Goal: Task Accomplishment & Management: Manage account settings

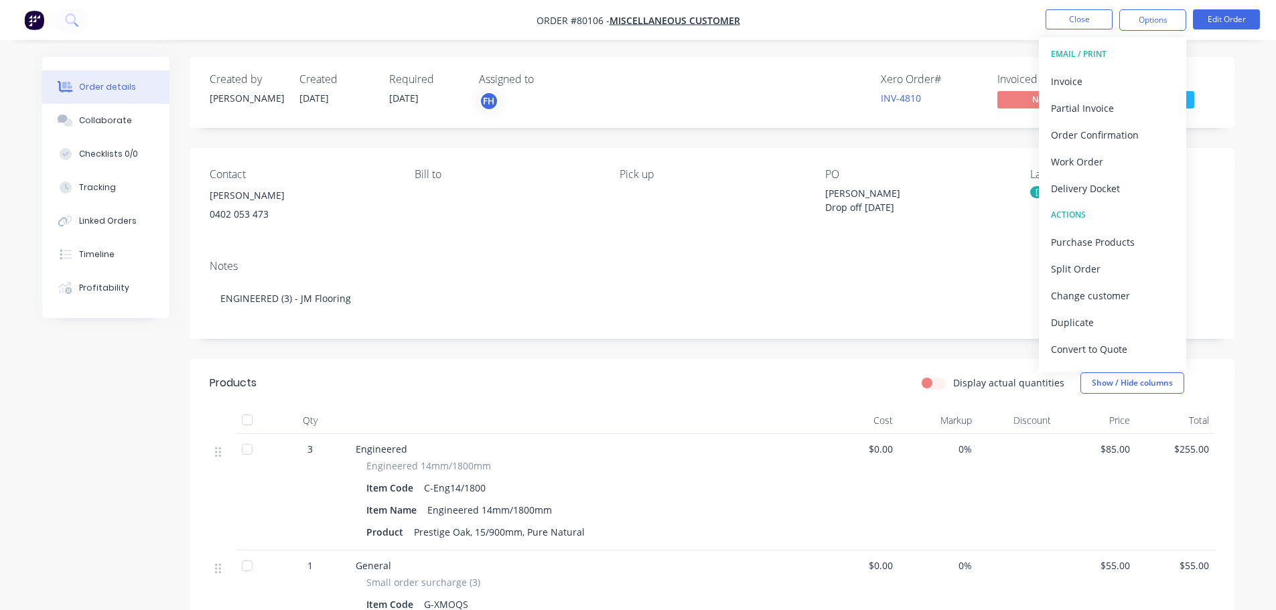
click at [30, 25] on img "button" at bounding box center [34, 20] width 20 height 20
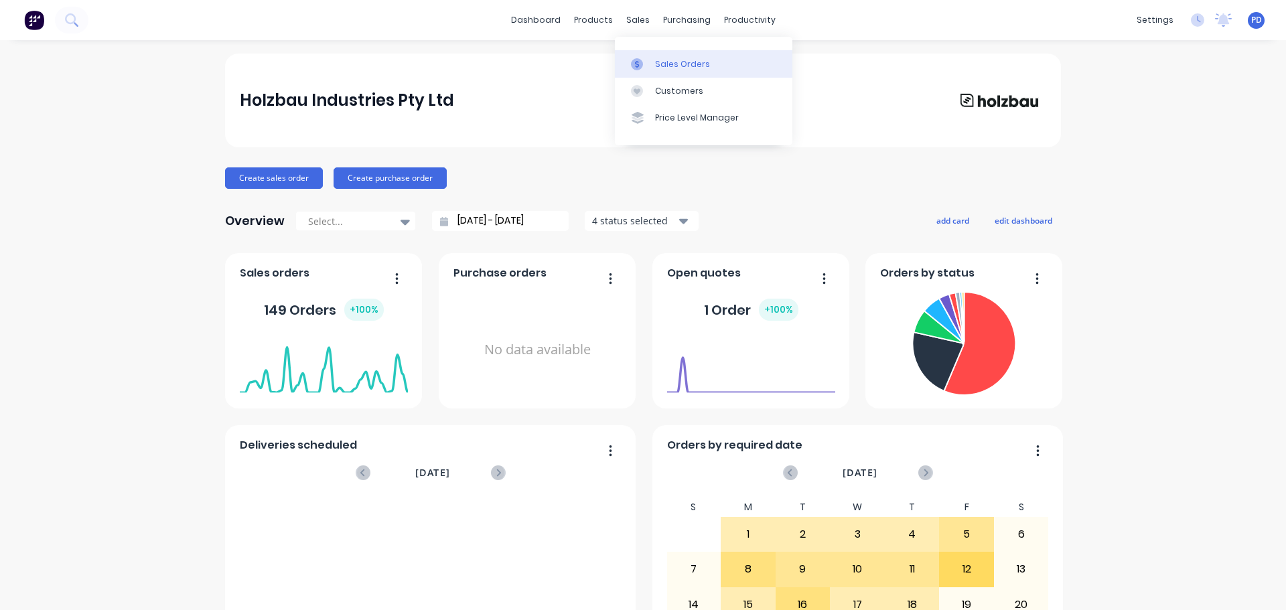
click at [669, 71] on link "Sales Orders" at bounding box center [704, 63] width 178 height 27
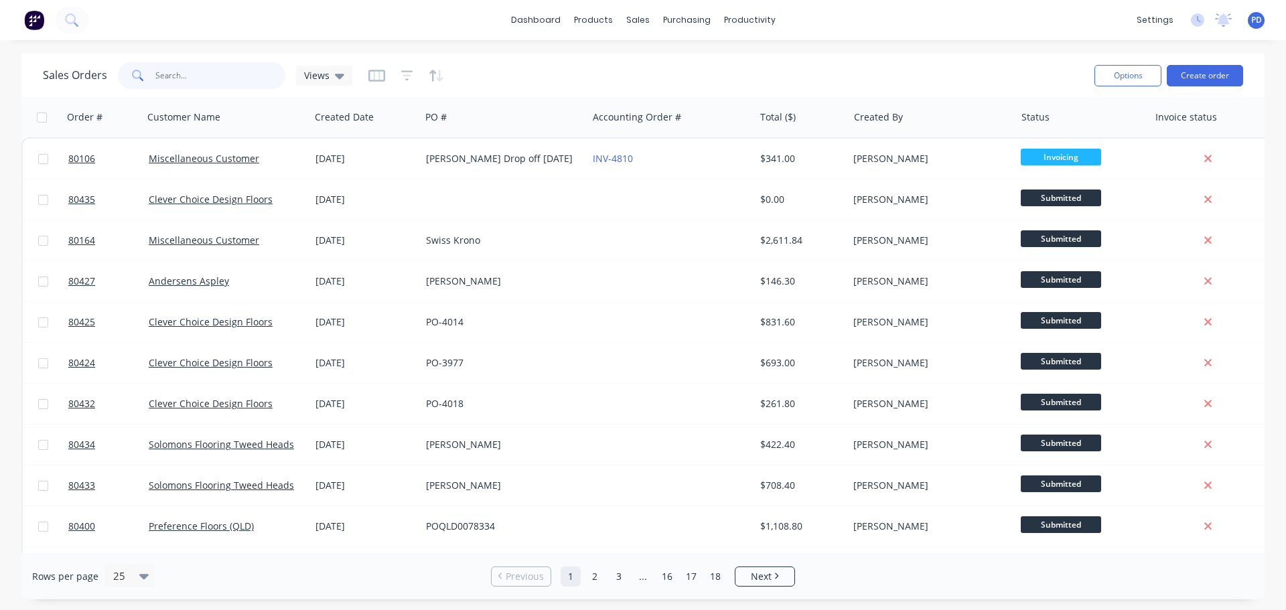
click at [165, 70] on input "text" at bounding box center [220, 75] width 131 height 27
type input "80370"
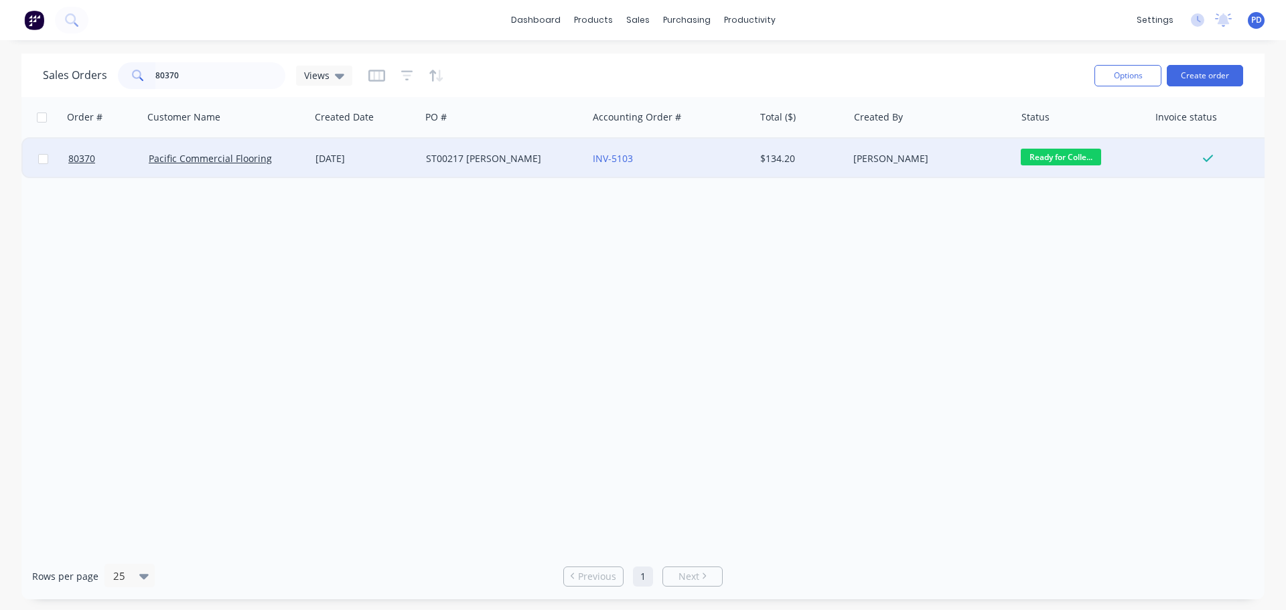
click at [1032, 159] on span "Ready for Colle..." at bounding box center [1061, 157] width 80 height 17
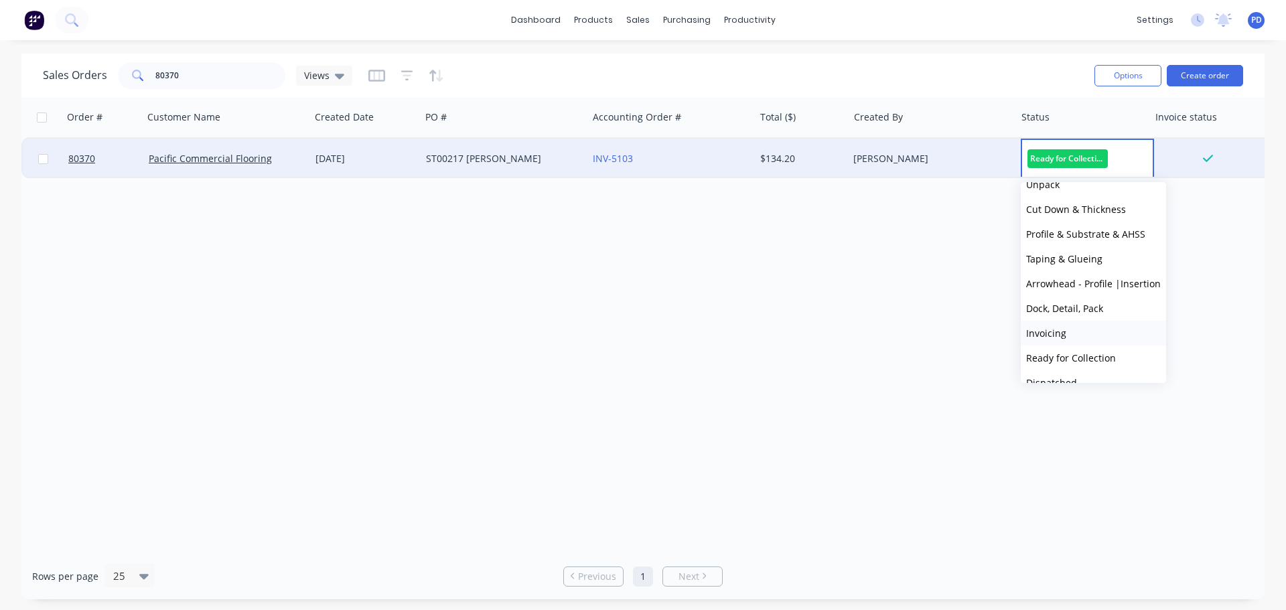
scroll to position [107, 0]
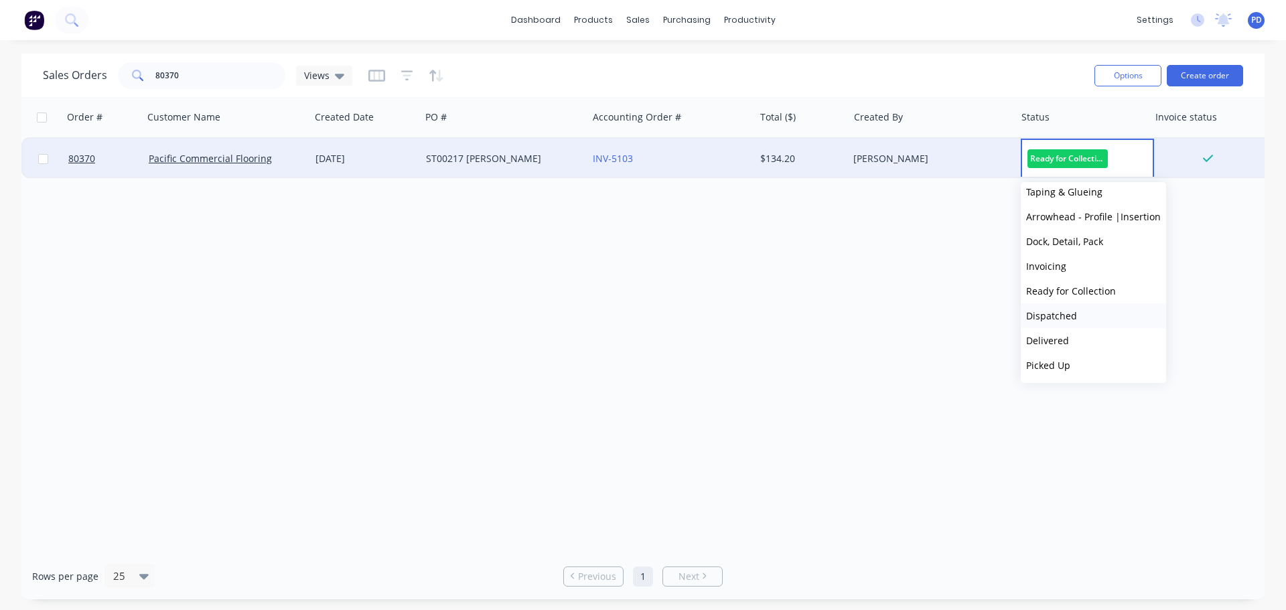
click at [1045, 317] on span "Dispatched" at bounding box center [1051, 316] width 51 height 13
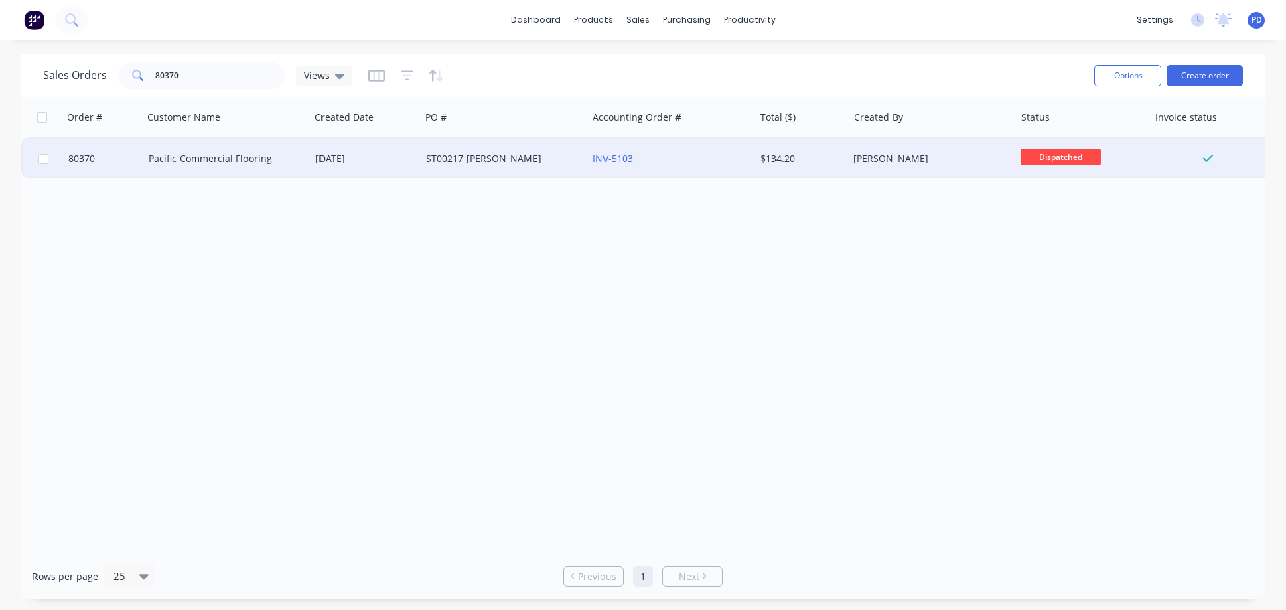
click at [36, 18] on img at bounding box center [34, 20] width 20 height 20
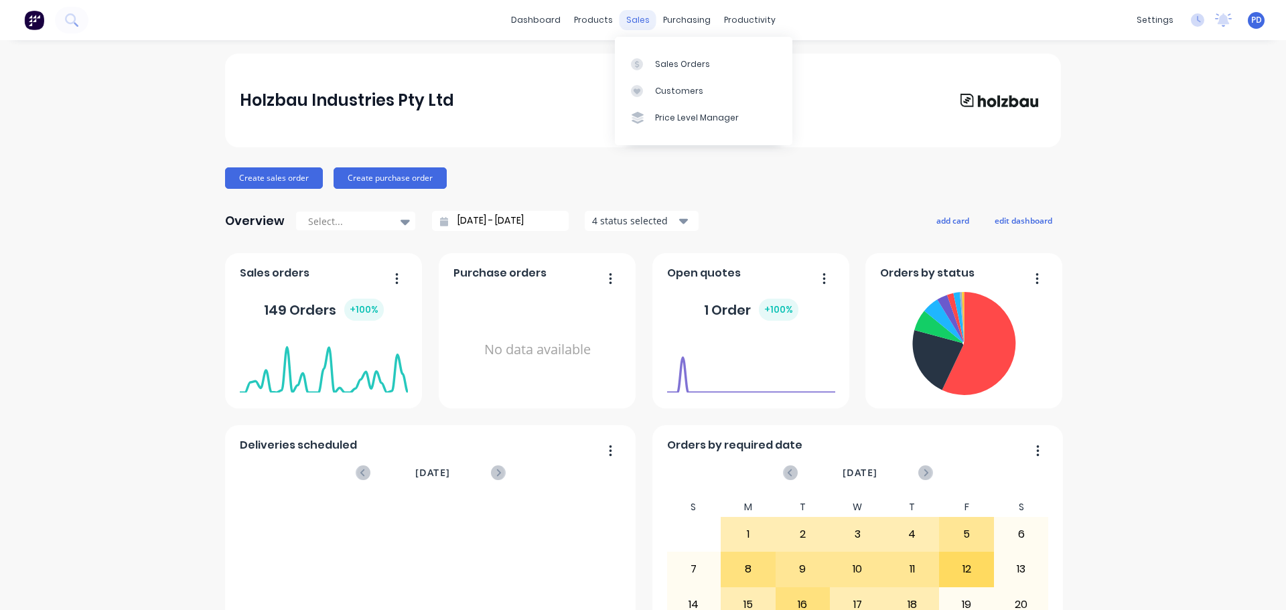
click at [632, 23] on div "sales" at bounding box center [638, 20] width 37 height 20
click at [657, 62] on div "Sales Orders" at bounding box center [682, 64] width 55 height 12
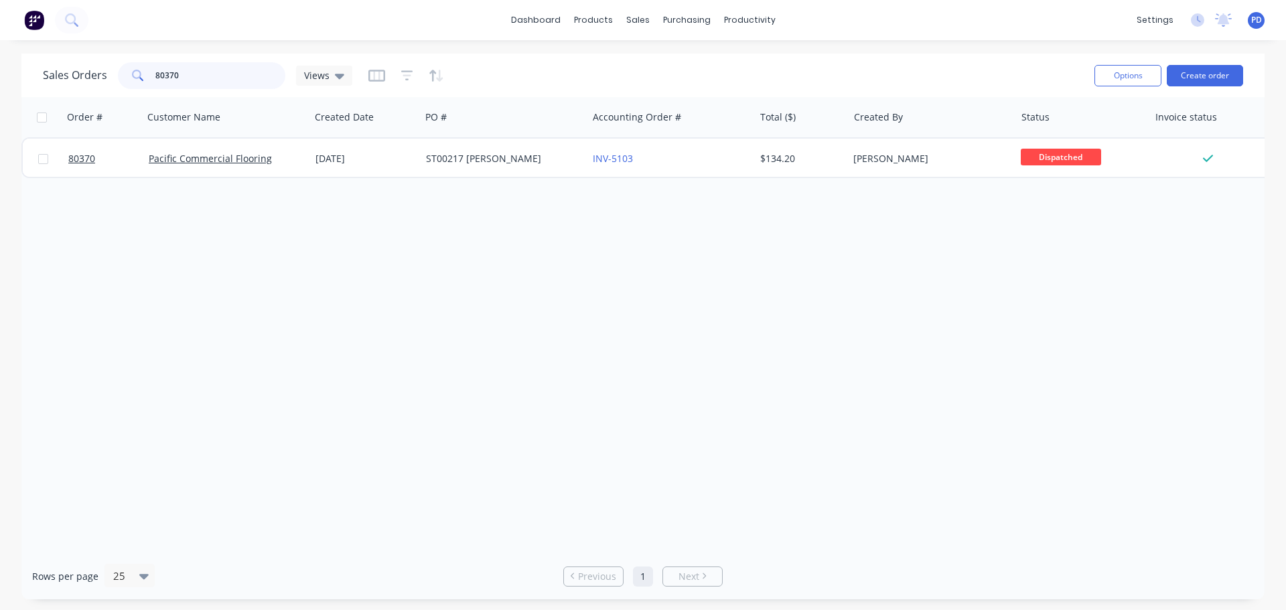
click at [192, 80] on input "80370" at bounding box center [220, 75] width 131 height 27
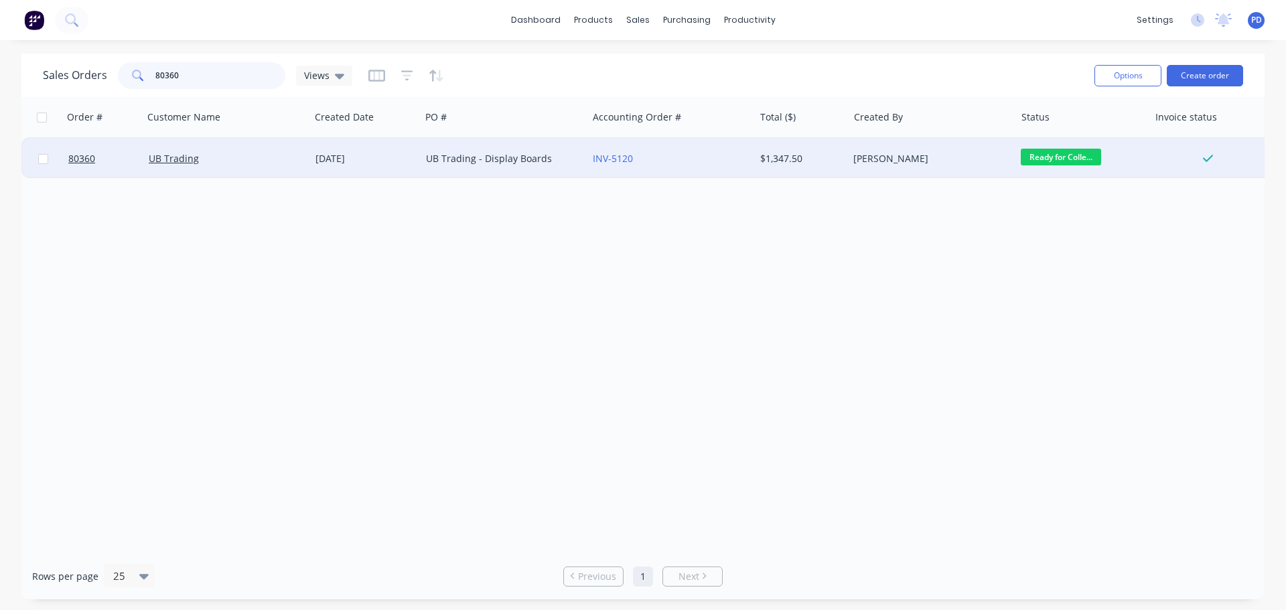
type input "80360"
click at [1062, 165] on span "Ready for Colle..." at bounding box center [1061, 157] width 80 height 17
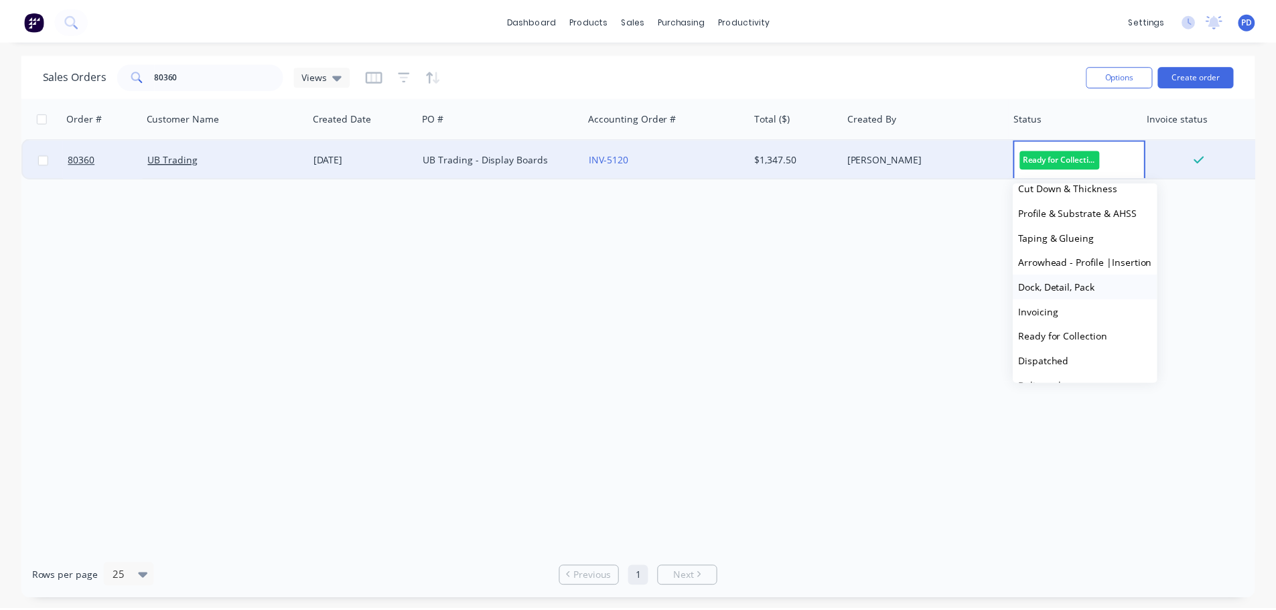
scroll to position [107, 0]
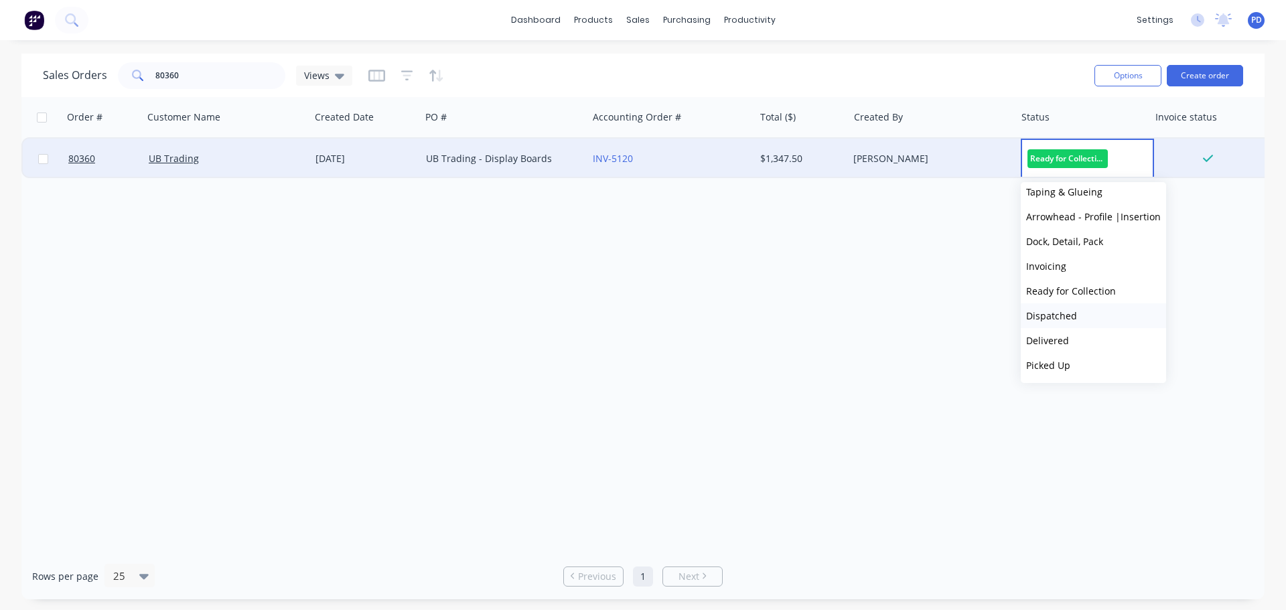
click at [1065, 316] on span "Dispatched" at bounding box center [1051, 316] width 51 height 13
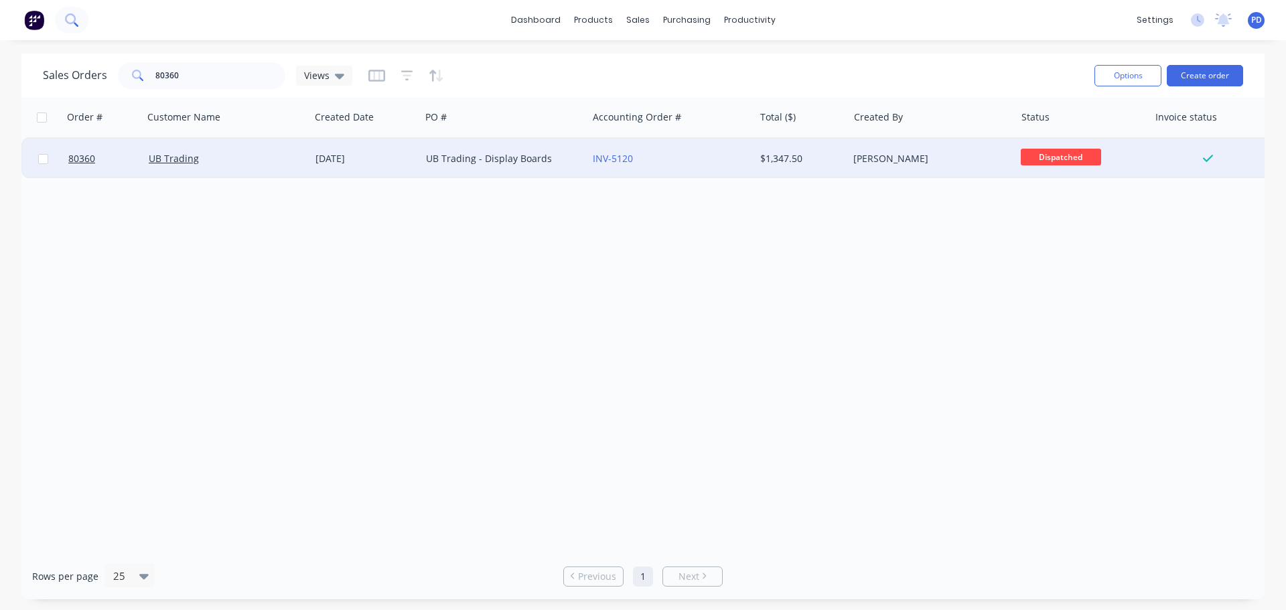
click at [69, 21] on icon at bounding box center [71, 19] width 13 height 13
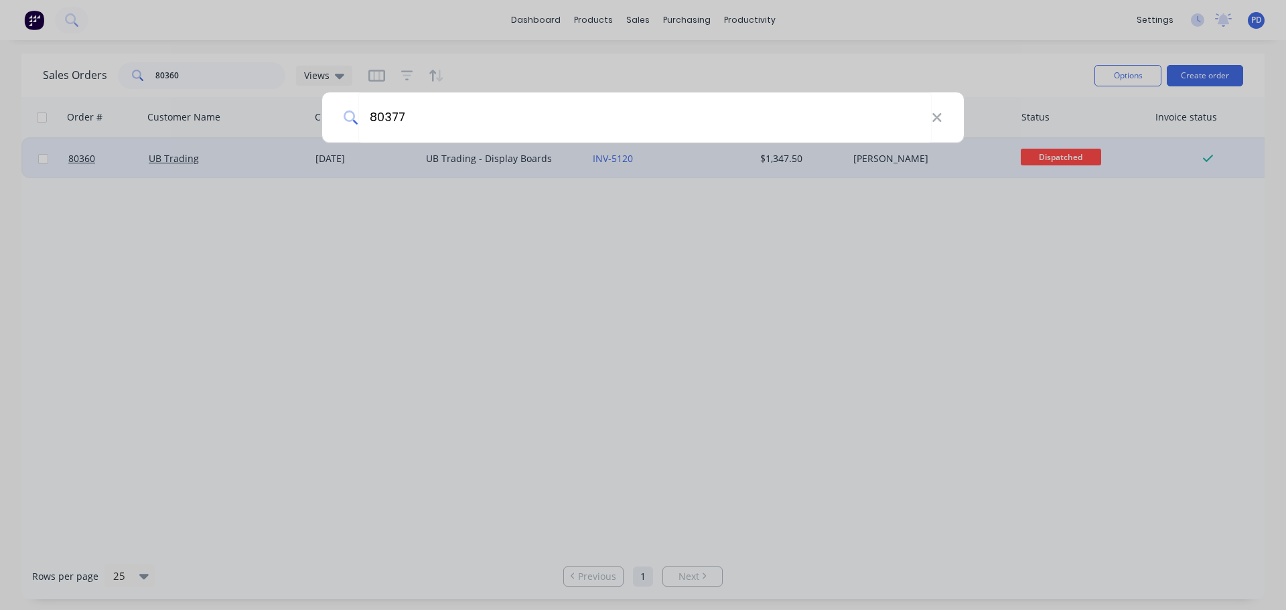
type input "80377"
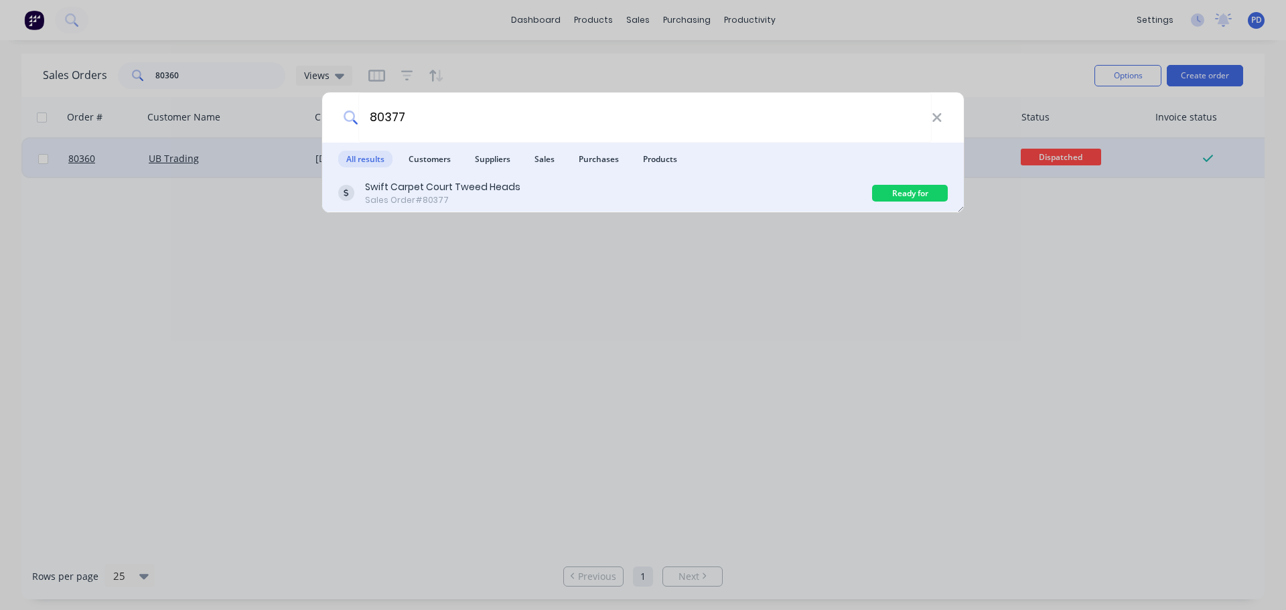
click at [430, 192] on div "Swift Carpet Court Tweed Heads" at bounding box center [442, 187] width 155 height 14
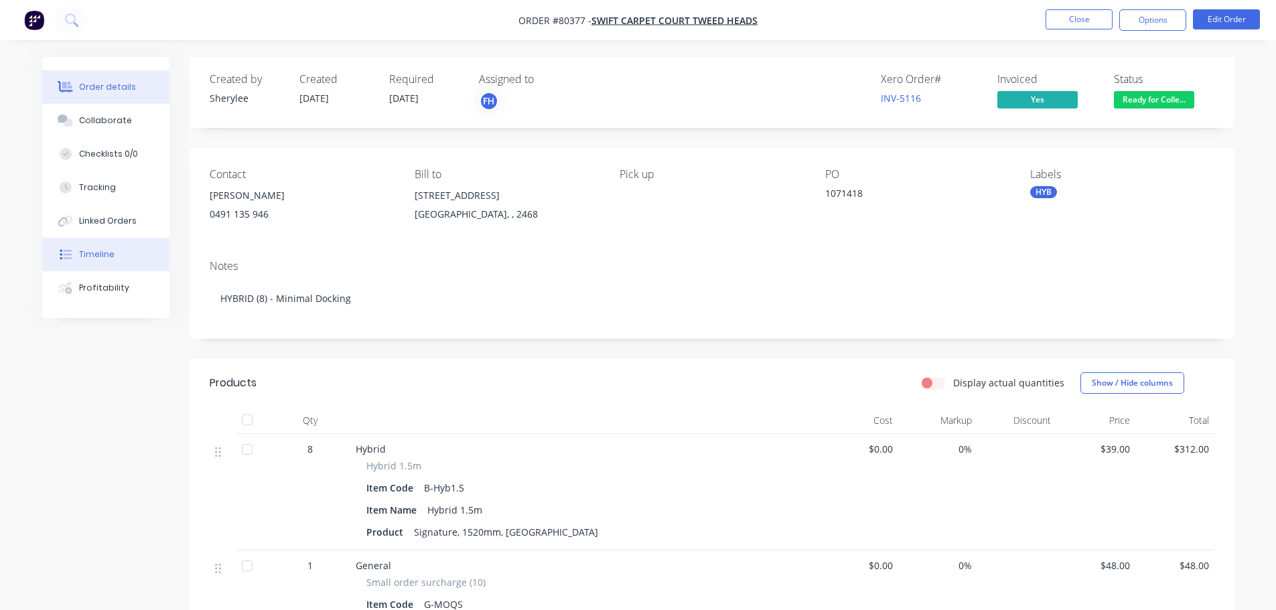
click at [87, 254] on div "Timeline" at bounding box center [97, 255] width 36 height 12
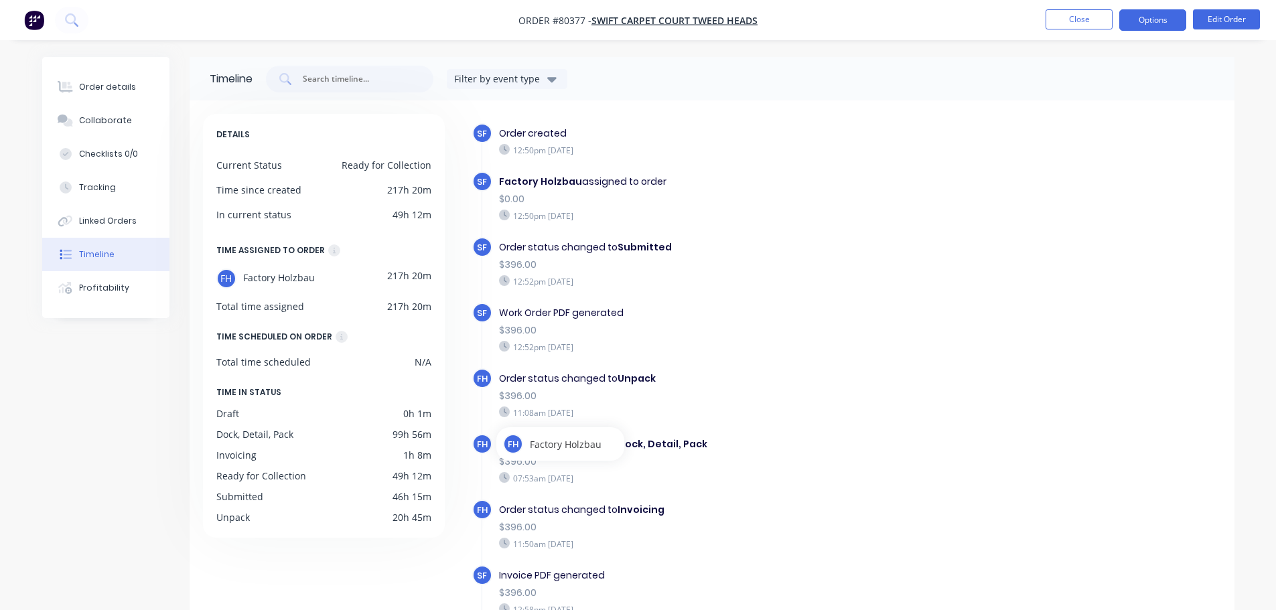
click at [1153, 23] on button "Options" at bounding box center [1152, 19] width 67 height 21
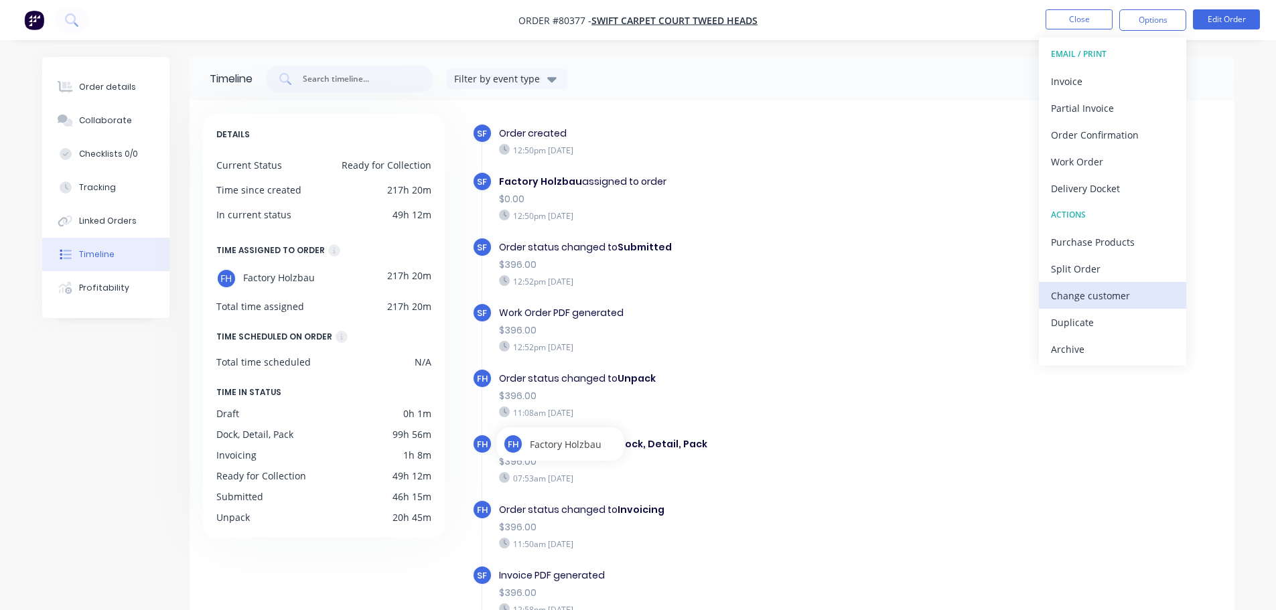
click at [1083, 295] on div "Change customer" at bounding box center [1112, 295] width 123 height 19
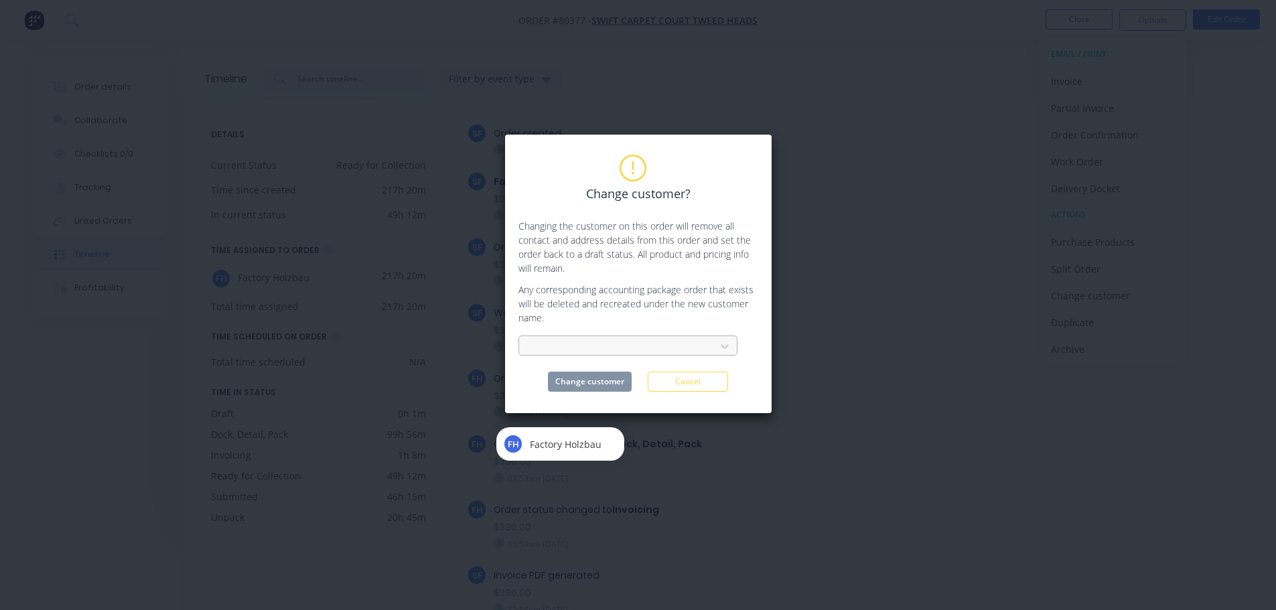
click at [579, 343] on div at bounding box center [619, 346] width 179 height 17
type input "carpet court"
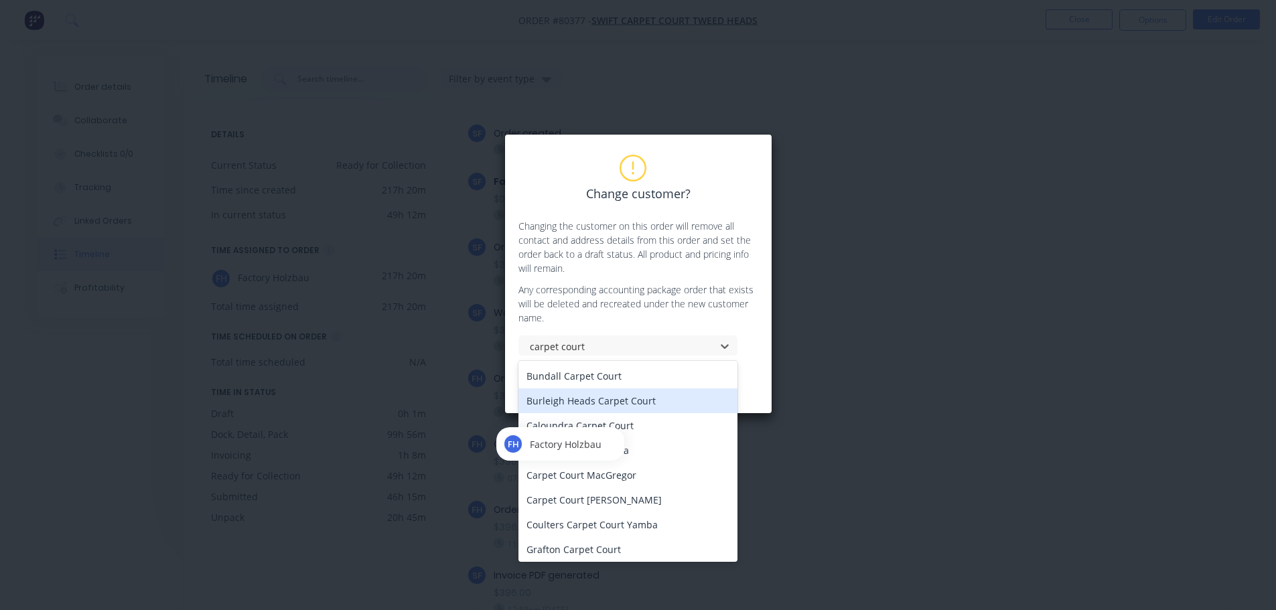
click at [587, 399] on div "Burleigh Heads Carpet Court" at bounding box center [628, 401] width 219 height 25
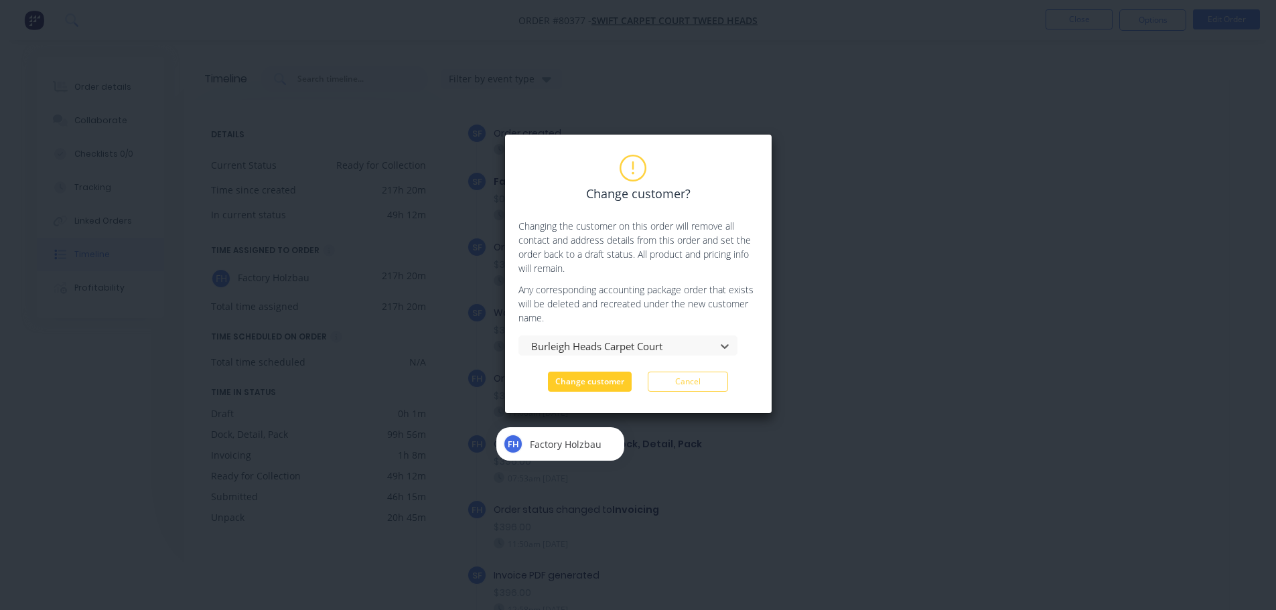
click at [589, 382] on button "Change customer" at bounding box center [590, 382] width 84 height 20
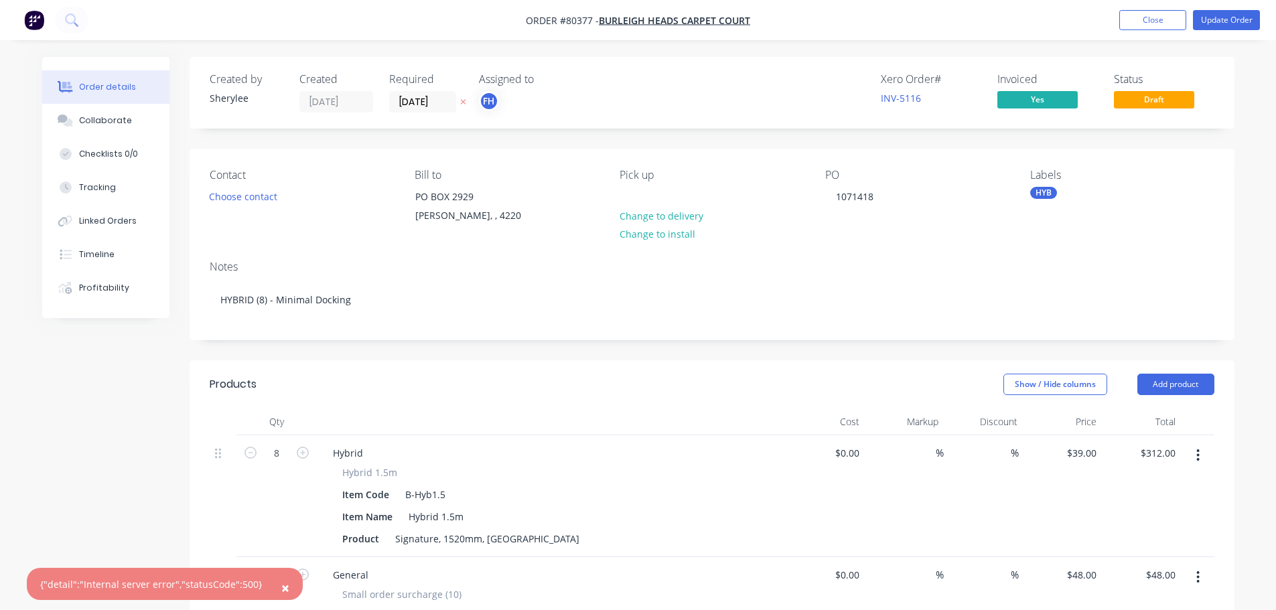
click at [281, 590] on span "×" at bounding box center [285, 588] width 8 height 19
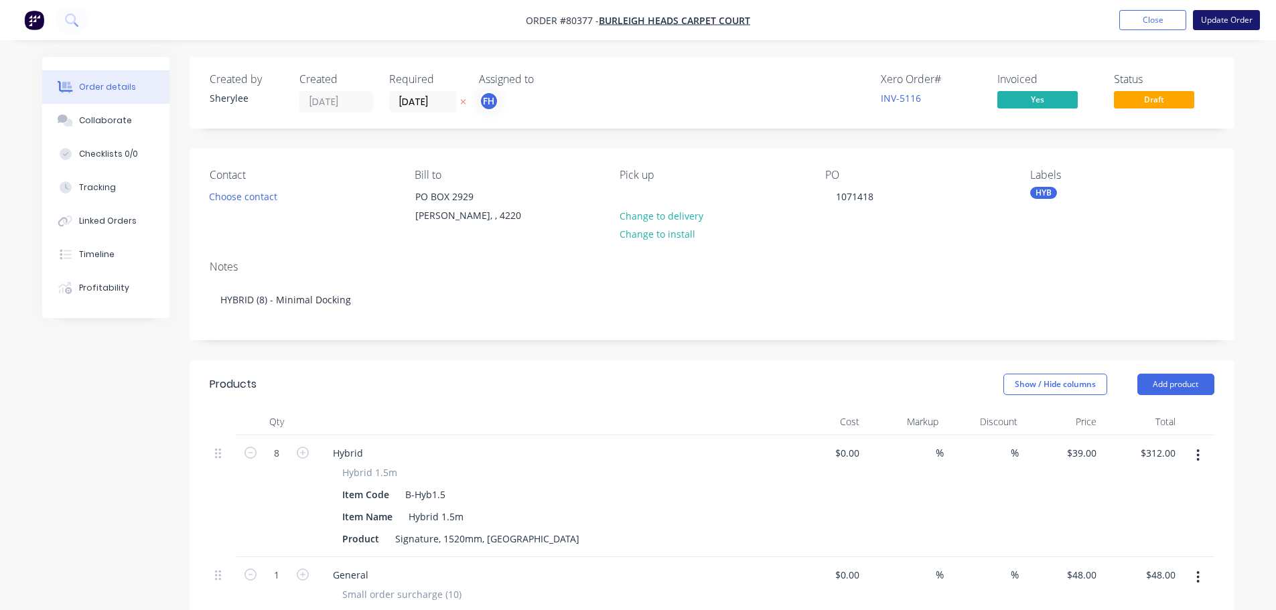
click at [1215, 16] on button "Update Order" at bounding box center [1226, 20] width 67 height 20
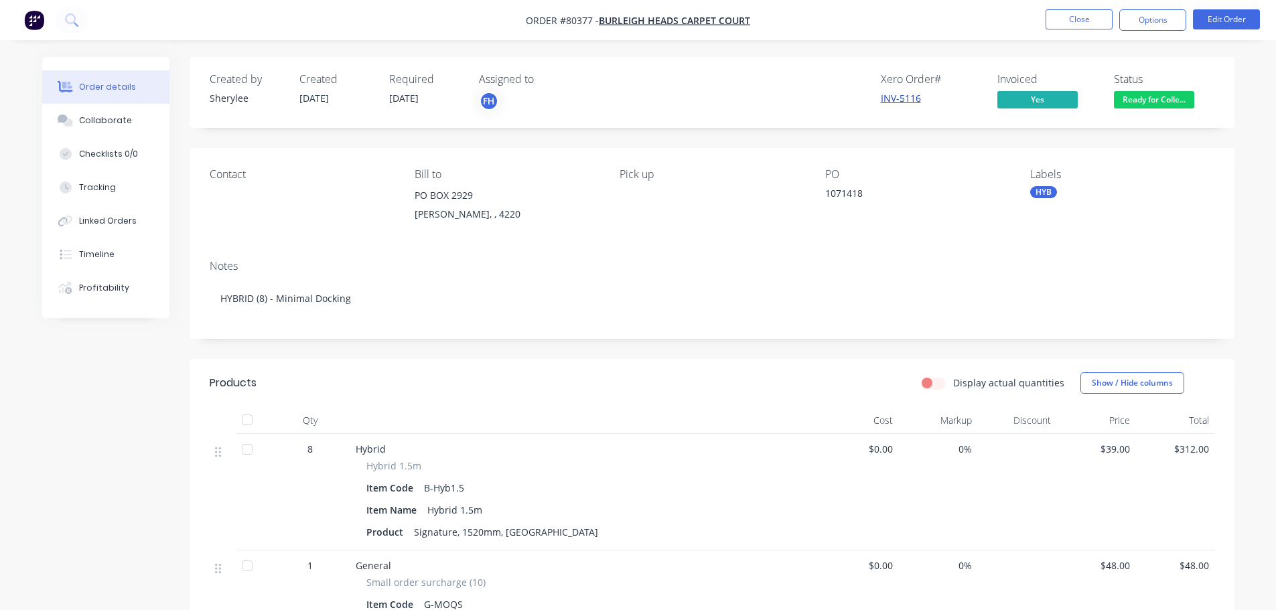
click at [898, 102] on link "INV-5116" at bounding box center [901, 98] width 40 height 13
click at [1168, 96] on span "Ready for Colle..." at bounding box center [1154, 99] width 80 height 17
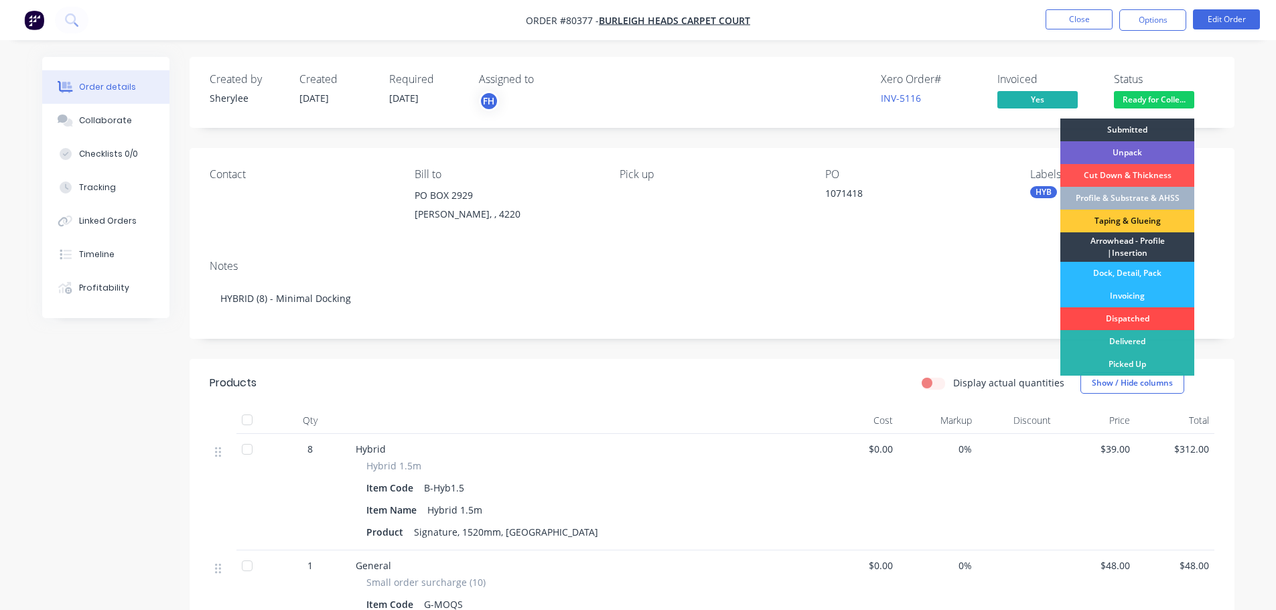
click at [1134, 316] on div "Dispatched" at bounding box center [1127, 318] width 134 height 23
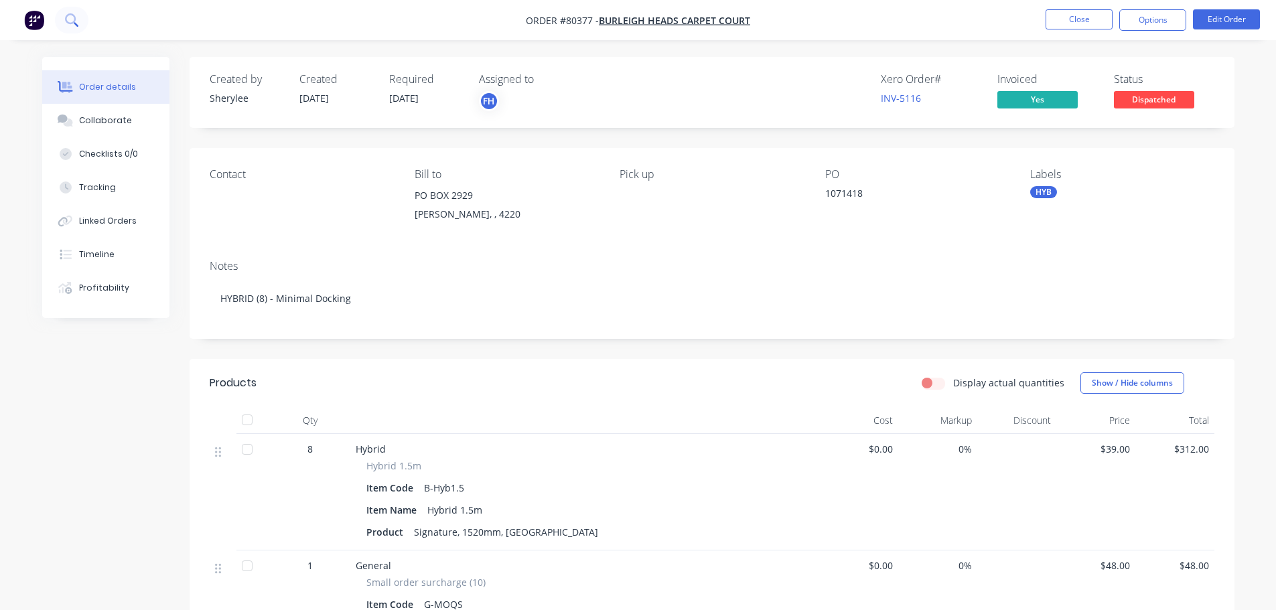
click at [74, 22] on icon at bounding box center [70, 18] width 11 height 11
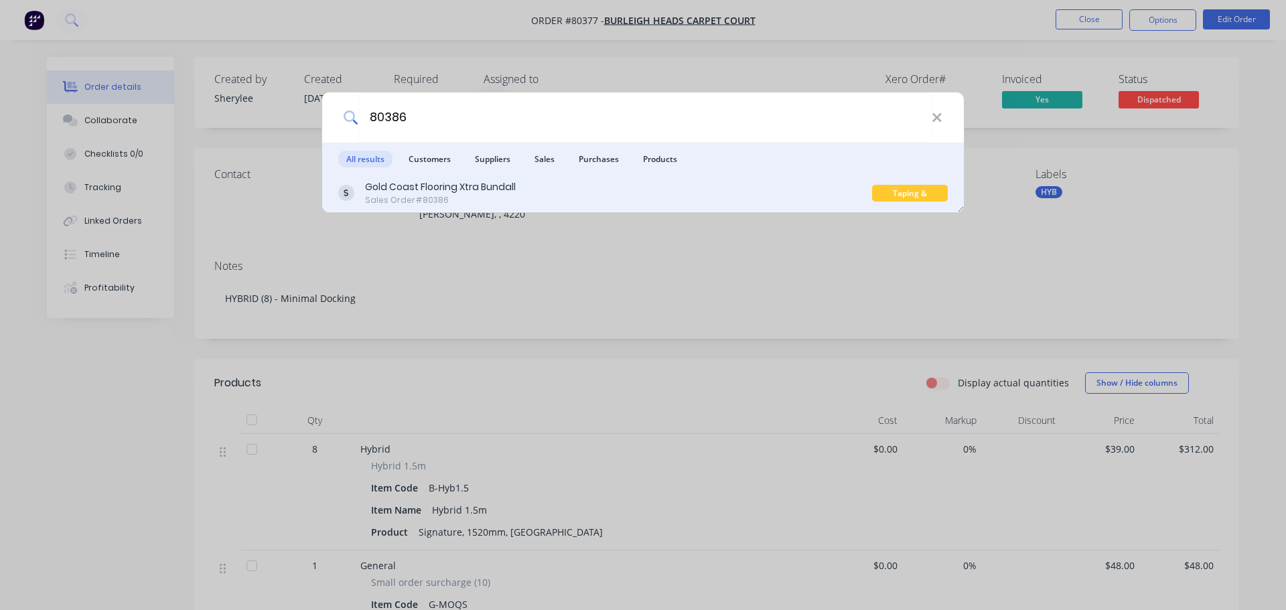
type input "80386"
click at [387, 199] on div "Sales Order #80386" at bounding box center [440, 200] width 151 height 12
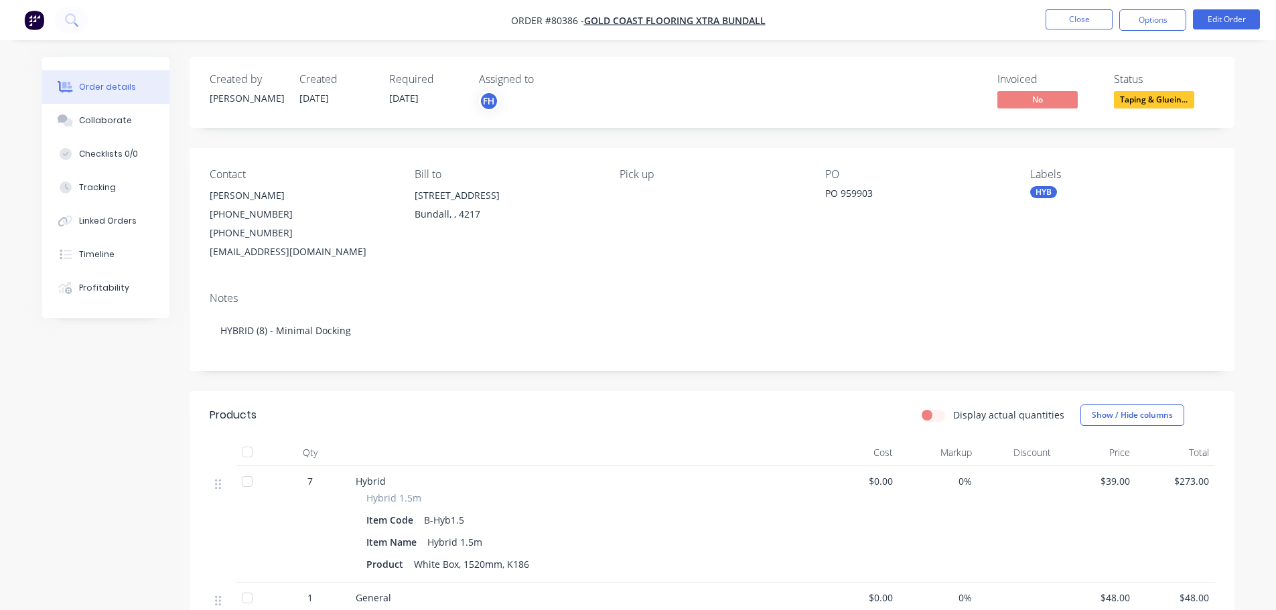
click at [1134, 105] on span "Taping & Gluein..." at bounding box center [1154, 99] width 80 height 17
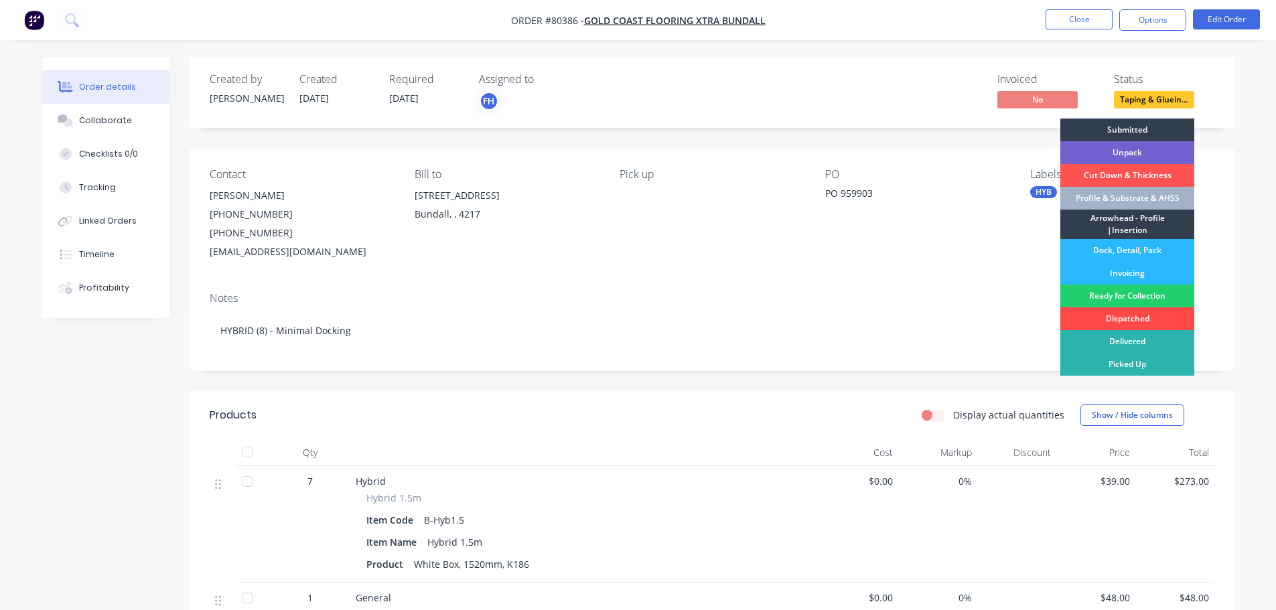
click at [1127, 316] on div "Dispatched" at bounding box center [1127, 318] width 134 height 23
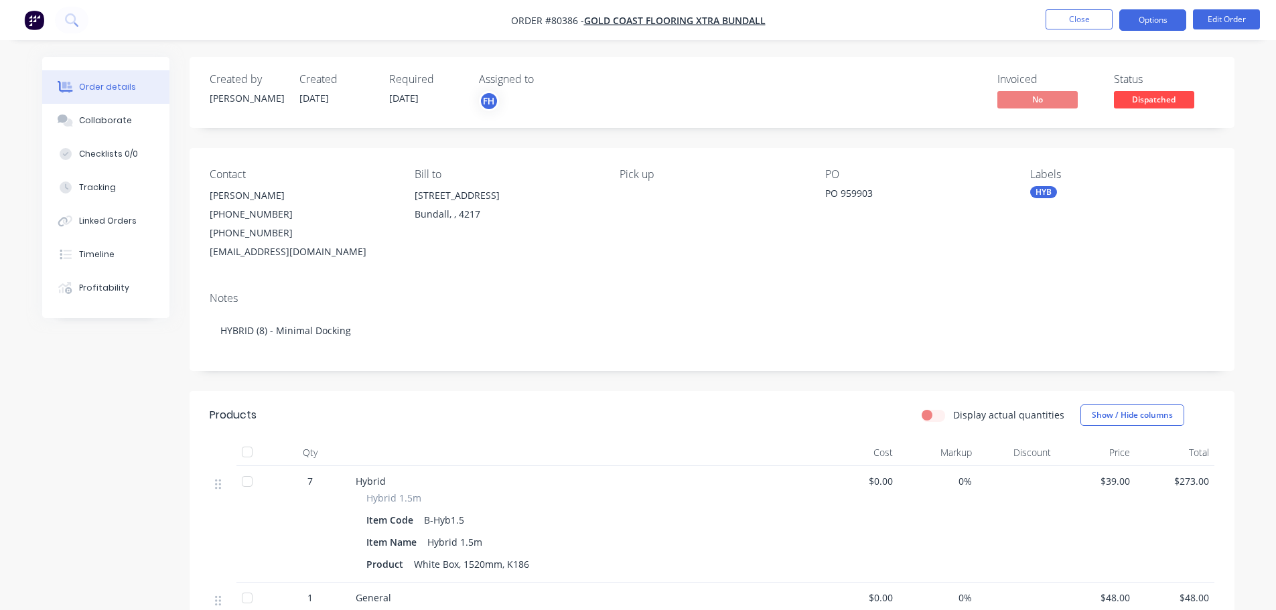
click at [1151, 23] on button "Options" at bounding box center [1152, 19] width 67 height 21
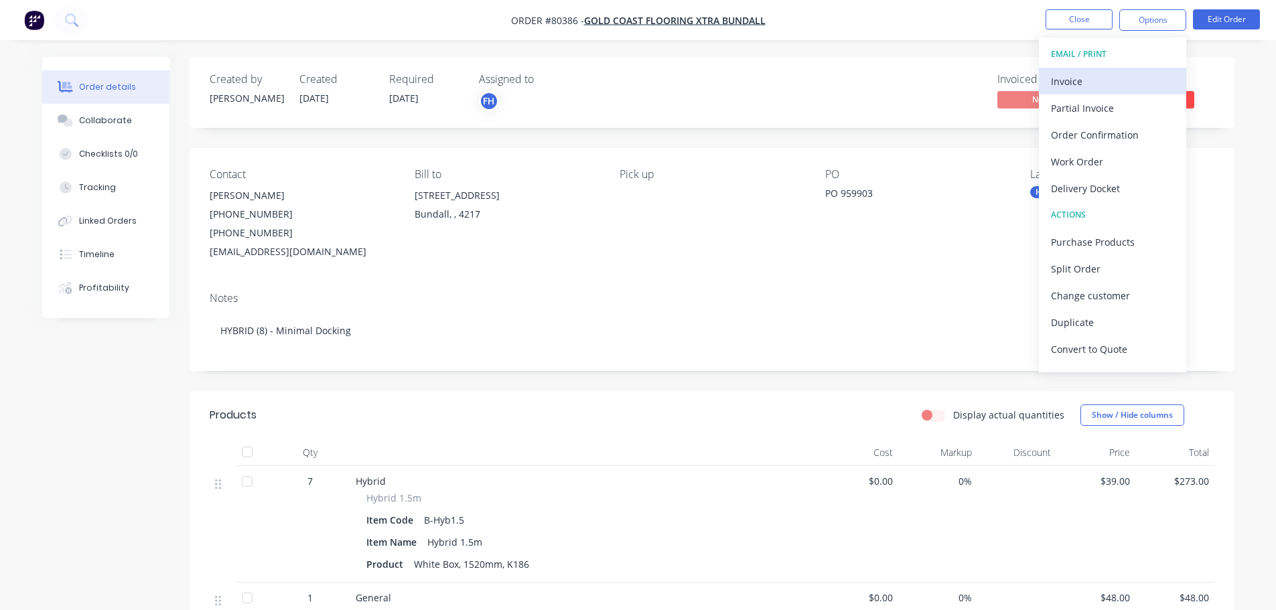
click at [1075, 76] on div "Invoice" at bounding box center [1112, 81] width 123 height 19
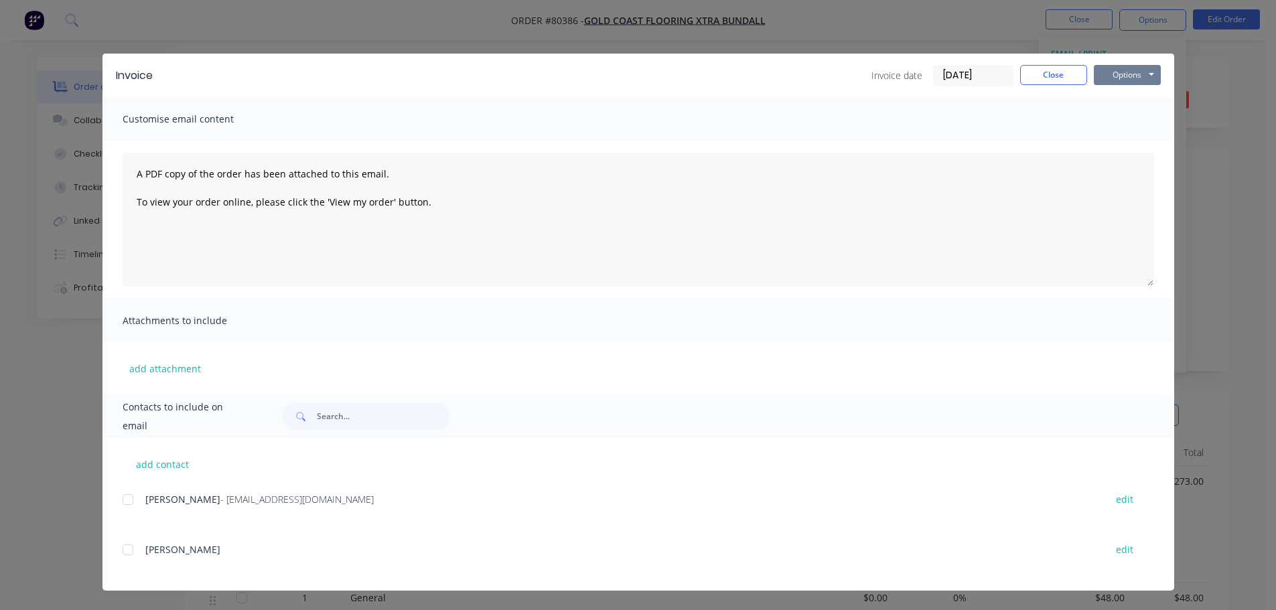
click at [1112, 77] on button "Options" at bounding box center [1127, 75] width 67 height 20
click at [1108, 129] on button "Print" at bounding box center [1137, 121] width 86 height 22
click at [1071, 69] on button "Close" at bounding box center [1053, 75] width 67 height 20
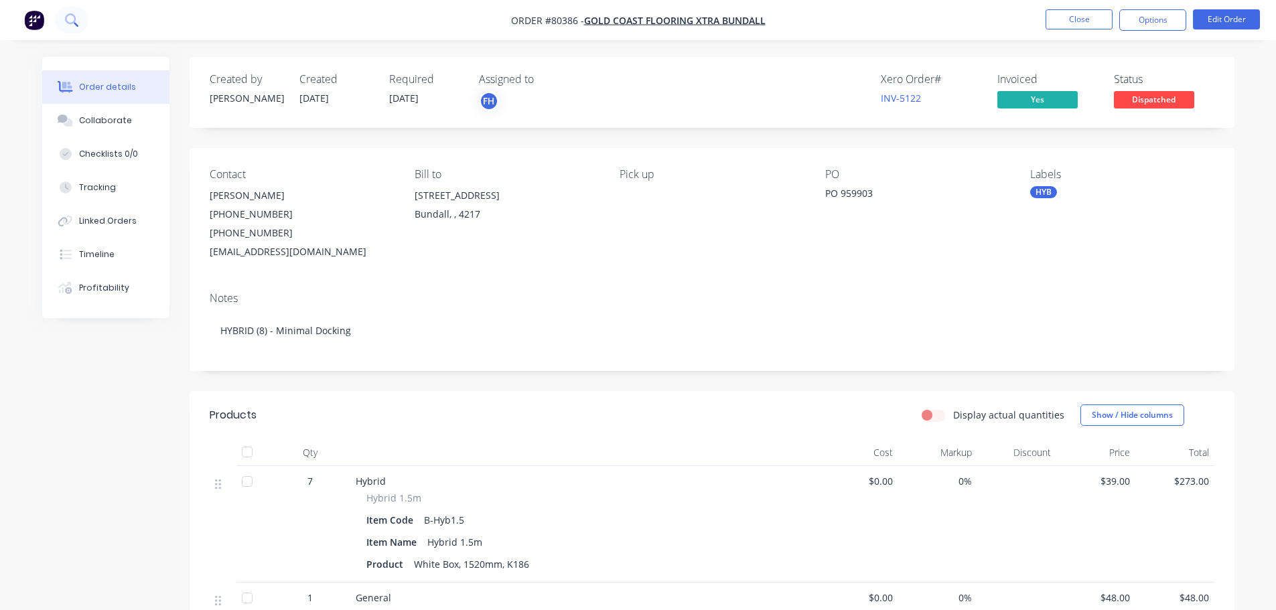
click at [72, 17] on icon at bounding box center [71, 19] width 13 height 13
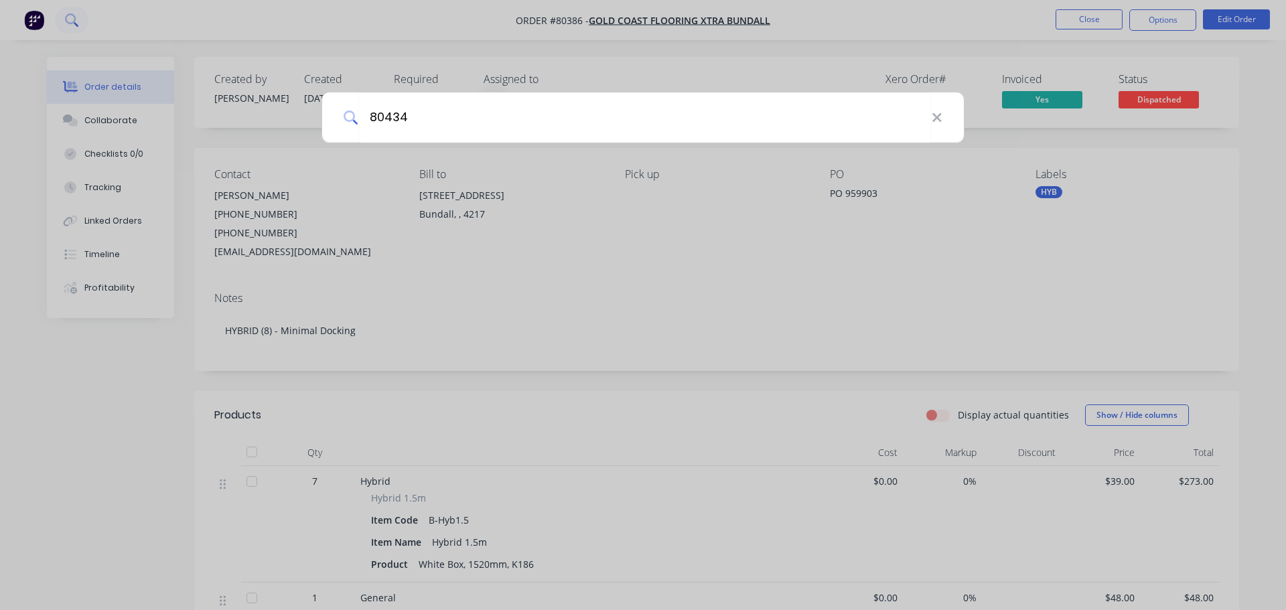
type input "80434"
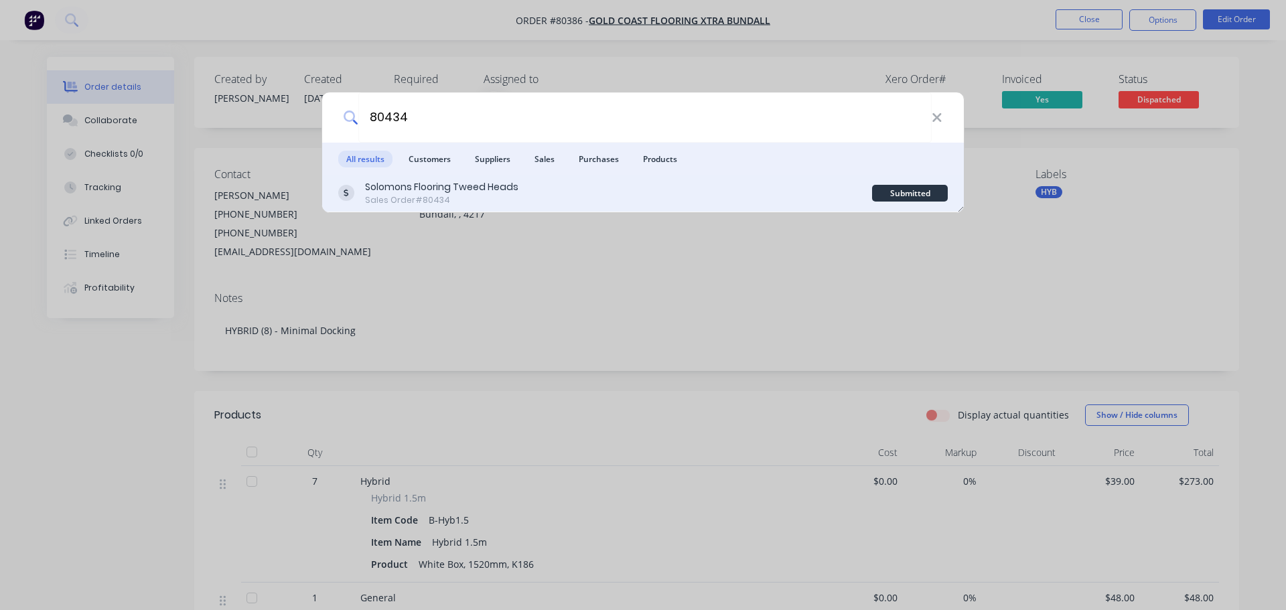
click at [452, 188] on div "Solomons Flooring Tweed Heads" at bounding box center [441, 187] width 153 height 14
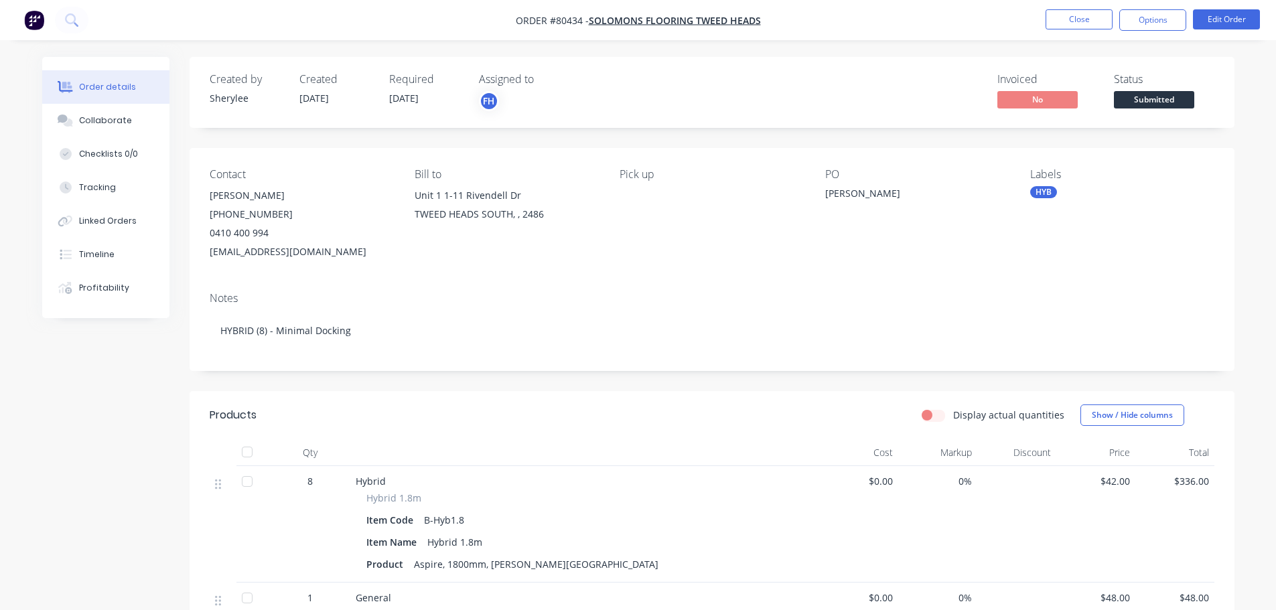
click at [407, 98] on span "[DATE]" at bounding box center [403, 98] width 29 height 13
click at [1235, 16] on button "Edit Order" at bounding box center [1226, 19] width 67 height 20
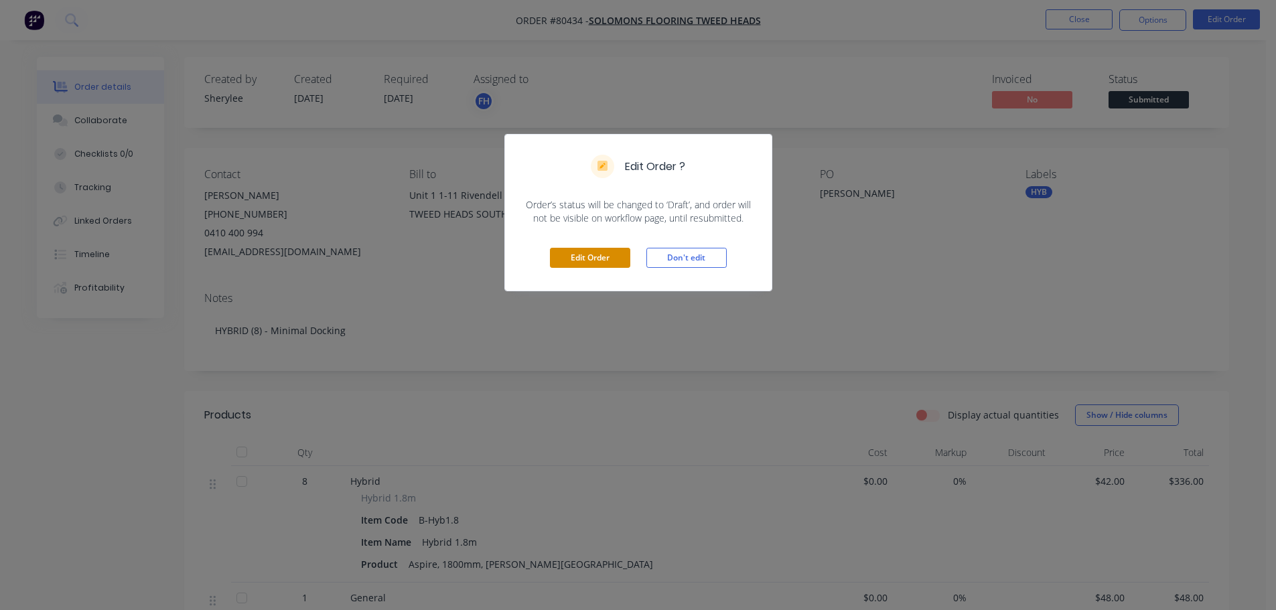
click at [609, 259] on button "Edit Order" at bounding box center [590, 258] width 80 height 20
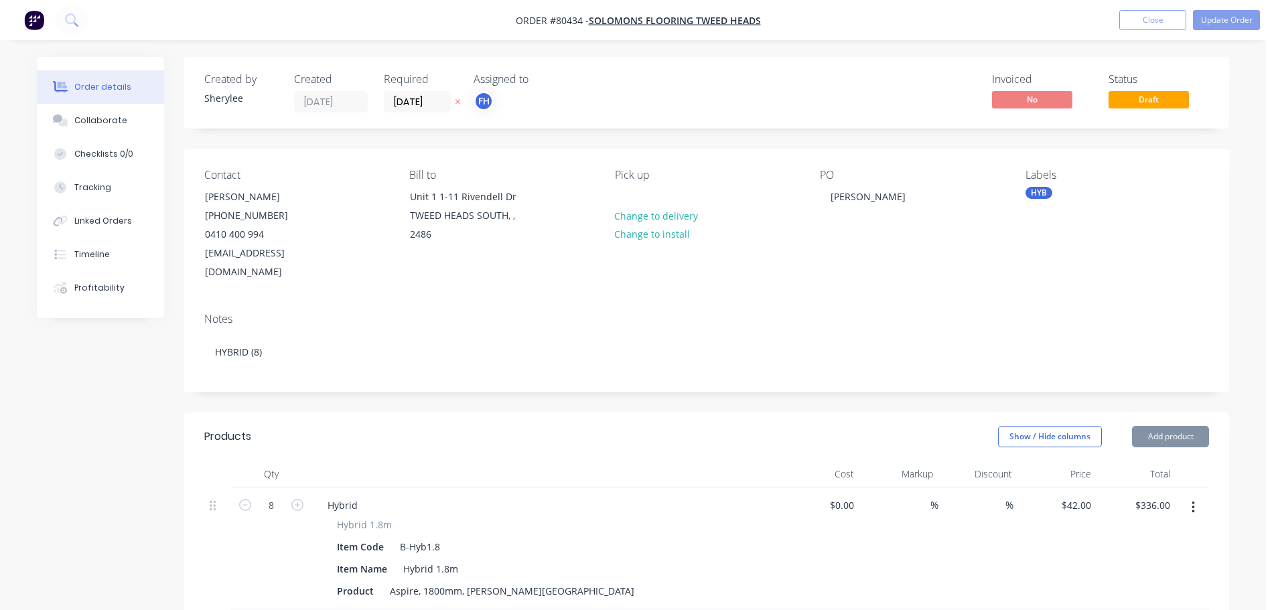
type input "$42.00"
type input "$336.00"
type input "$48.00"
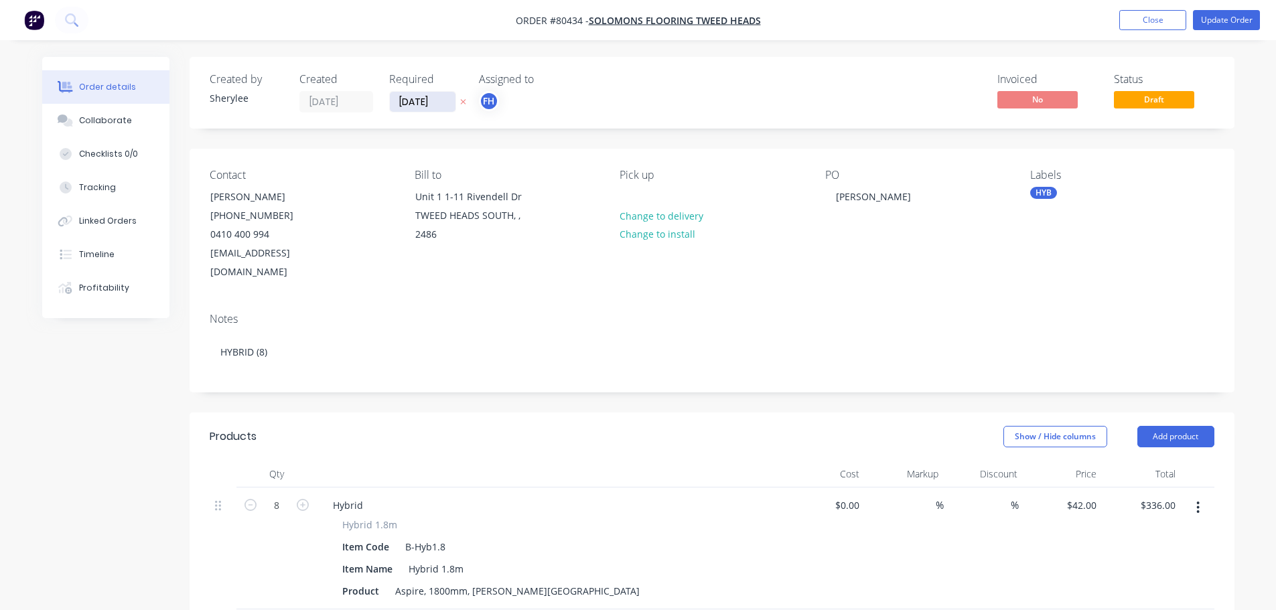
click at [438, 102] on input "[DATE]" at bounding box center [423, 102] width 66 height 20
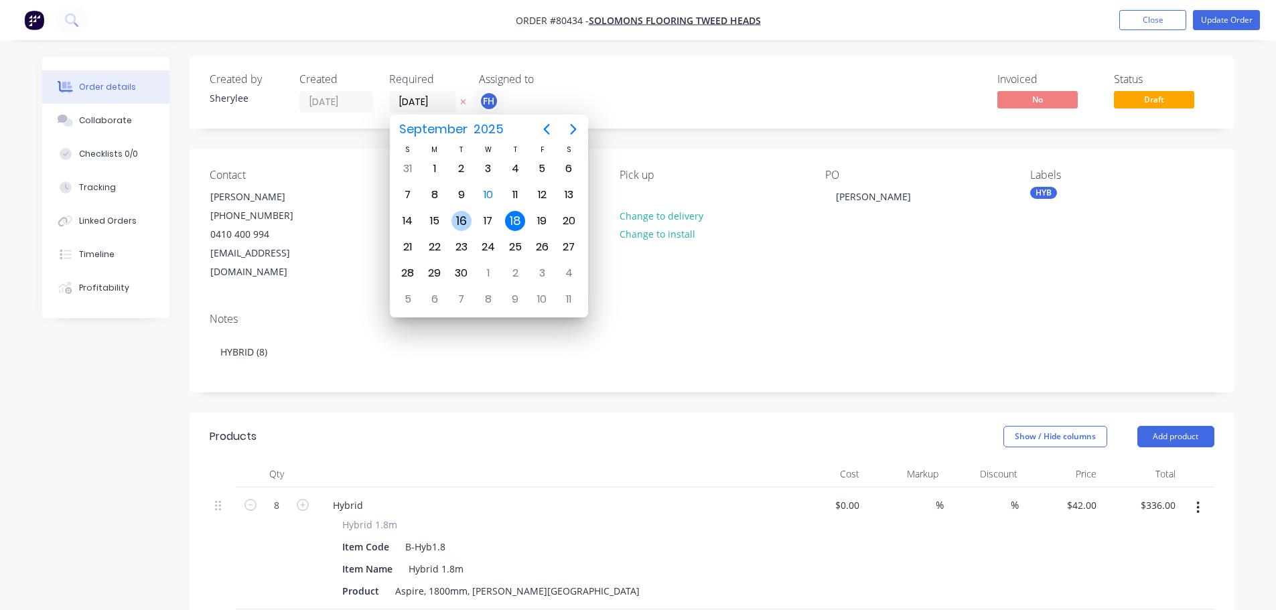
click at [462, 228] on div "16" at bounding box center [462, 221] width 20 height 20
type input "[DATE]"
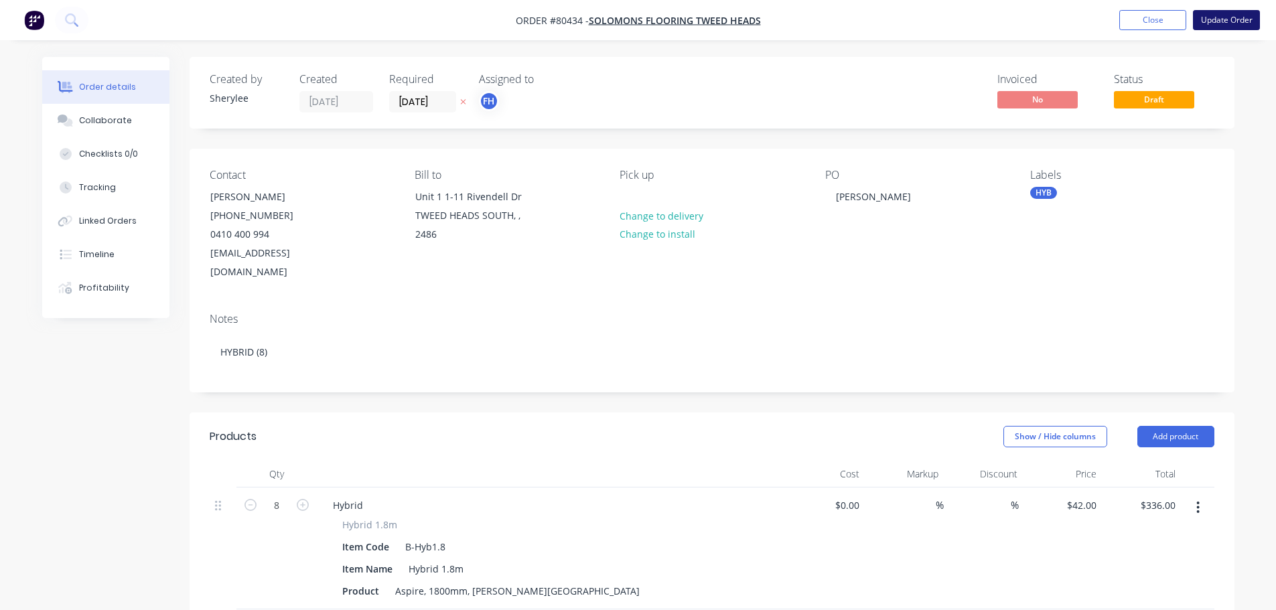
click at [1227, 21] on button "Update Order" at bounding box center [1226, 20] width 67 height 20
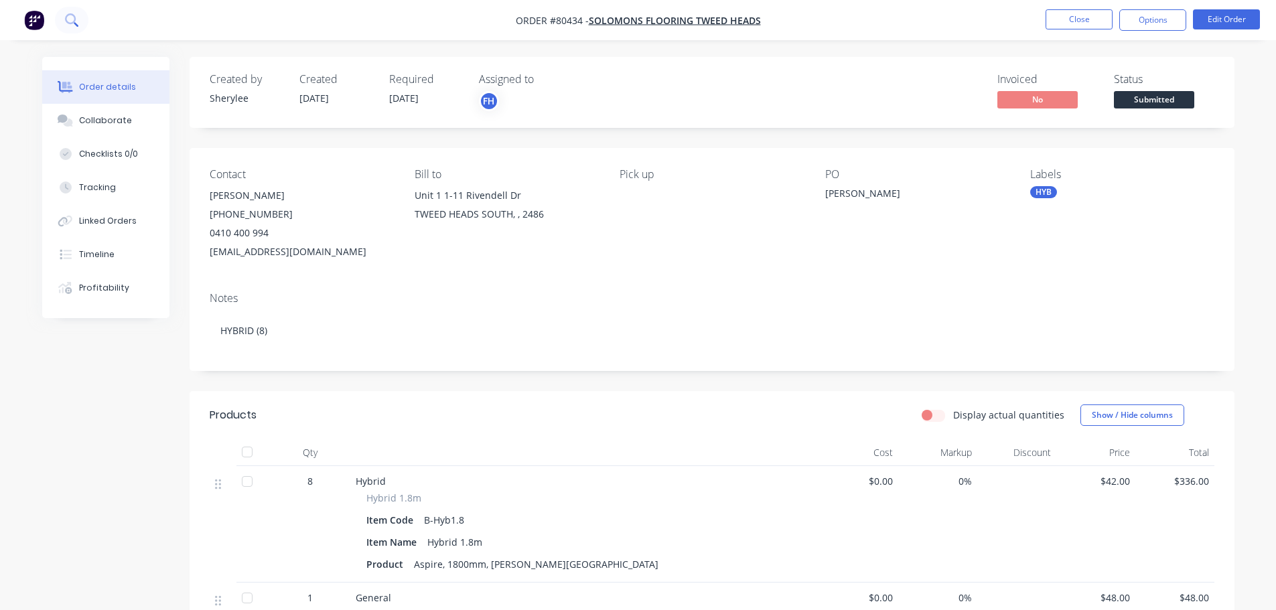
click at [64, 14] on button at bounding box center [71, 20] width 33 height 27
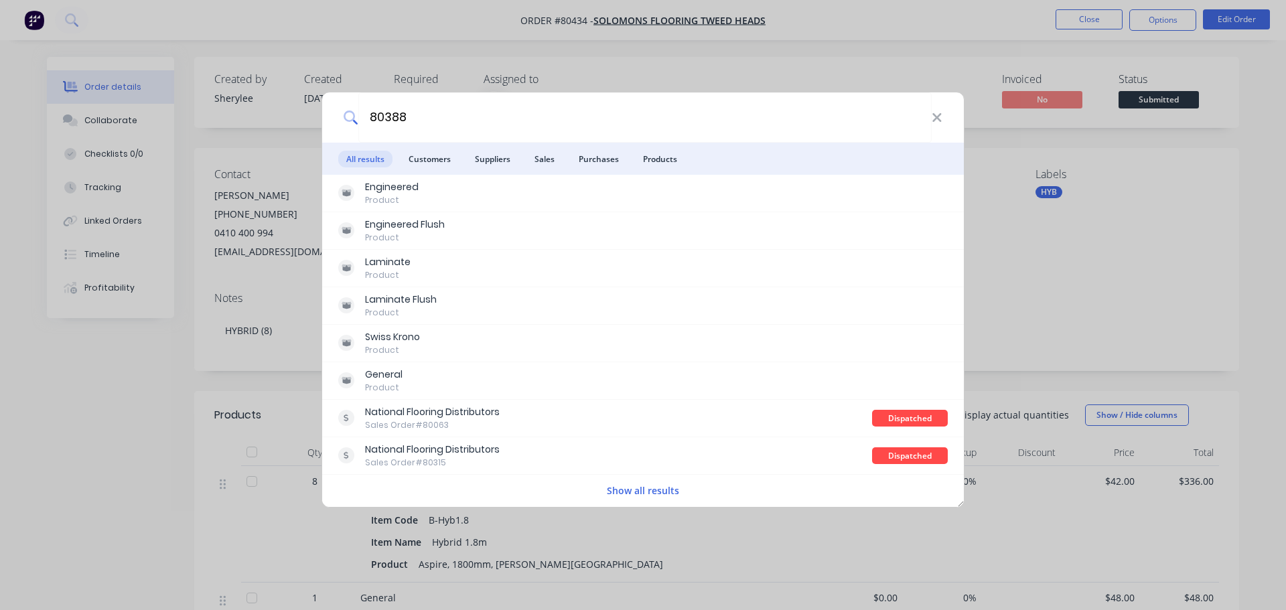
type input "80388"
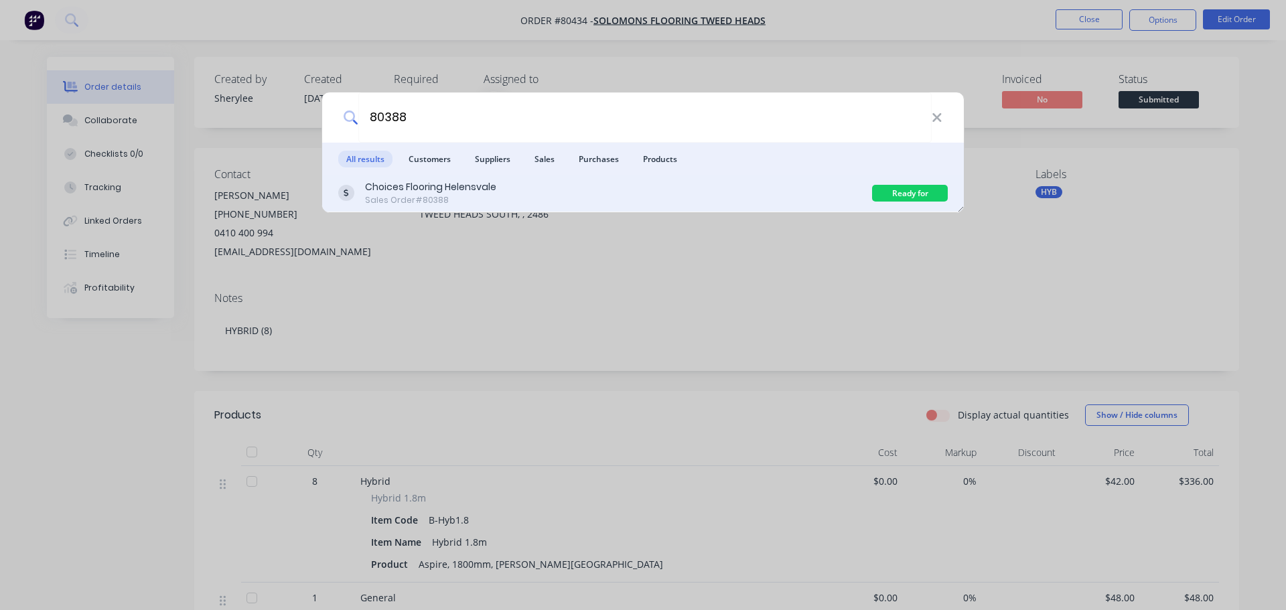
click at [426, 185] on div "Choices Flooring Helensvale" at bounding box center [430, 187] width 131 height 14
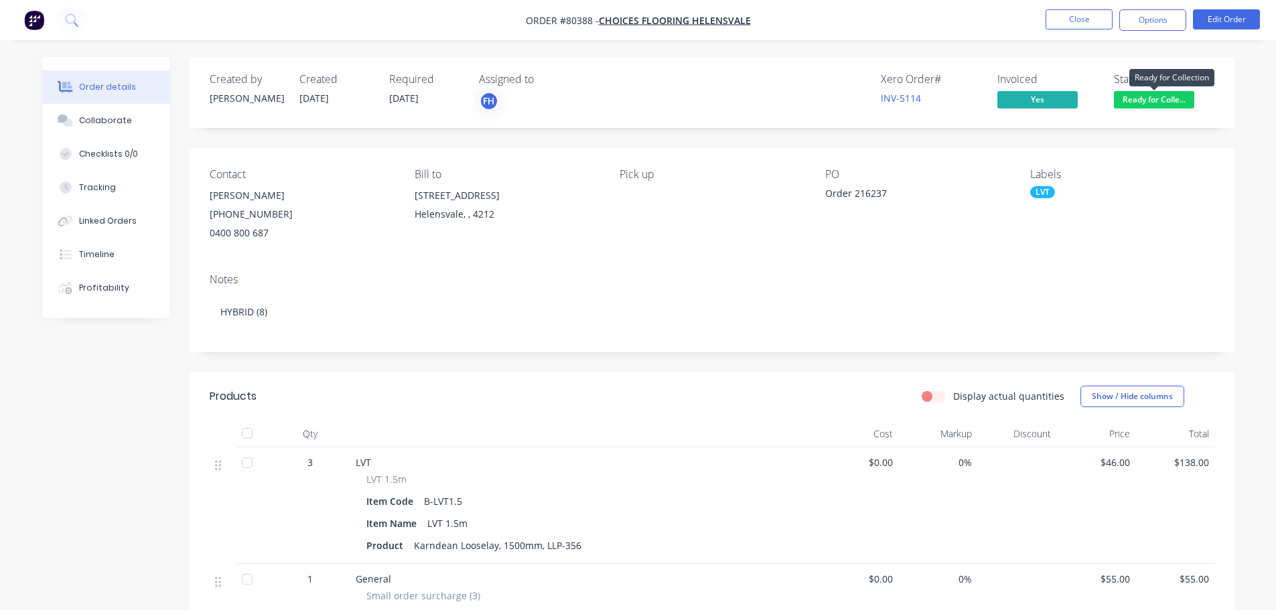
click at [1156, 99] on span "Ready for Colle..." at bounding box center [1154, 99] width 80 height 17
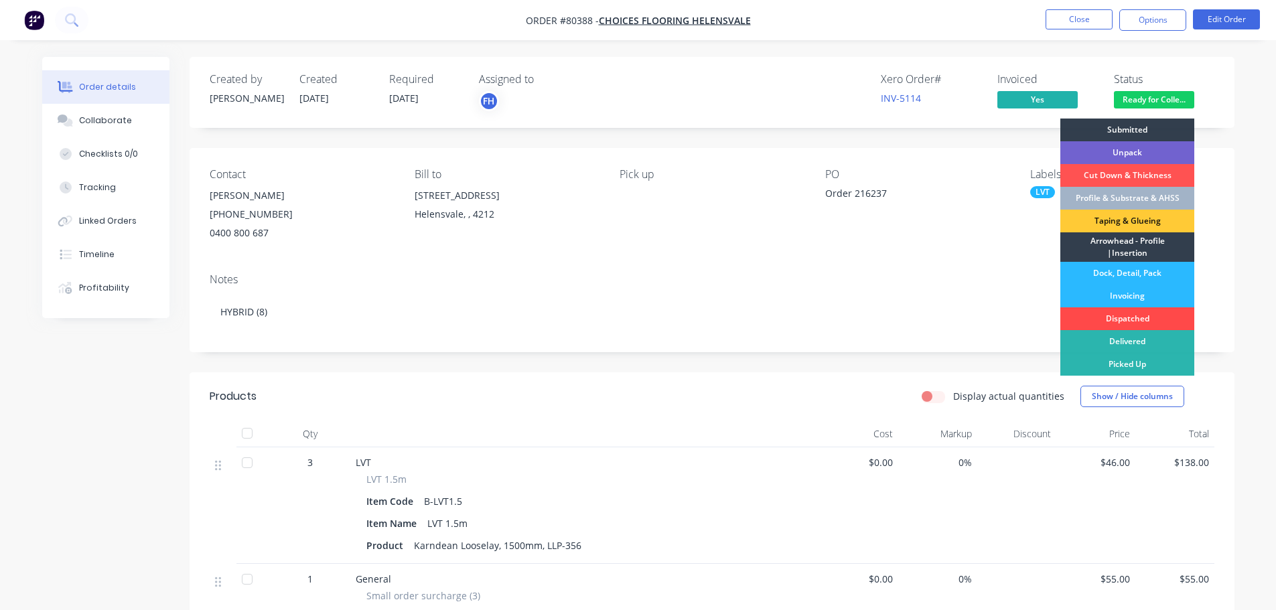
click at [1132, 316] on div "Dispatched" at bounding box center [1127, 318] width 134 height 23
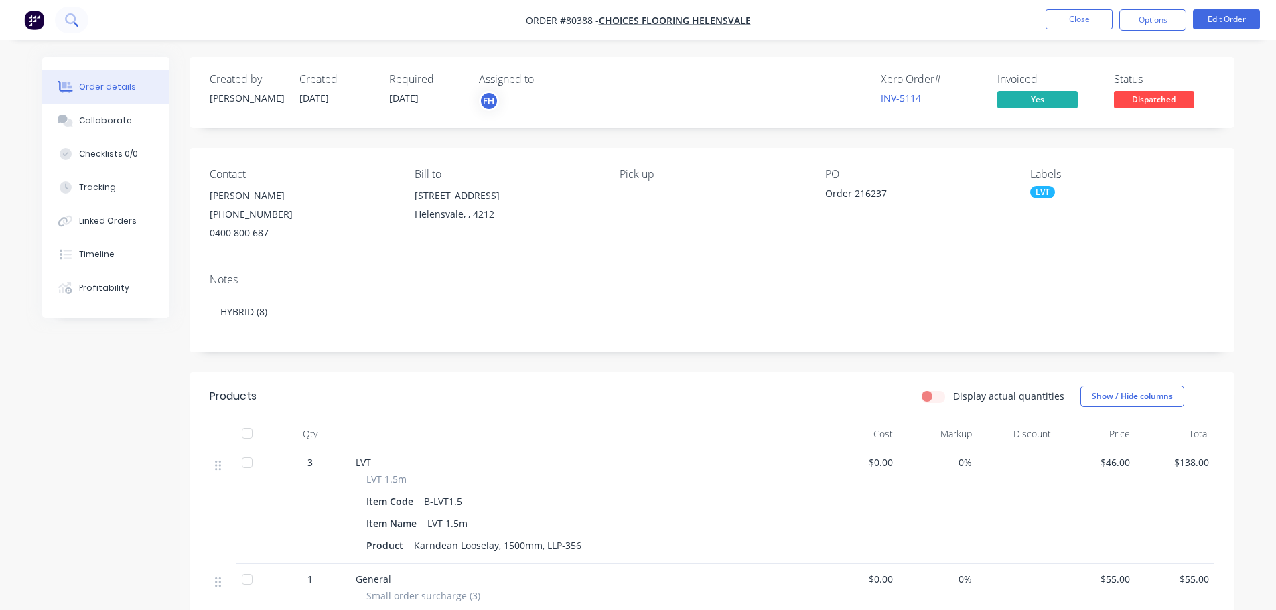
click at [72, 13] on icon at bounding box center [71, 19] width 13 height 13
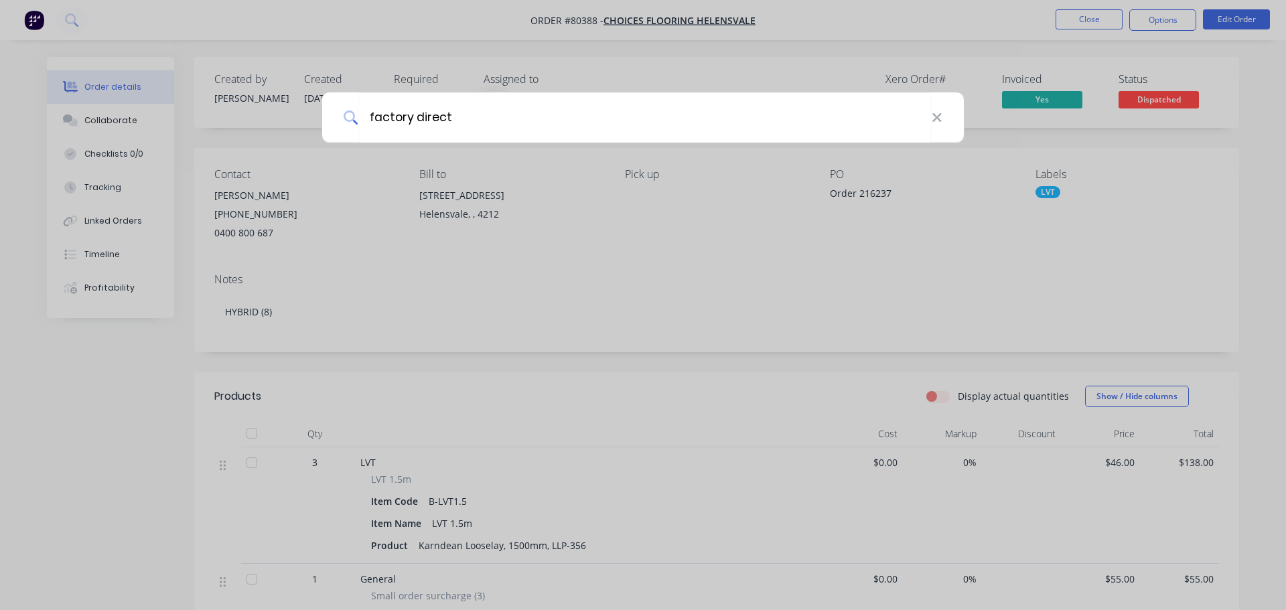
type input "factory direct"
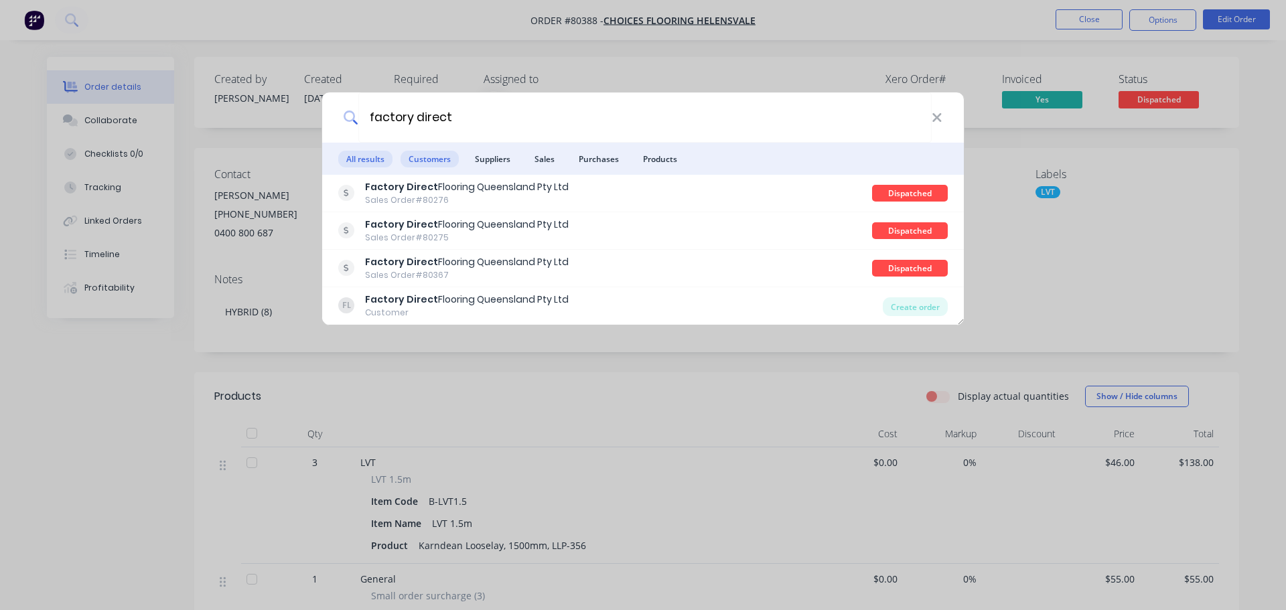
click at [429, 166] on span "Customers" at bounding box center [430, 159] width 58 height 17
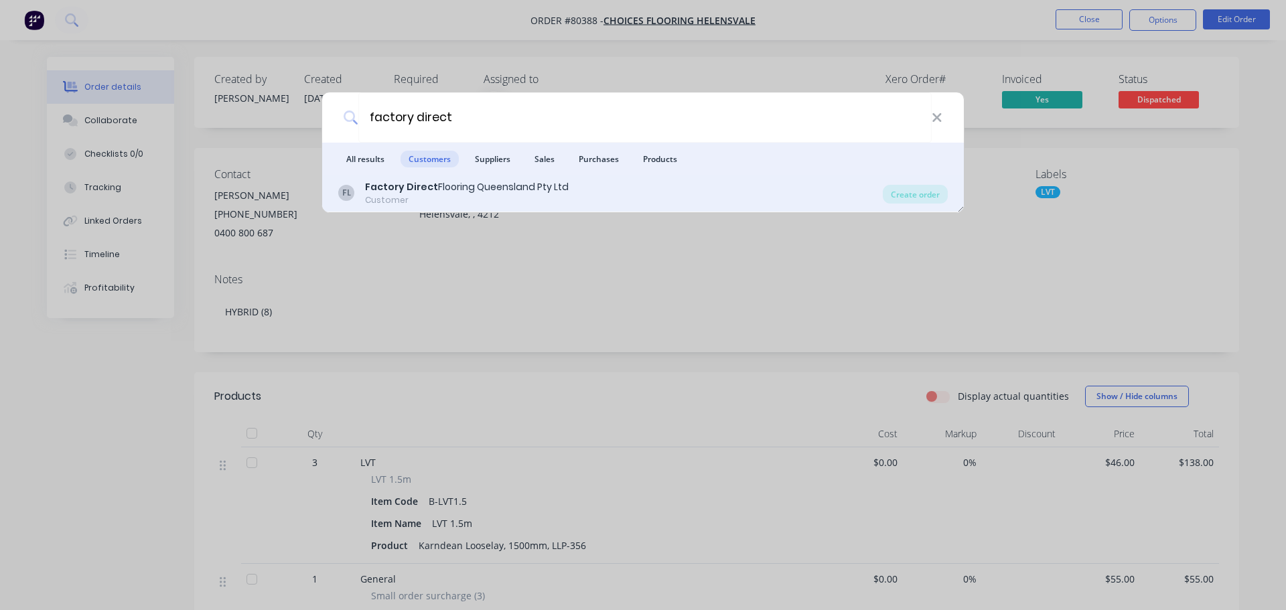
click at [397, 197] on div "Customer" at bounding box center [467, 200] width 204 height 12
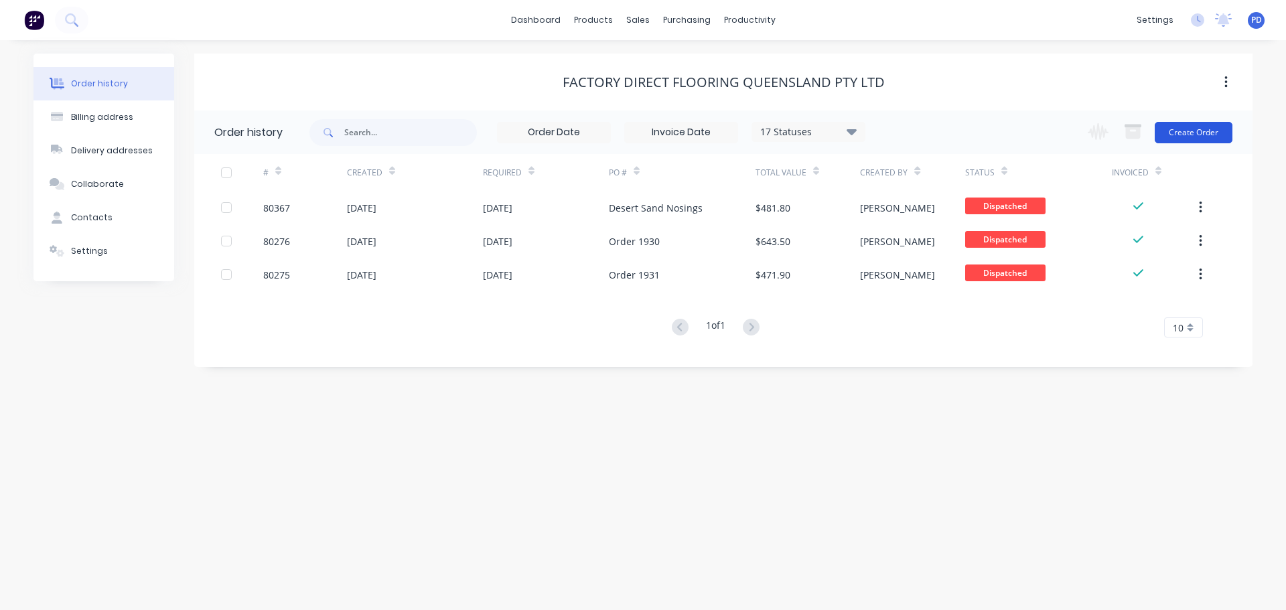
click at [1209, 133] on button "Create Order" at bounding box center [1194, 132] width 78 height 21
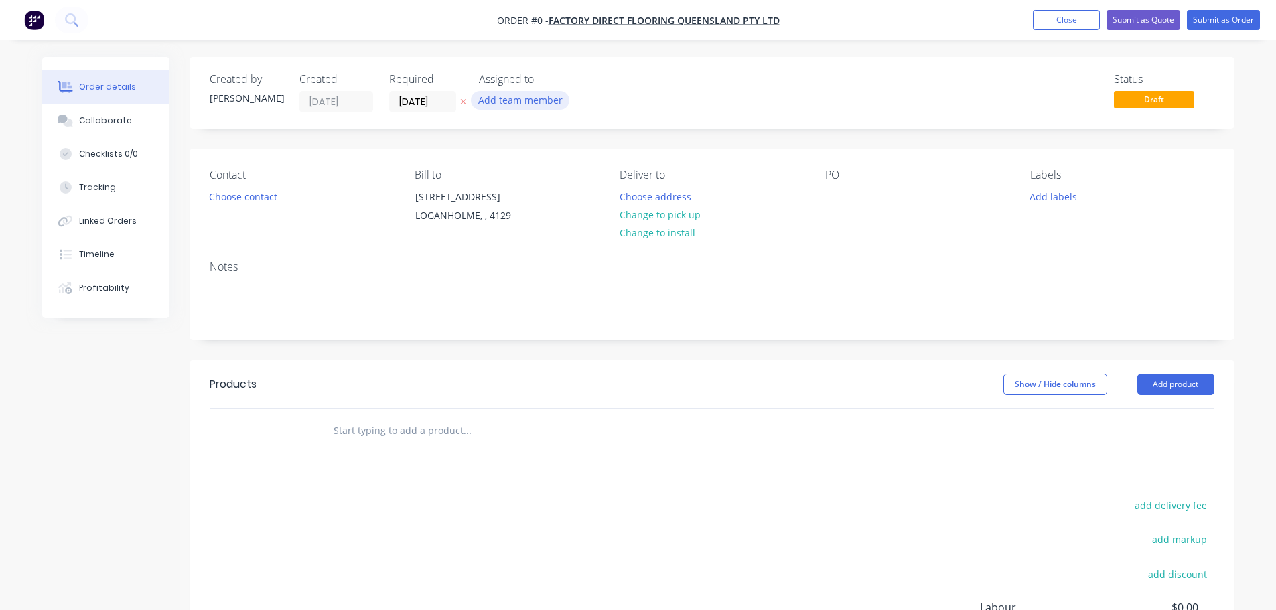
click at [510, 102] on button "Add team member" at bounding box center [520, 100] width 98 height 18
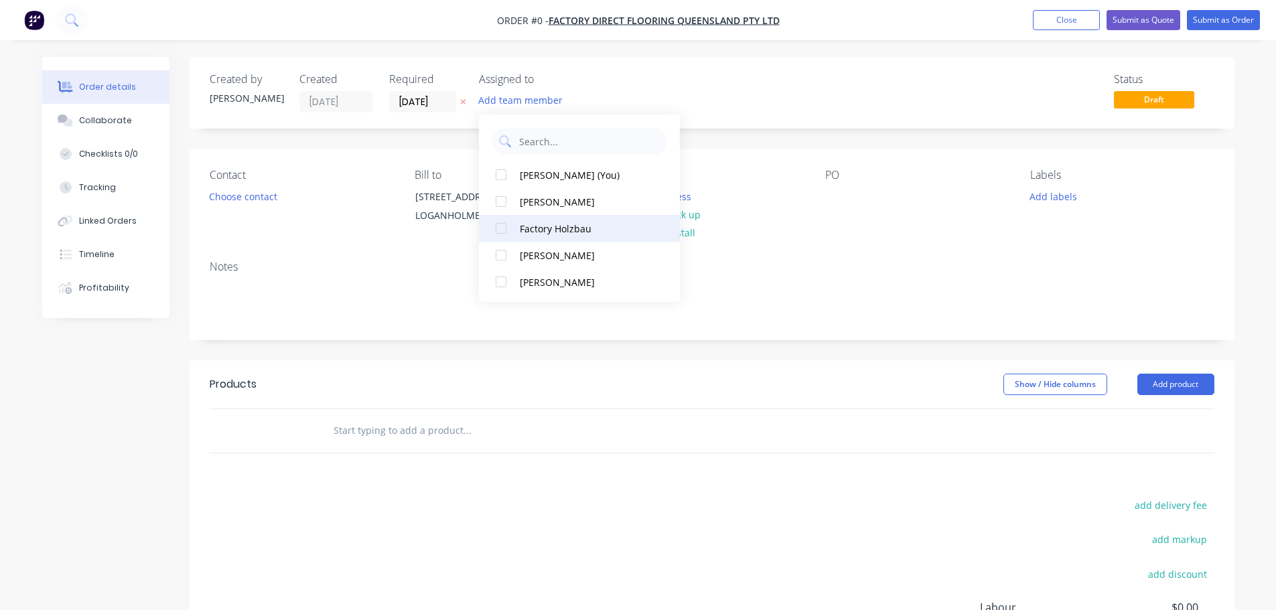
click at [502, 231] on div at bounding box center [501, 228] width 27 height 27
click at [433, 101] on div "Order details Collaborate Checklists 0/0 Tracking Linked Orders Timeline Profit…" at bounding box center [638, 426] width 1219 height 738
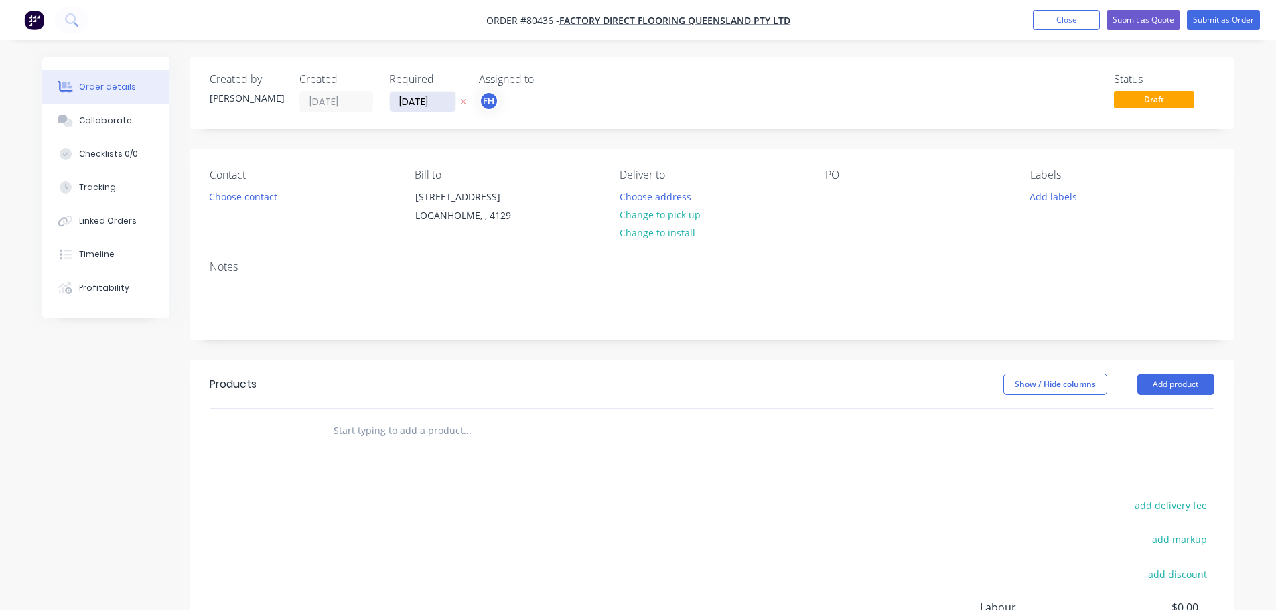
click at [433, 101] on input "[DATE]" at bounding box center [423, 102] width 66 height 20
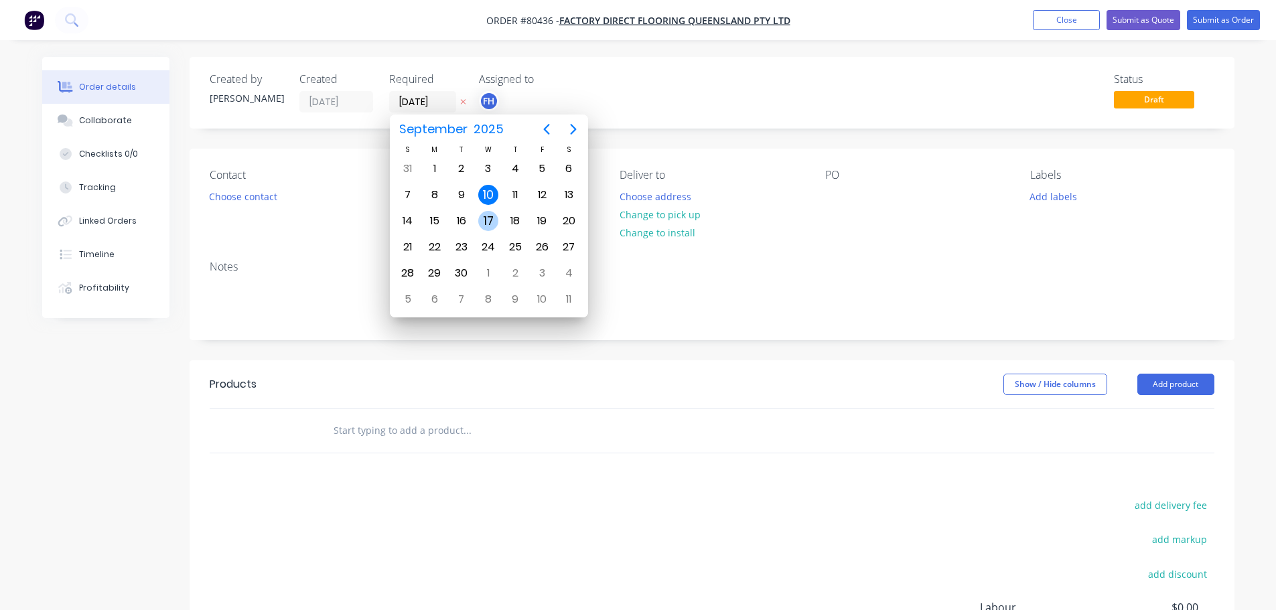
click at [487, 226] on div "17" at bounding box center [488, 221] width 20 height 20
type input "[DATE]"
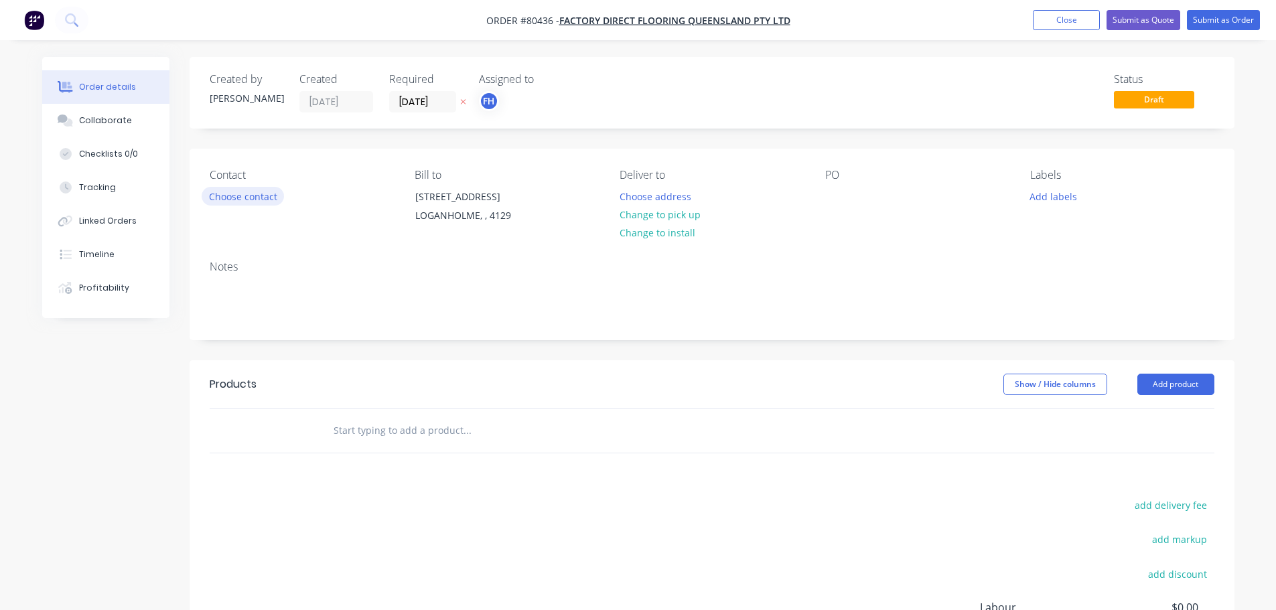
click at [253, 195] on button "Choose contact" at bounding box center [243, 196] width 82 height 18
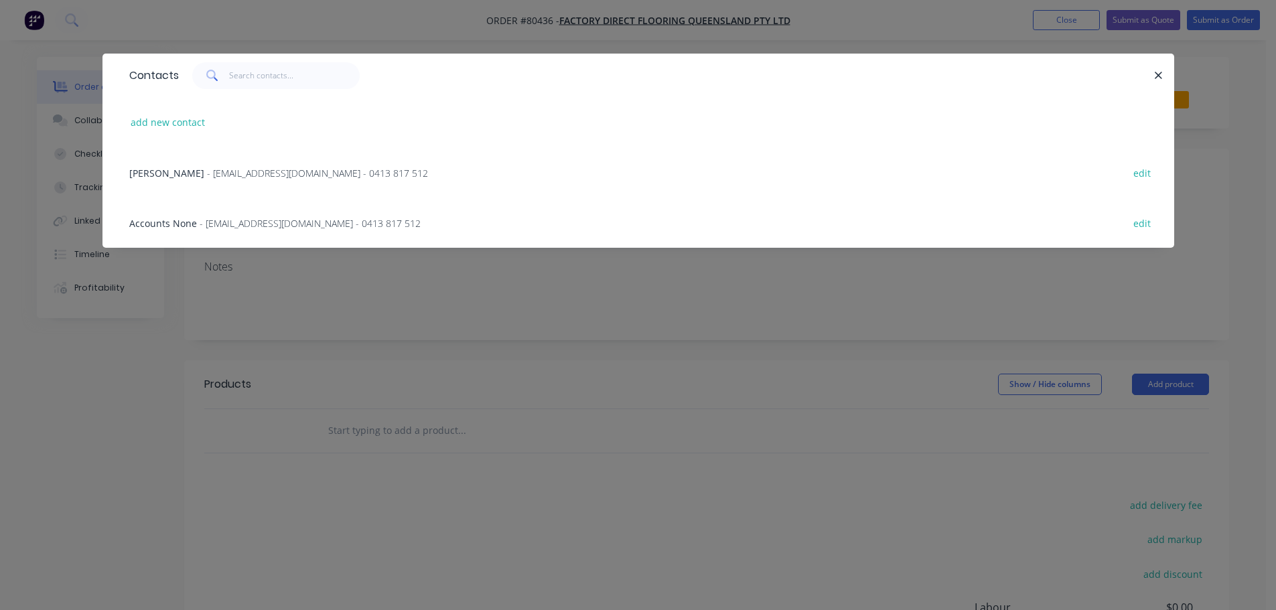
click at [254, 170] on span "- [EMAIL_ADDRESS][DOMAIN_NAME] - 0413 817 512" at bounding box center [317, 173] width 221 height 13
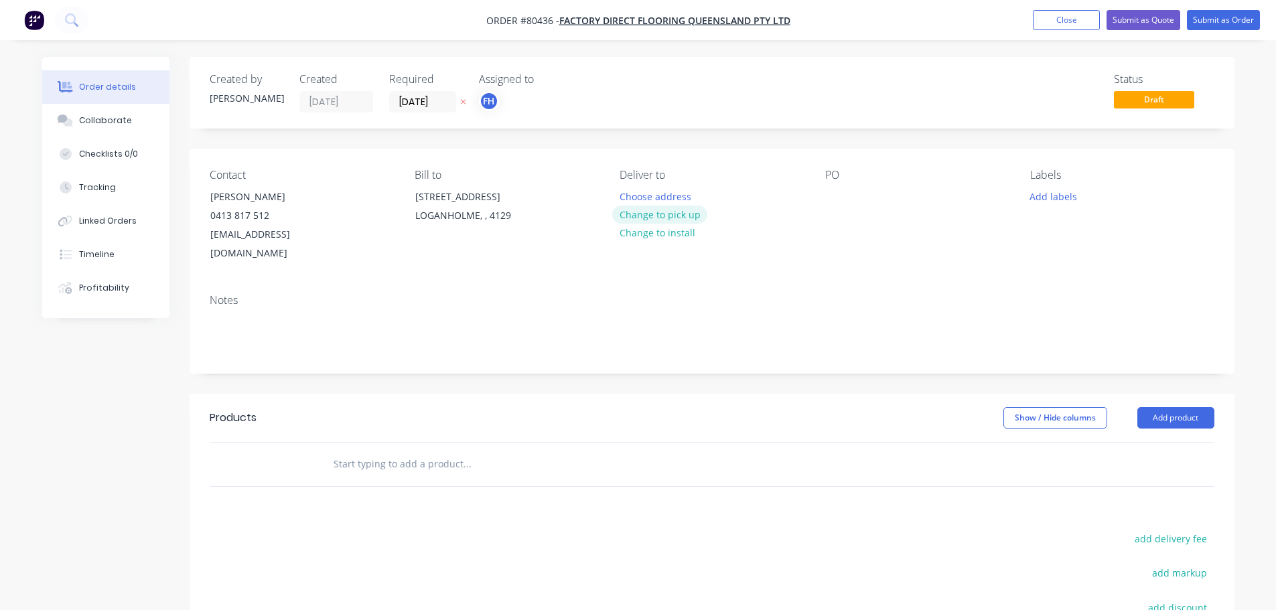
click at [659, 216] on button "Change to pick up" at bounding box center [659, 215] width 95 height 18
click at [648, 194] on div "Pick up Change to delivery Change to install" at bounding box center [712, 216] width 184 height 94
click at [625, 198] on div at bounding box center [630, 196] width 21 height 19
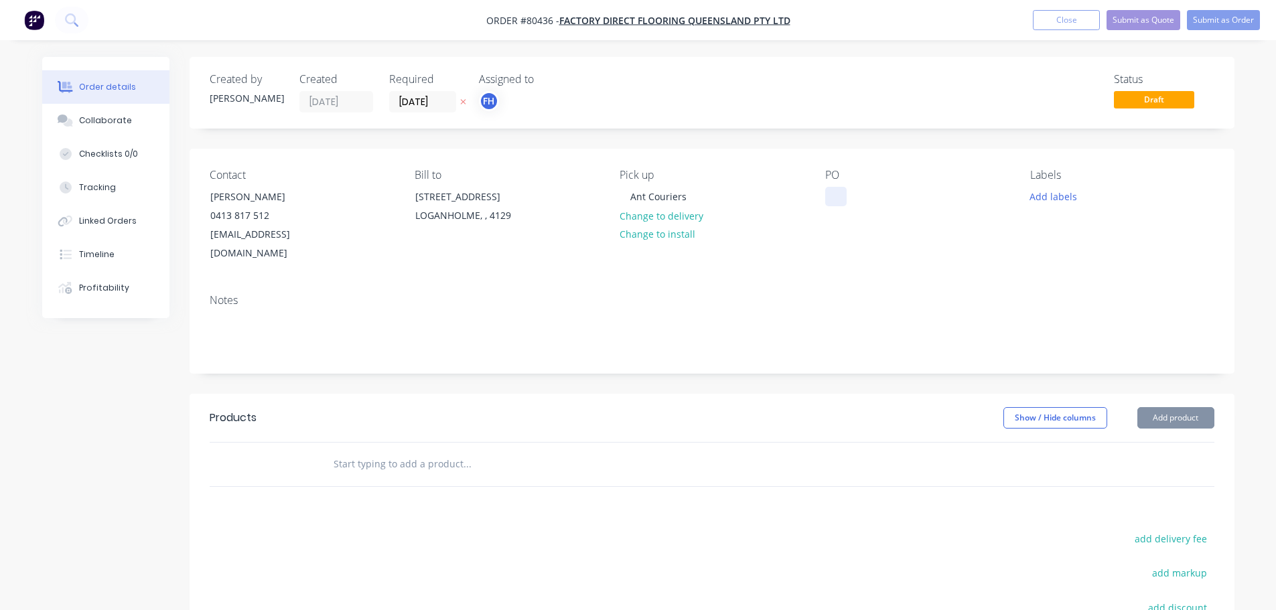
click at [833, 192] on div at bounding box center [835, 196] width 21 height 19
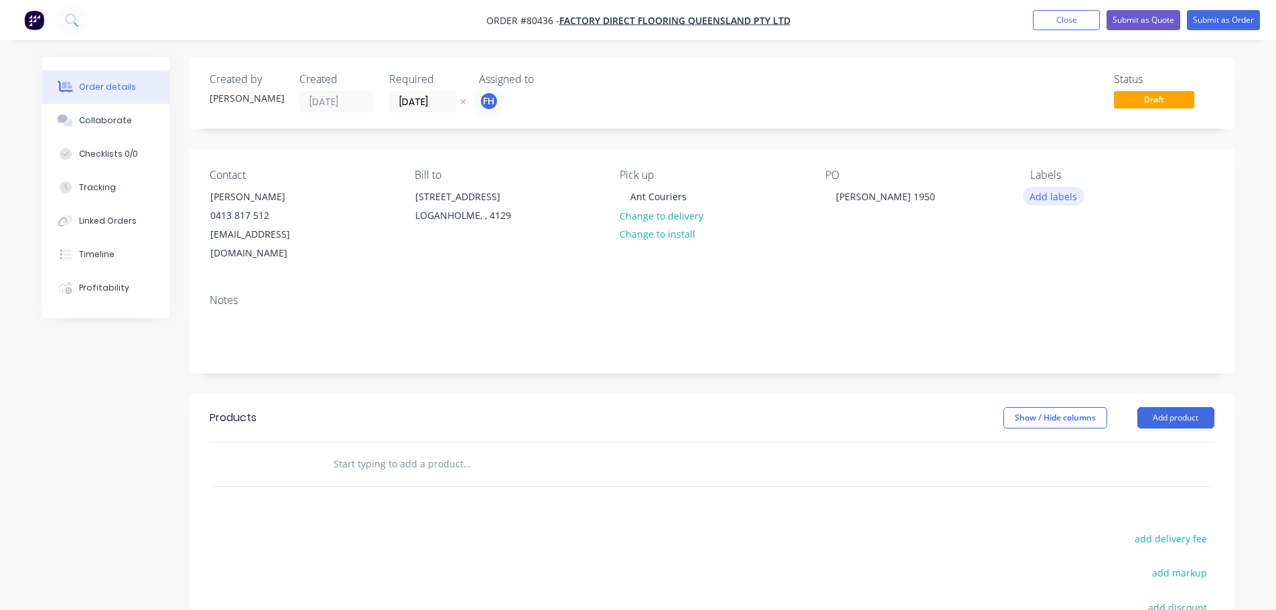
click at [1053, 202] on button "Add labels" at bounding box center [1054, 196] width 62 height 18
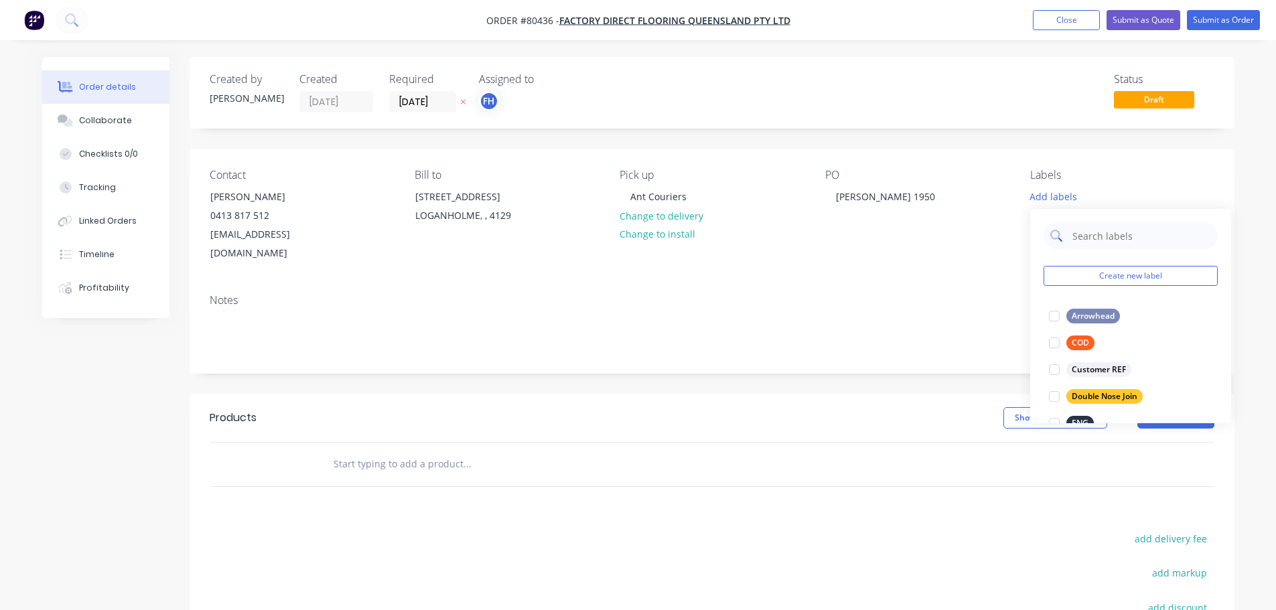
click at [1105, 236] on input "text" at bounding box center [1141, 235] width 140 height 27
type input "hy"
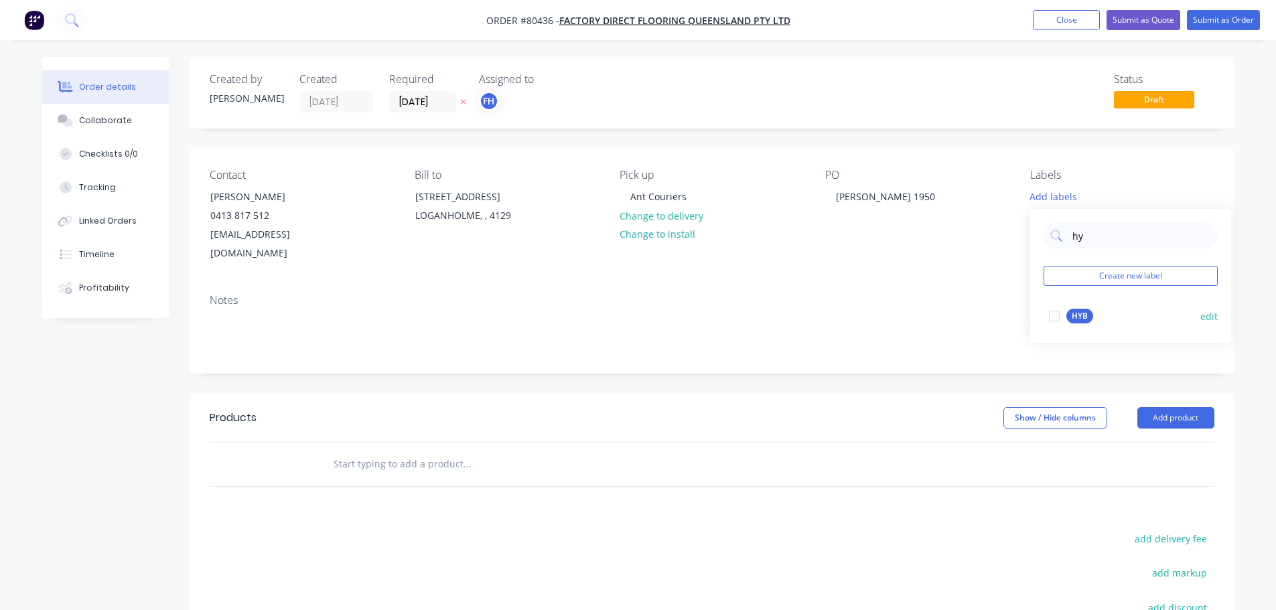
click at [1053, 312] on div at bounding box center [1054, 316] width 27 height 27
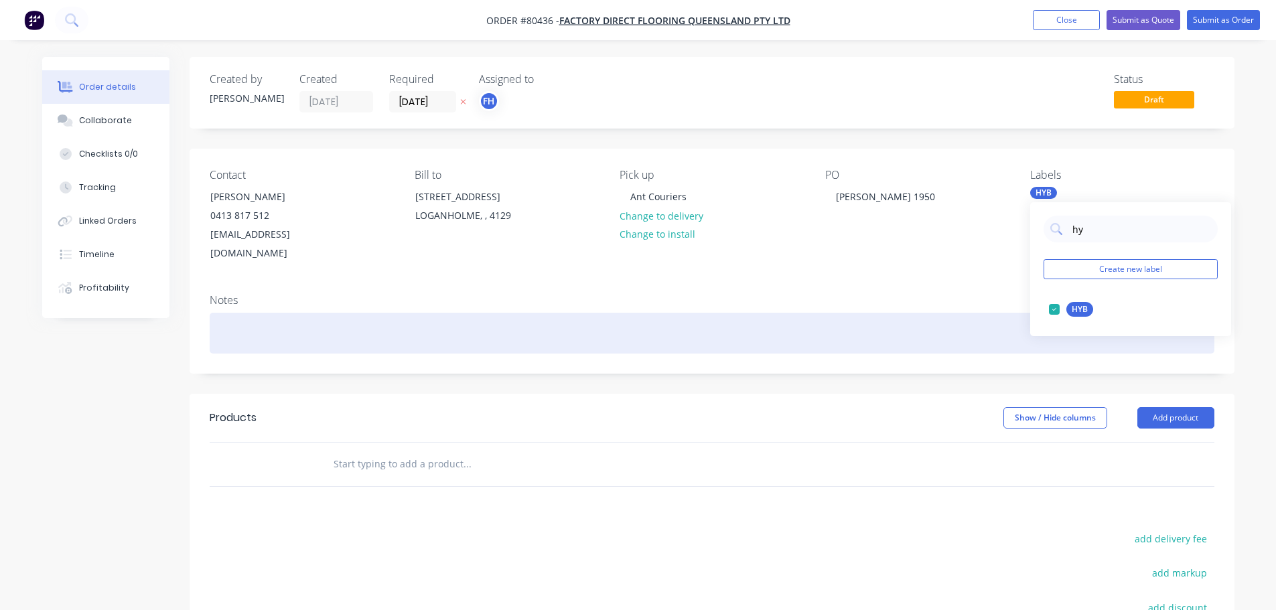
click at [253, 315] on div at bounding box center [712, 333] width 1005 height 41
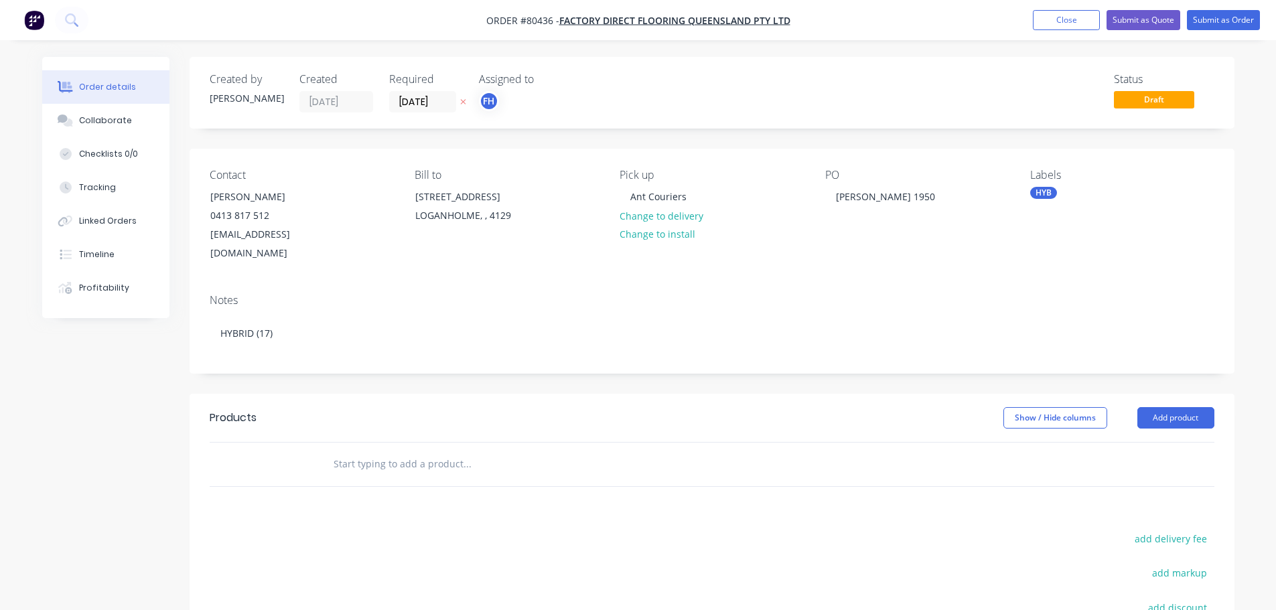
click at [376, 455] on input "text" at bounding box center [467, 464] width 268 height 27
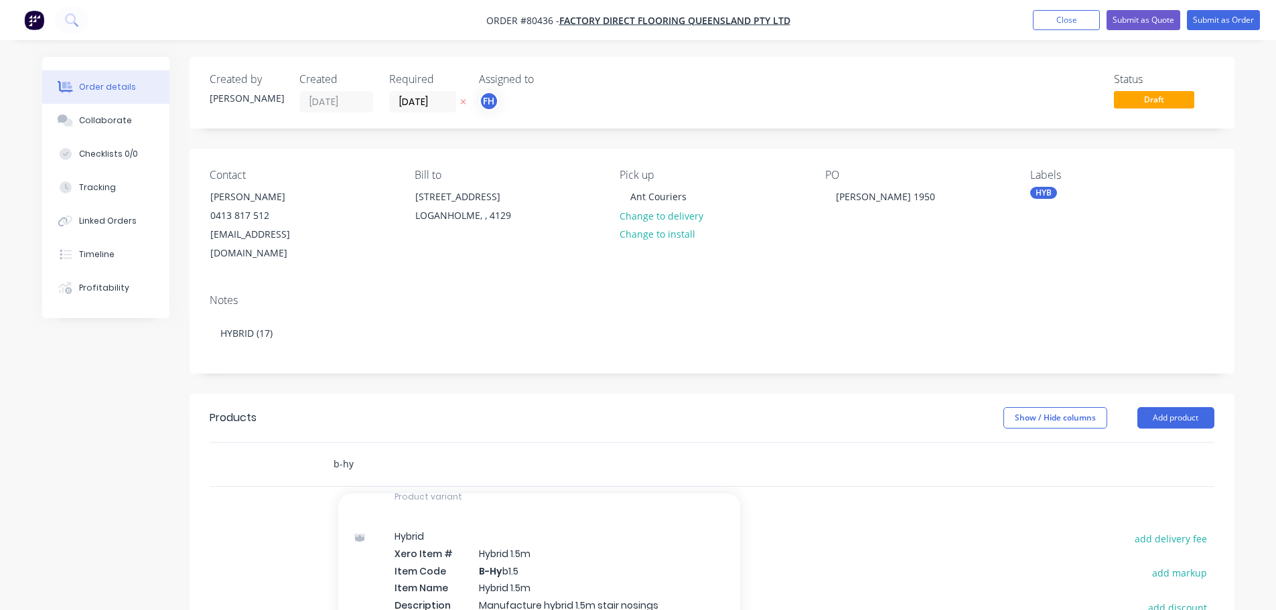
scroll to position [469, 0]
type input "b-hy"
click at [558, 571] on div "Hybrid Xero Item # Hybrid 1.5m Item Code B-Hy b1.5 Item Name Hybrid 1.5m Descri…" at bounding box center [539, 566] width 402 height 143
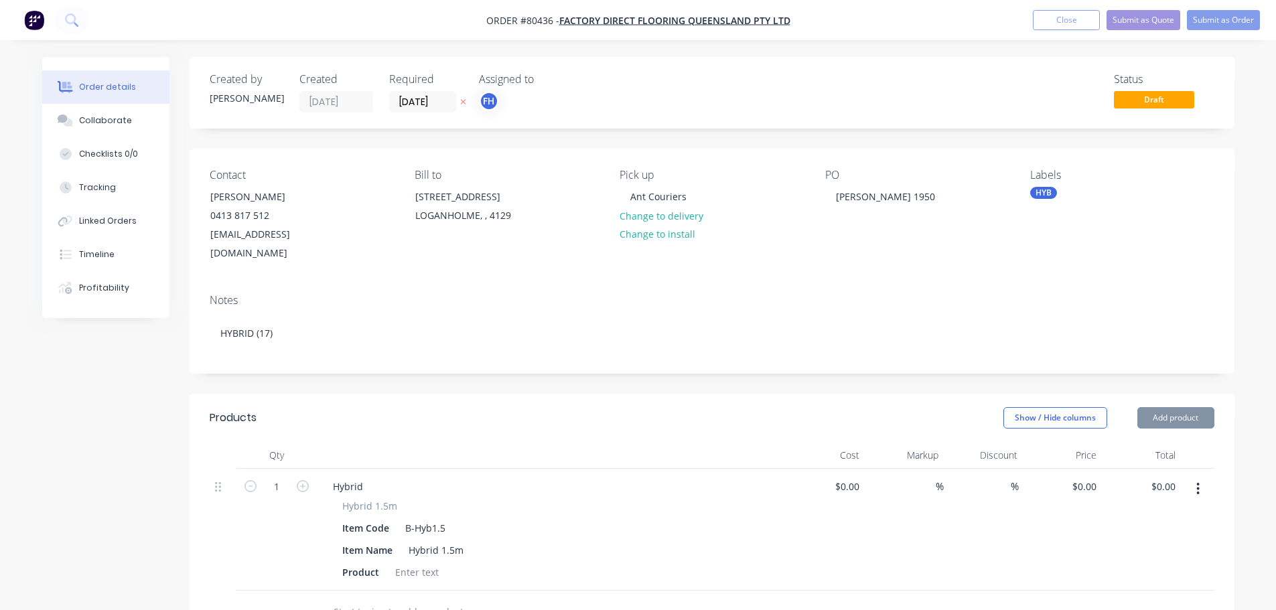
type input "$39.00"
click at [291, 477] on input "1" at bounding box center [276, 487] width 35 height 20
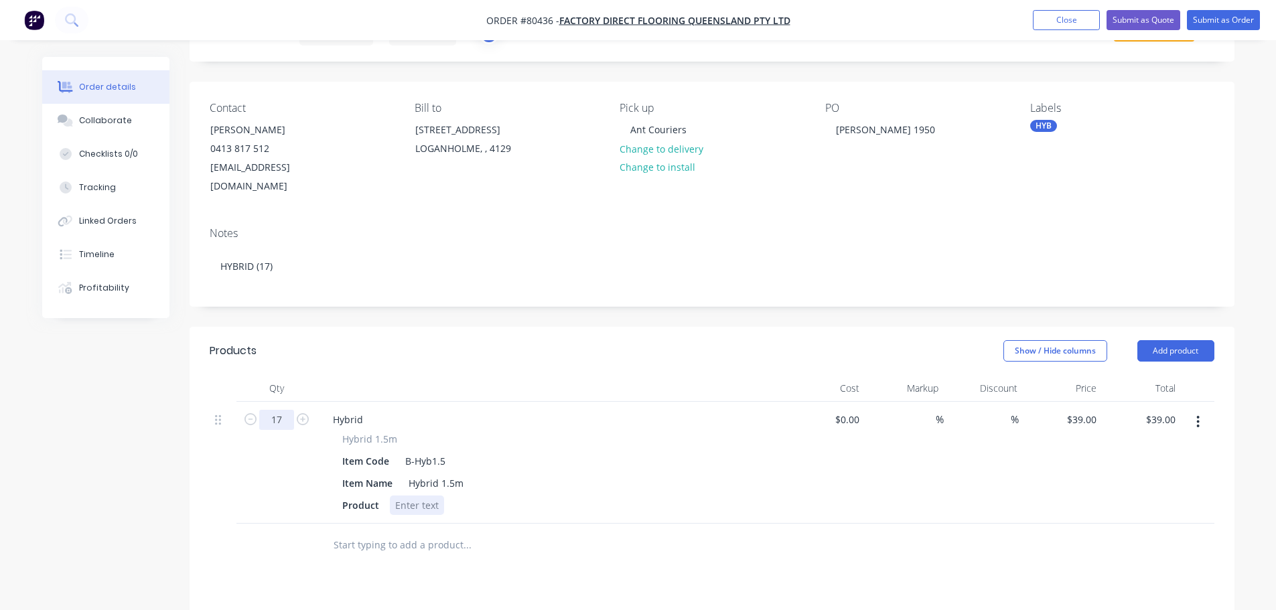
type input "17"
type input "$663.00"
click at [424, 496] on div at bounding box center [417, 505] width 54 height 19
click at [407, 496] on div at bounding box center [417, 505] width 54 height 19
click at [433, 496] on div "Factory direct, 1540mm, Grey Gum" at bounding box center [472, 505] width 165 height 19
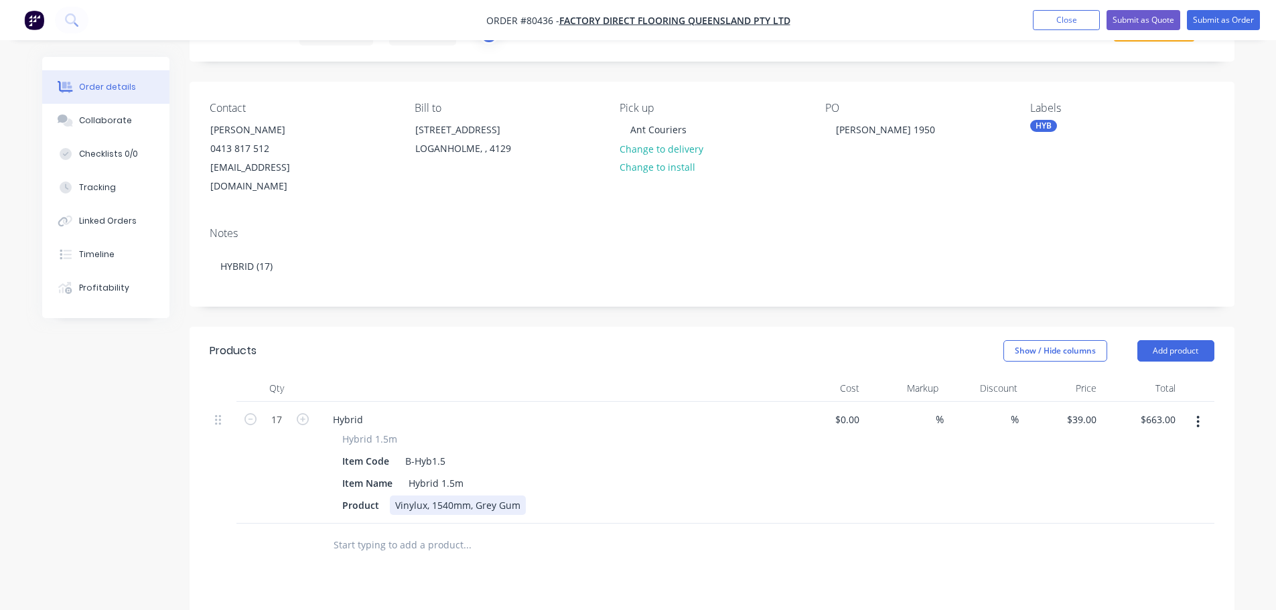
click at [544, 496] on div "Product Vinylux, 1540mm, Grey Gum" at bounding box center [548, 505] width 423 height 19
click at [1214, 25] on button "Submit as Order" at bounding box center [1223, 20] width 73 height 20
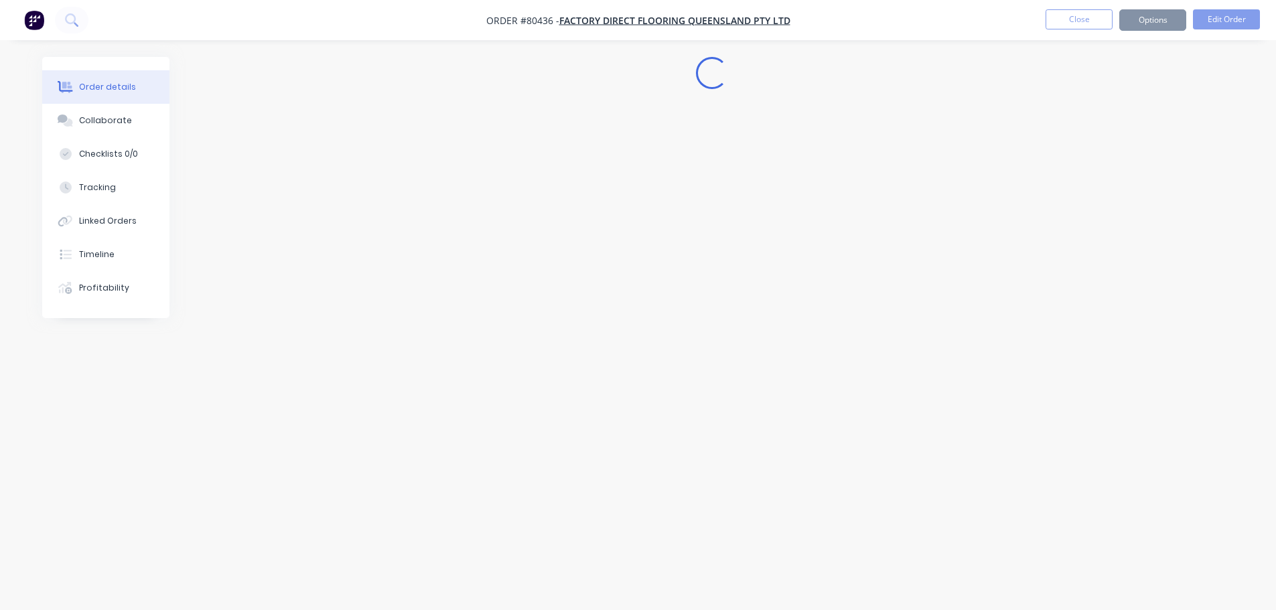
scroll to position [0, 0]
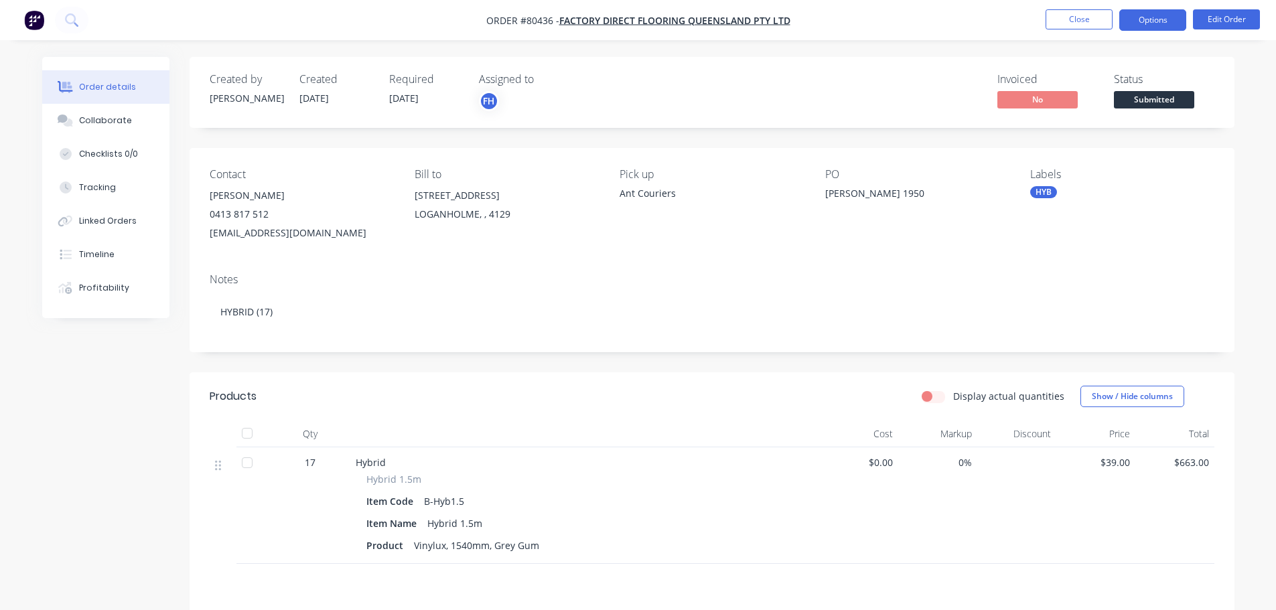
click at [1162, 27] on button "Options" at bounding box center [1152, 19] width 67 height 21
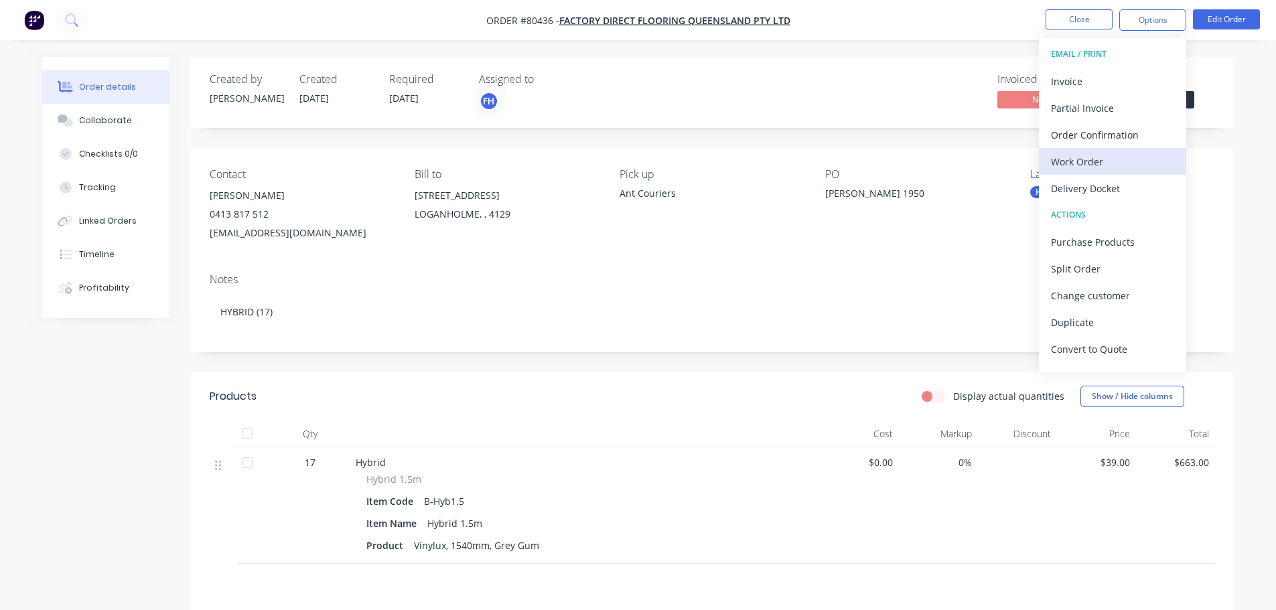
click at [1101, 159] on div "Work Order" at bounding box center [1112, 161] width 123 height 19
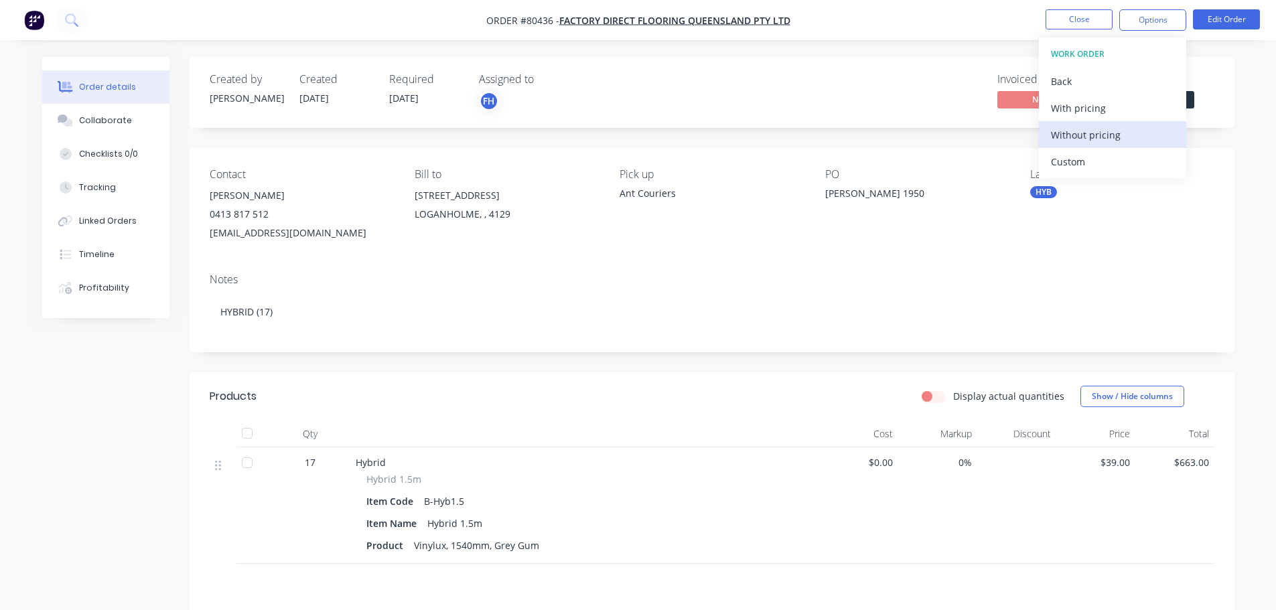
click at [1091, 139] on div "Without pricing" at bounding box center [1112, 134] width 123 height 19
click at [73, 23] on icon at bounding box center [70, 18] width 11 height 11
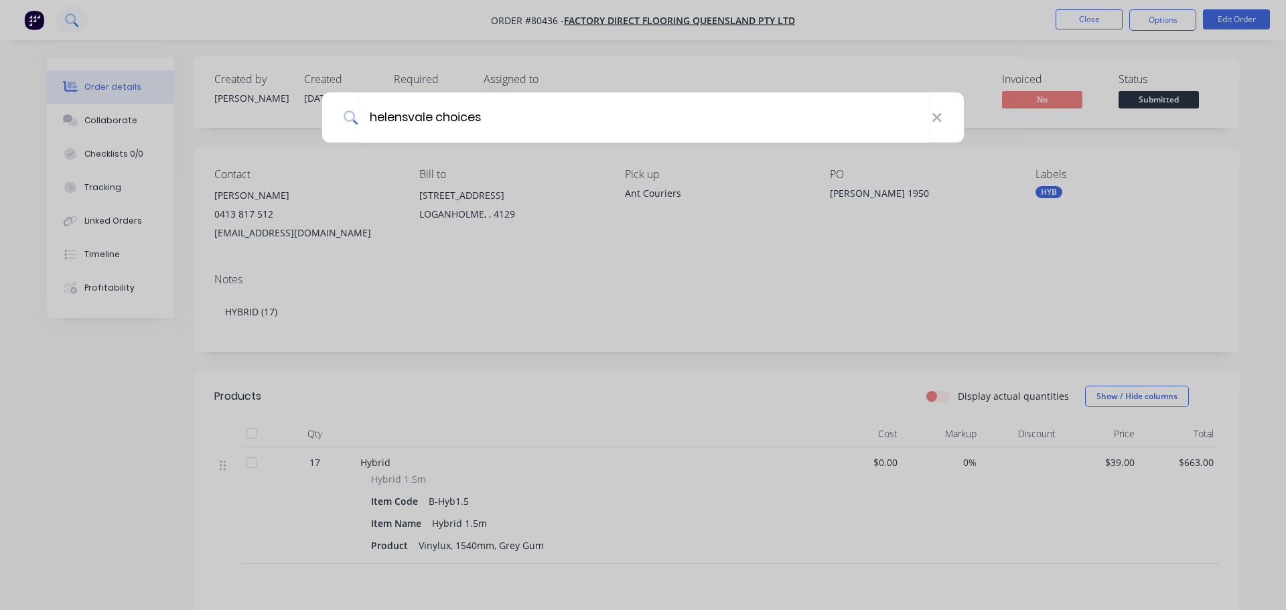
type input "helensvale choices"
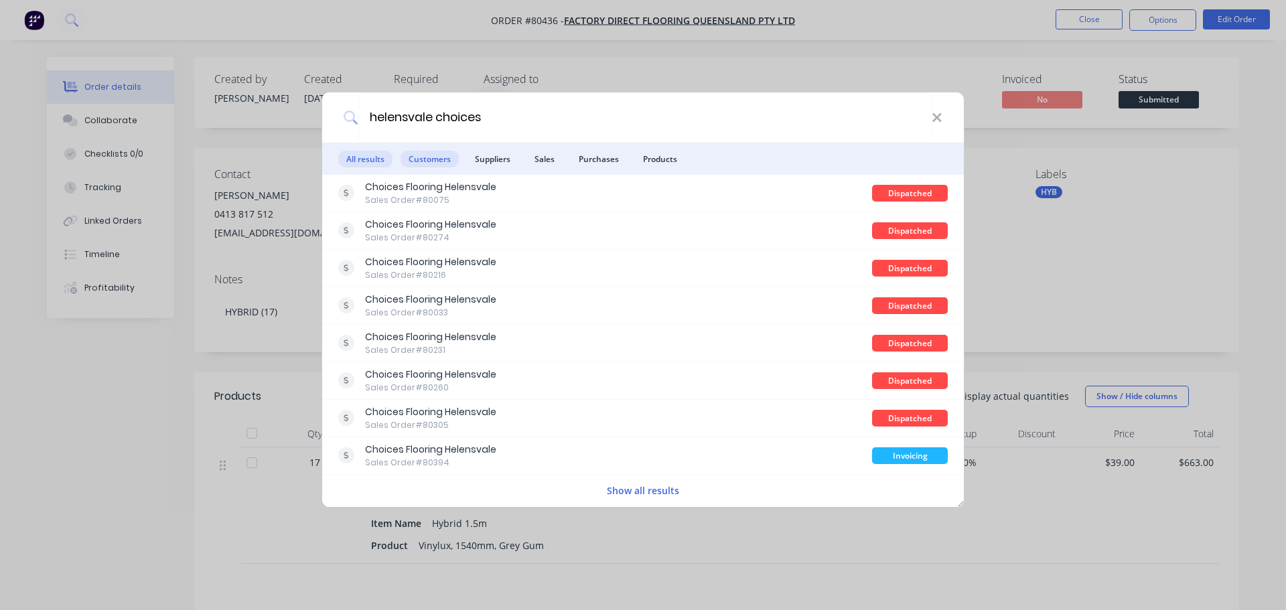
click at [426, 164] on span "Customers" at bounding box center [430, 159] width 58 height 17
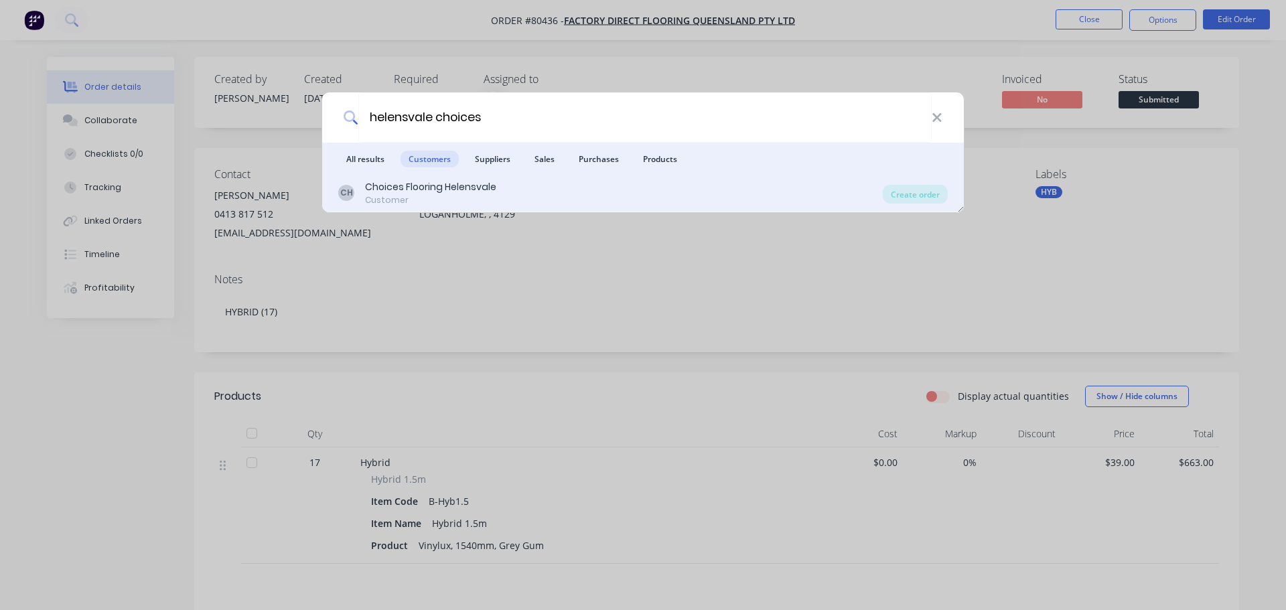
click at [406, 198] on div "Customer" at bounding box center [430, 200] width 131 height 12
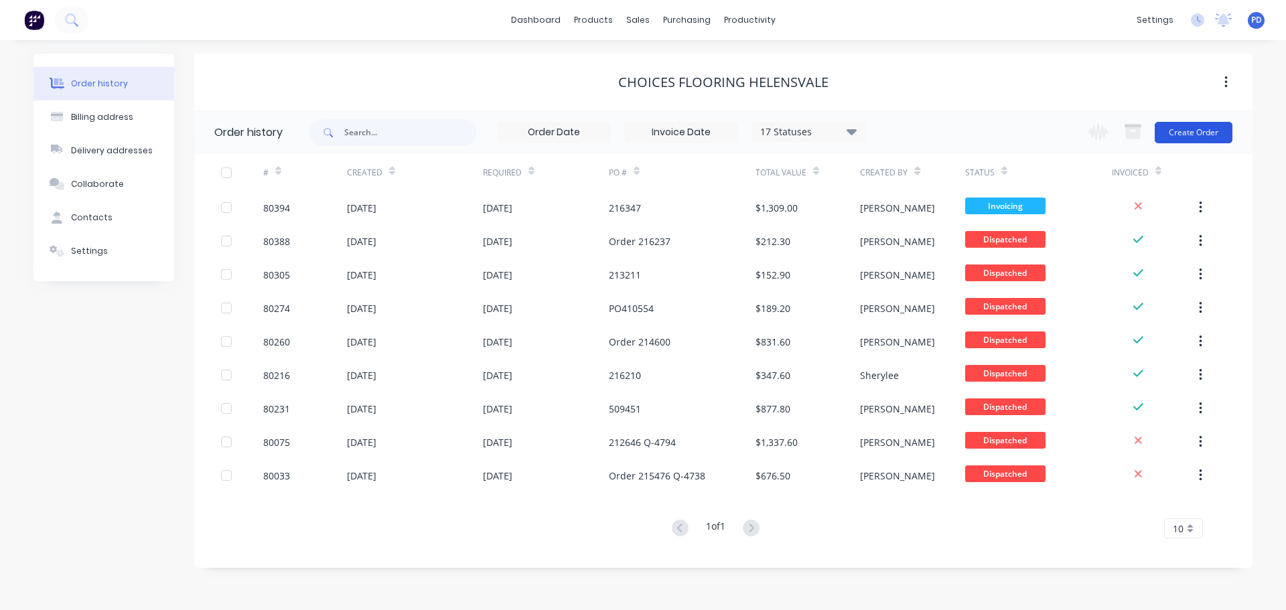
click at [1188, 135] on button "Create Order" at bounding box center [1194, 132] width 78 height 21
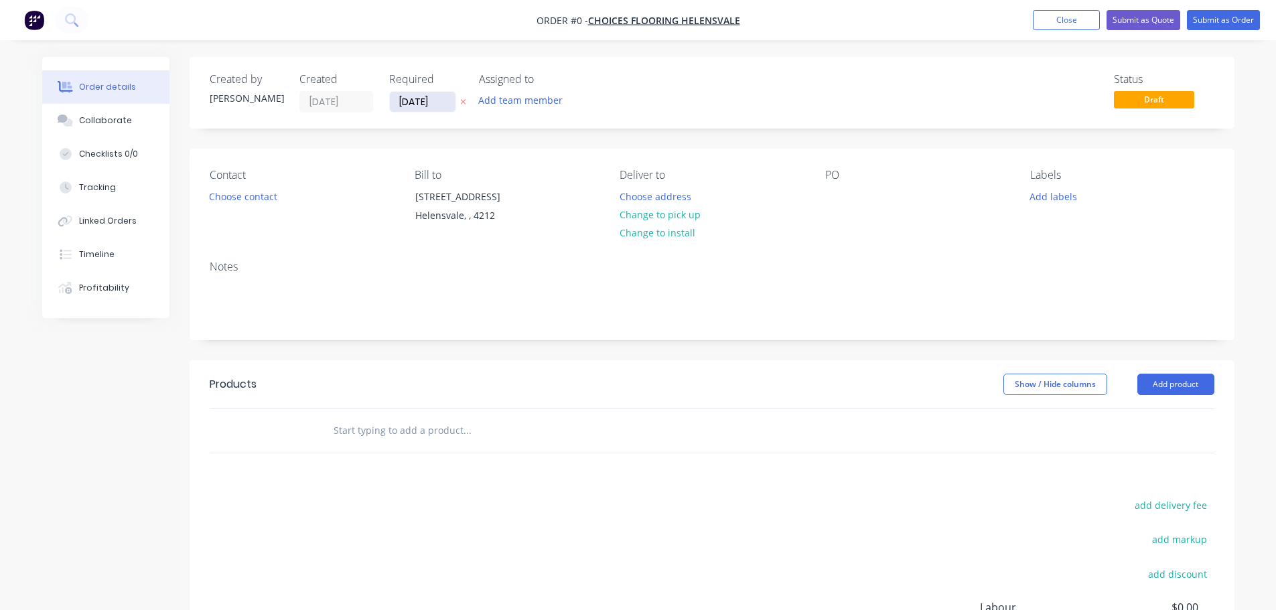
click at [444, 107] on input "[DATE]" at bounding box center [423, 102] width 66 height 20
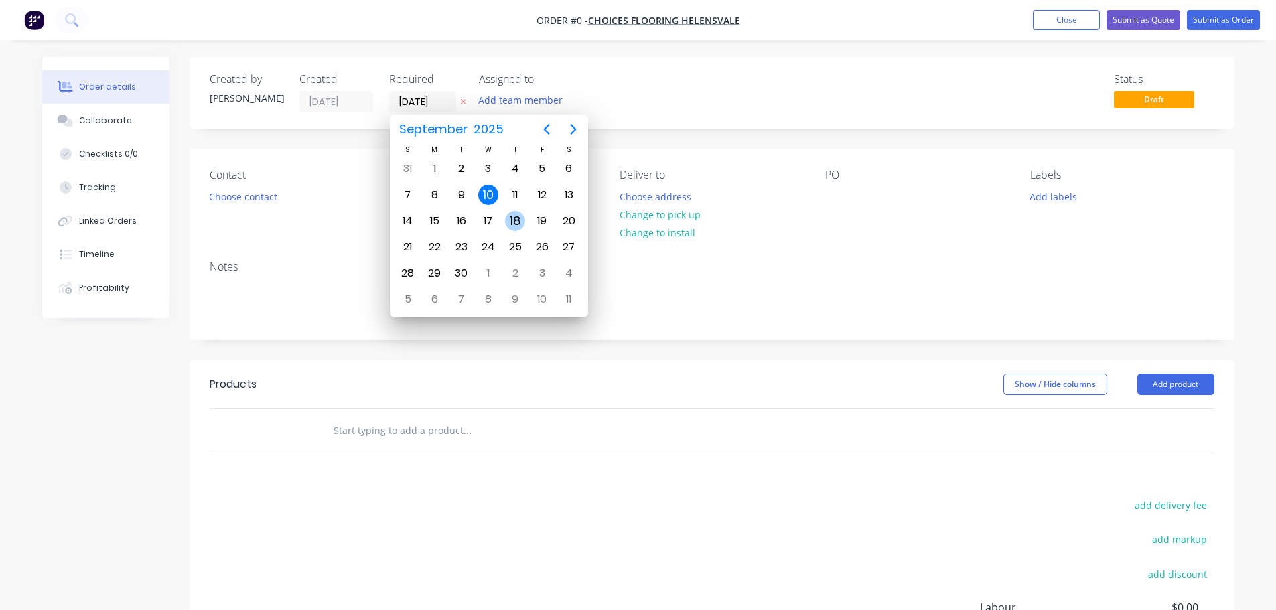
click at [508, 224] on div "18" at bounding box center [515, 221] width 20 height 20
type input "[DATE]"
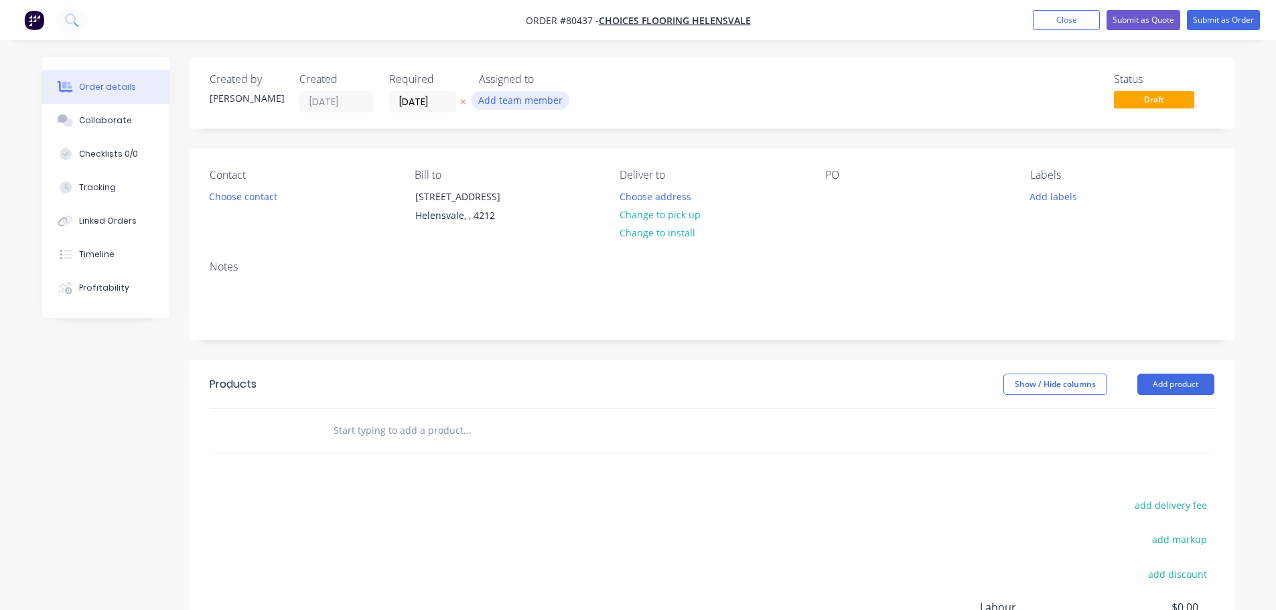
click at [509, 100] on button "Add team member" at bounding box center [520, 100] width 98 height 18
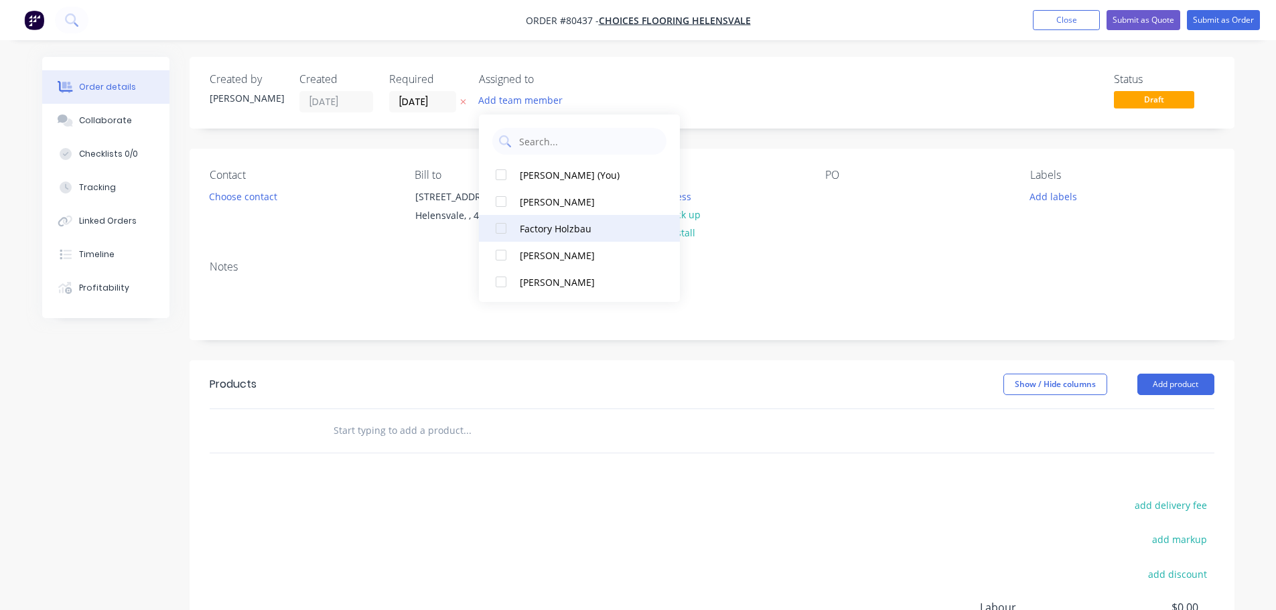
click at [498, 232] on div at bounding box center [501, 228] width 27 height 27
click at [267, 202] on button "Choose contact" at bounding box center [243, 196] width 82 height 18
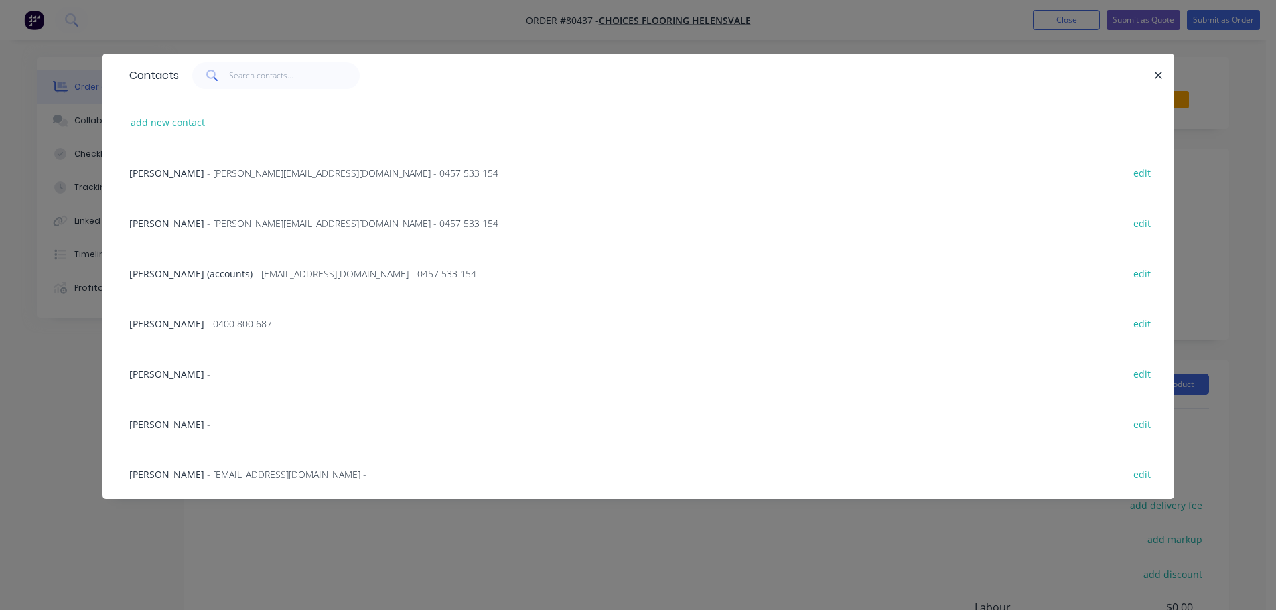
click at [158, 381] on div "[PERSON_NAME] -" at bounding box center [169, 374] width 81 height 14
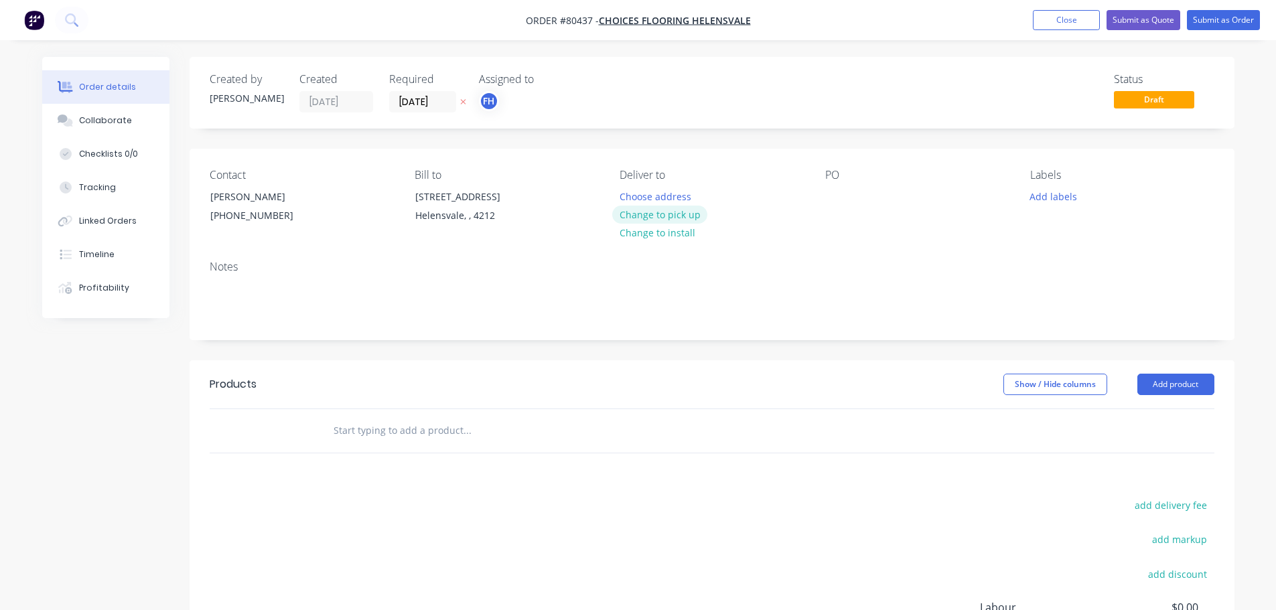
click at [661, 218] on button "Change to pick up" at bounding box center [659, 215] width 95 height 18
click at [829, 199] on div at bounding box center [835, 196] width 21 height 19
click at [1059, 201] on button "Add labels" at bounding box center [1054, 196] width 62 height 18
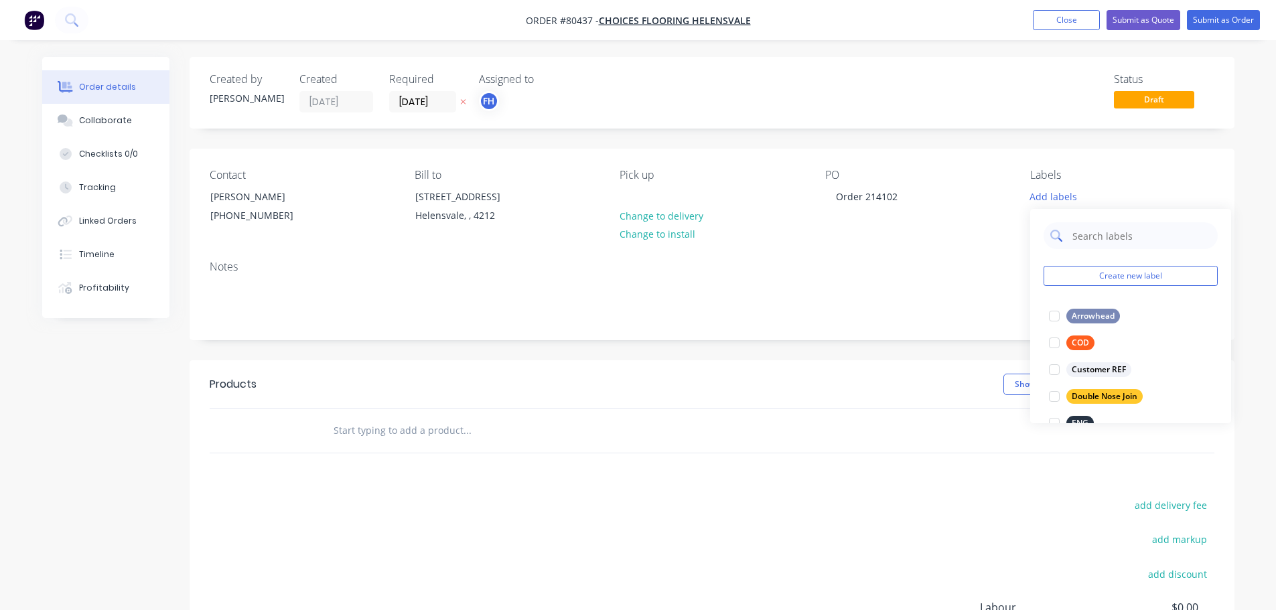
click at [1078, 233] on input "text" at bounding box center [1141, 235] width 140 height 27
type input "eng"
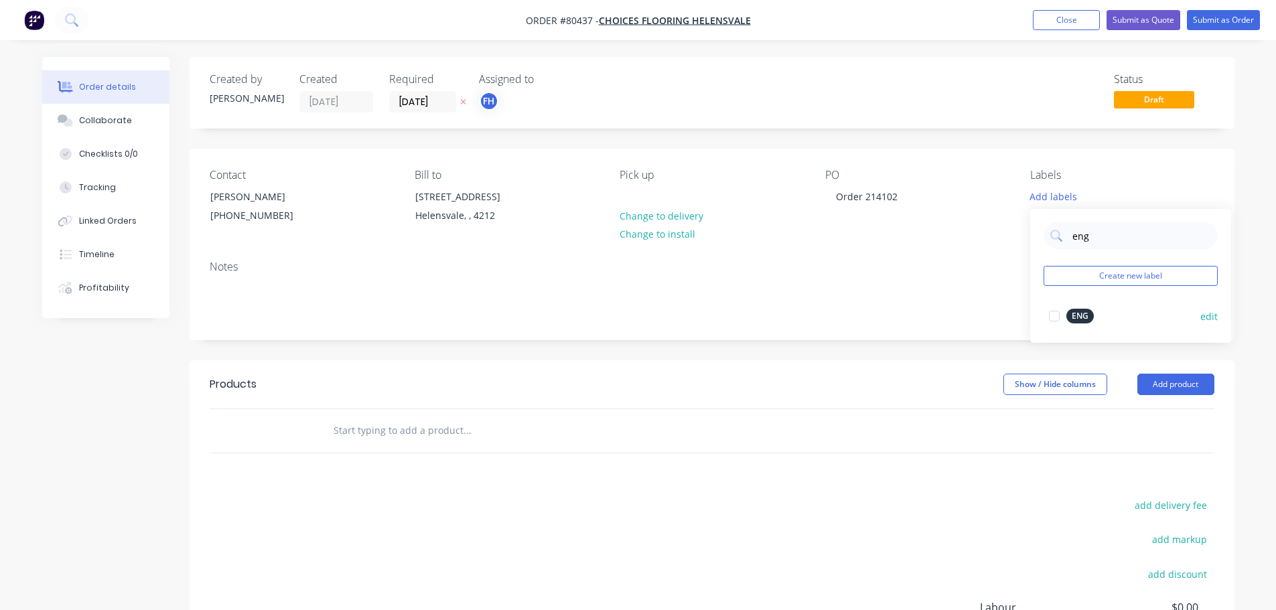
click at [1054, 318] on div at bounding box center [1054, 316] width 27 height 27
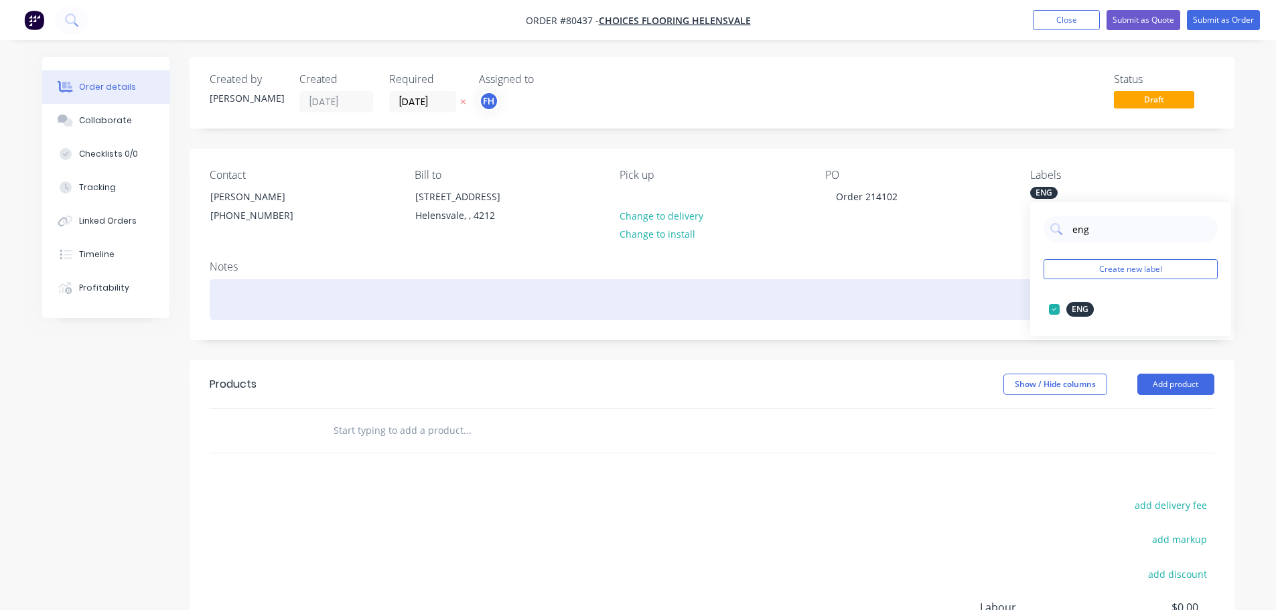
click at [261, 306] on div at bounding box center [712, 299] width 1005 height 41
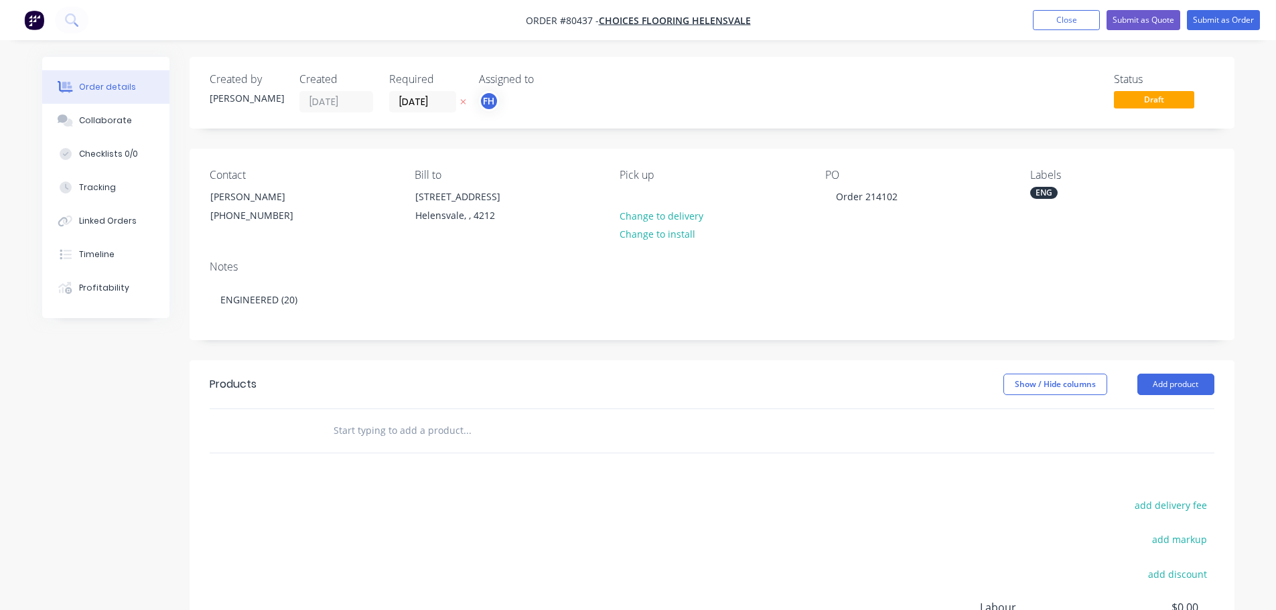
click at [394, 433] on input "text" at bounding box center [467, 430] width 268 height 27
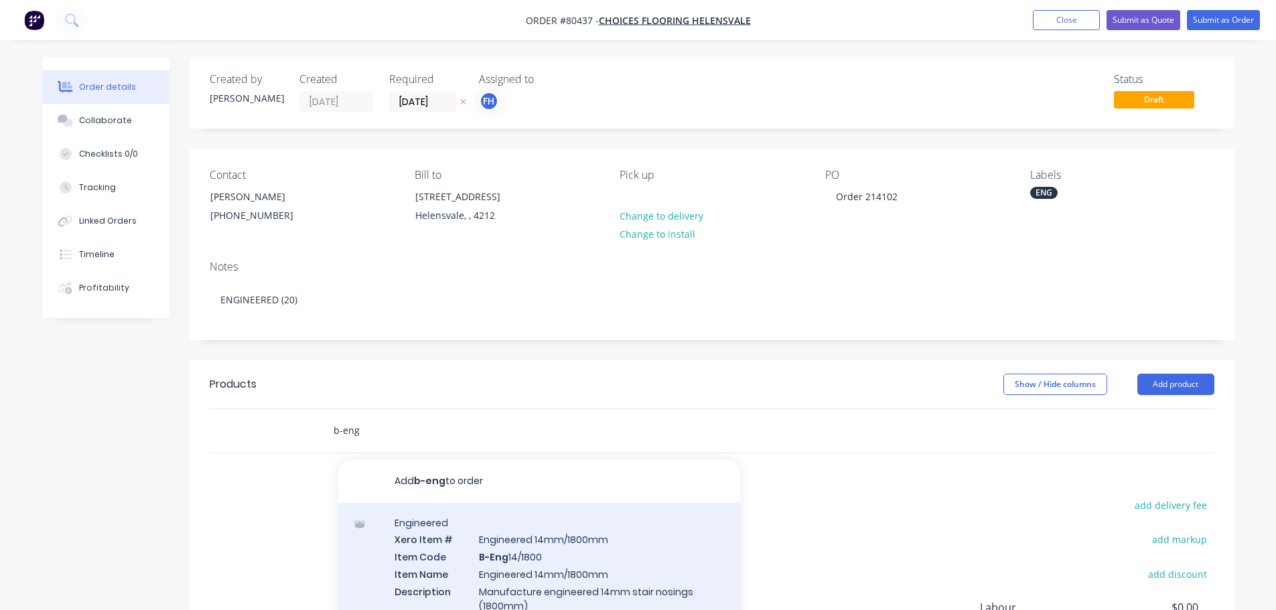
type input "b-eng"
click at [419, 544] on div "Engineered Xero Item # Engineered 14mm/1800mm Item Code B-Eng 14/1800 Item Name…" at bounding box center [539, 581] width 402 height 157
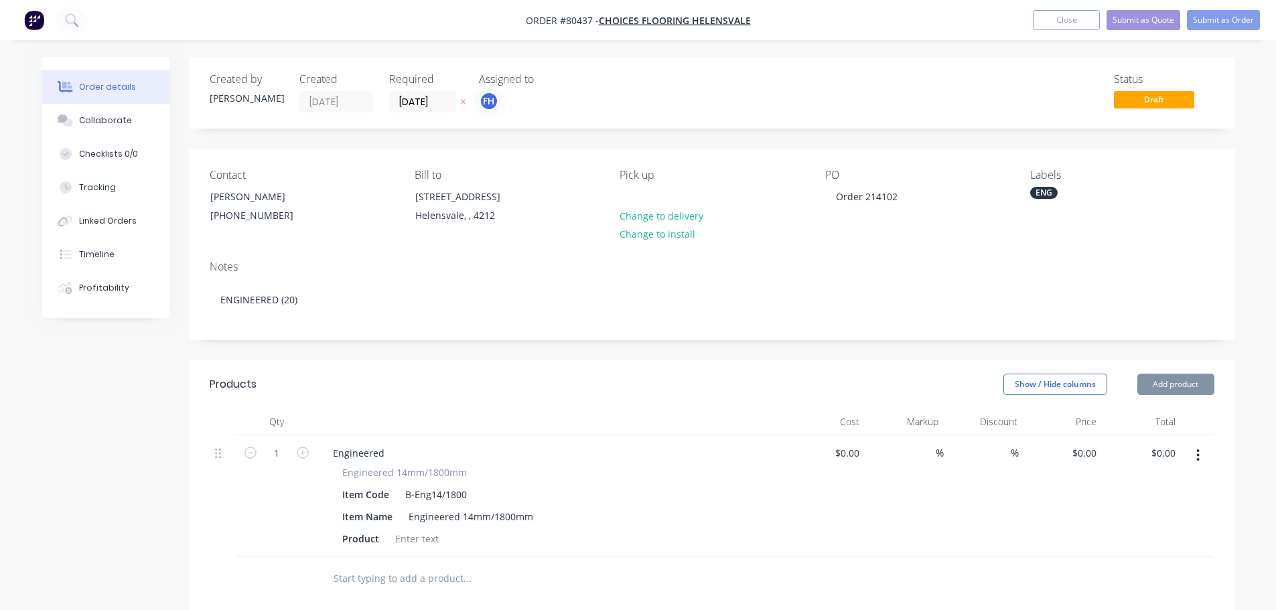
type input "$67.00"
click at [408, 532] on div at bounding box center [417, 538] width 54 height 19
click at [277, 456] on input "1" at bounding box center [276, 453] width 35 height 20
type input "20"
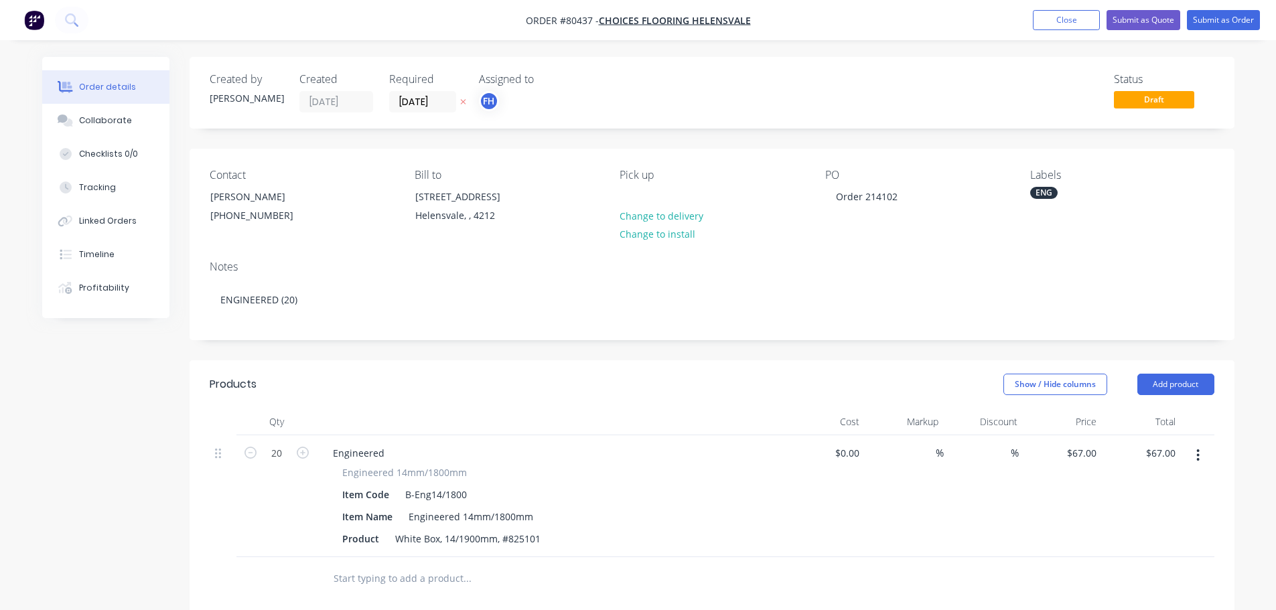
type input "$1,340.00"
click at [600, 473] on div "Engineered 14mm/1800mm" at bounding box center [551, 473] width 418 height 14
click at [1219, 23] on button "Submit as Order" at bounding box center [1223, 20] width 73 height 20
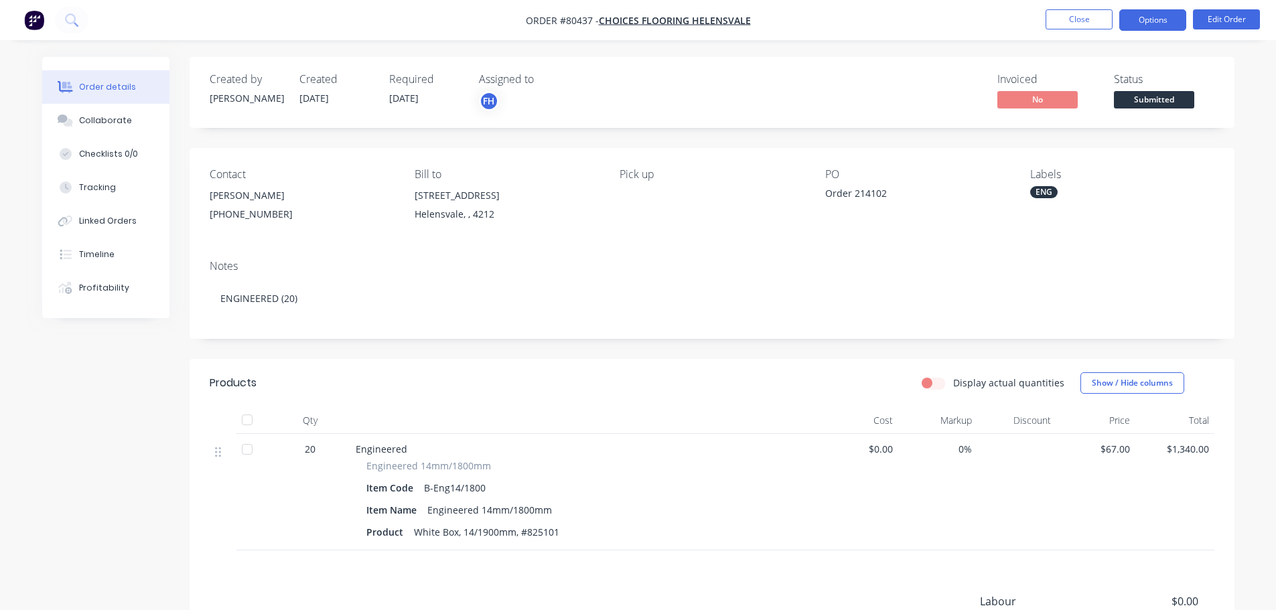
click at [1134, 27] on button "Options" at bounding box center [1152, 19] width 67 height 21
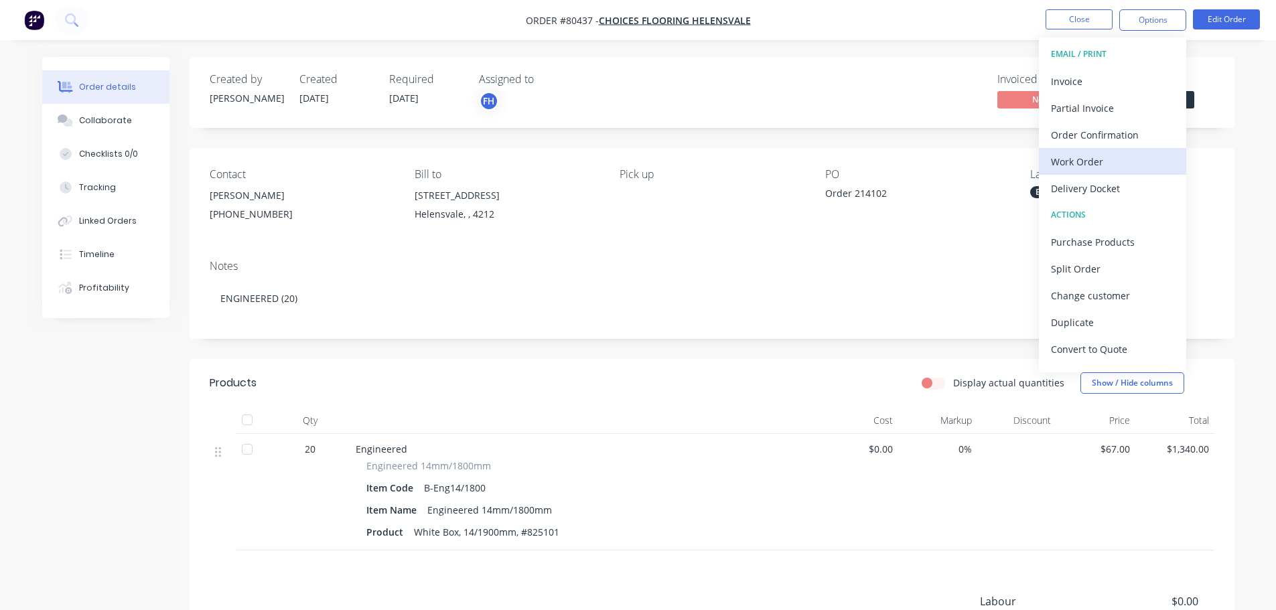
click at [1085, 171] on div "Work Order" at bounding box center [1112, 161] width 123 height 19
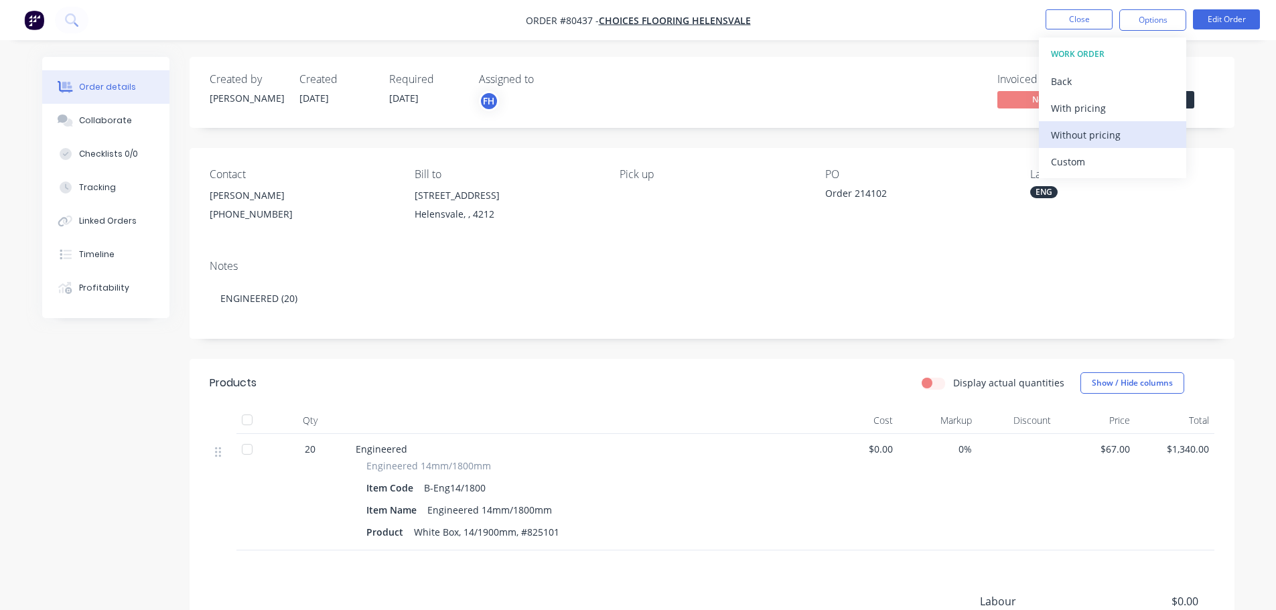
click at [1091, 132] on div "Without pricing" at bounding box center [1112, 134] width 123 height 19
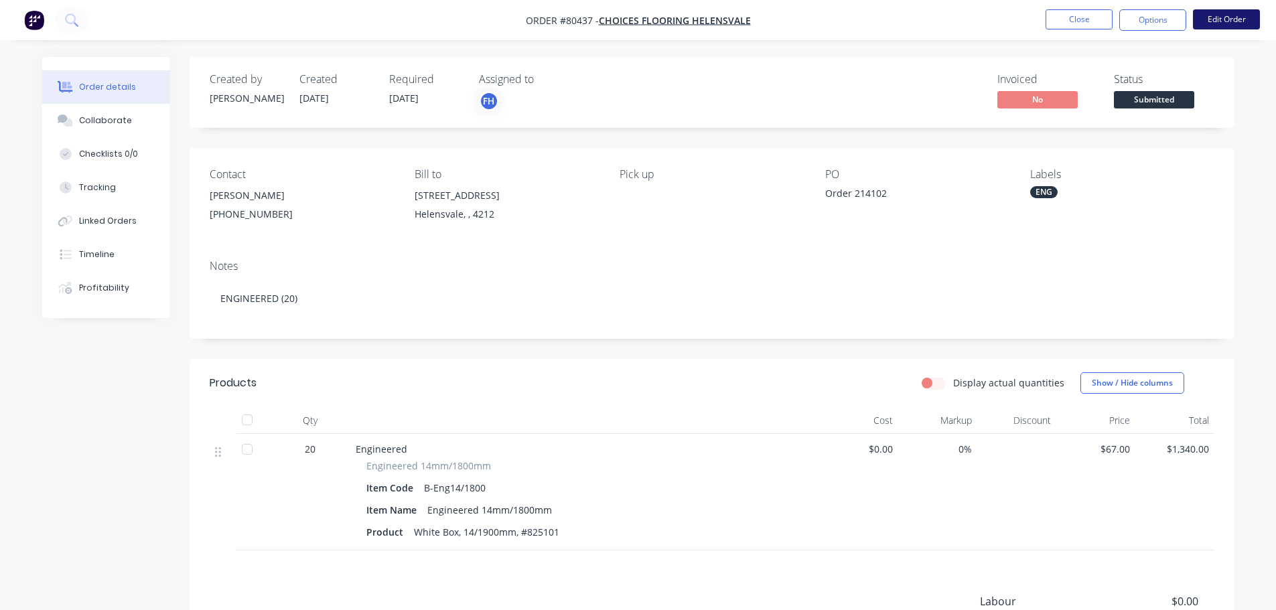
click at [1229, 19] on button "Edit Order" at bounding box center [1226, 19] width 67 height 20
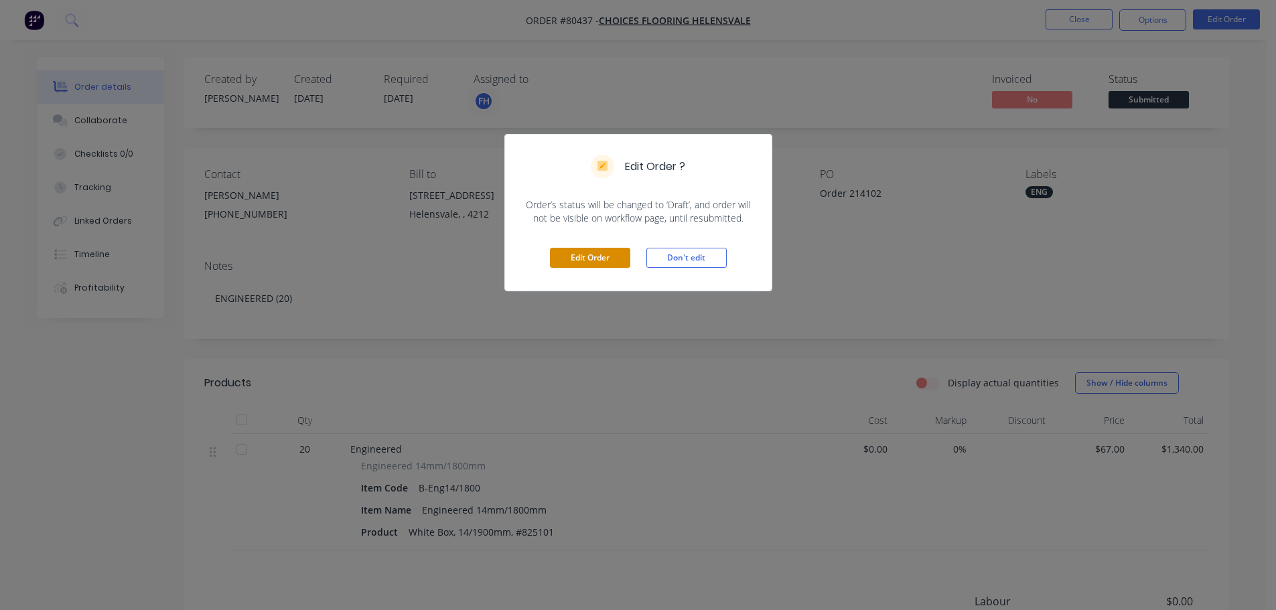
click at [605, 255] on button "Edit Order" at bounding box center [590, 258] width 80 height 20
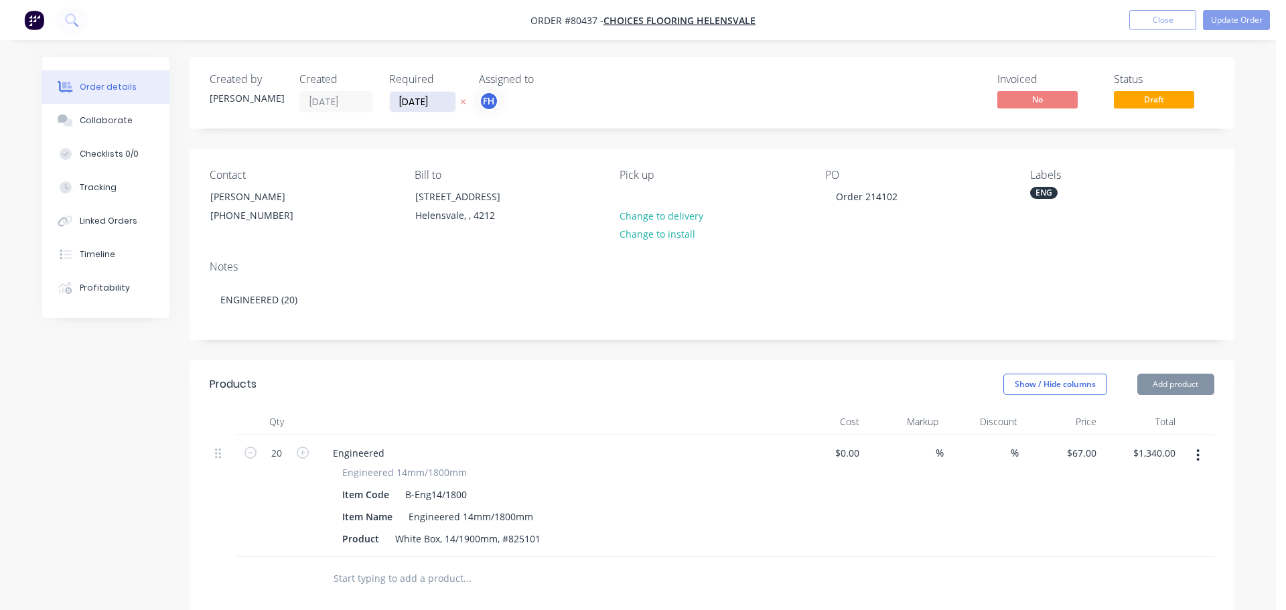
type input "$67.00"
type input "$1,340.00"
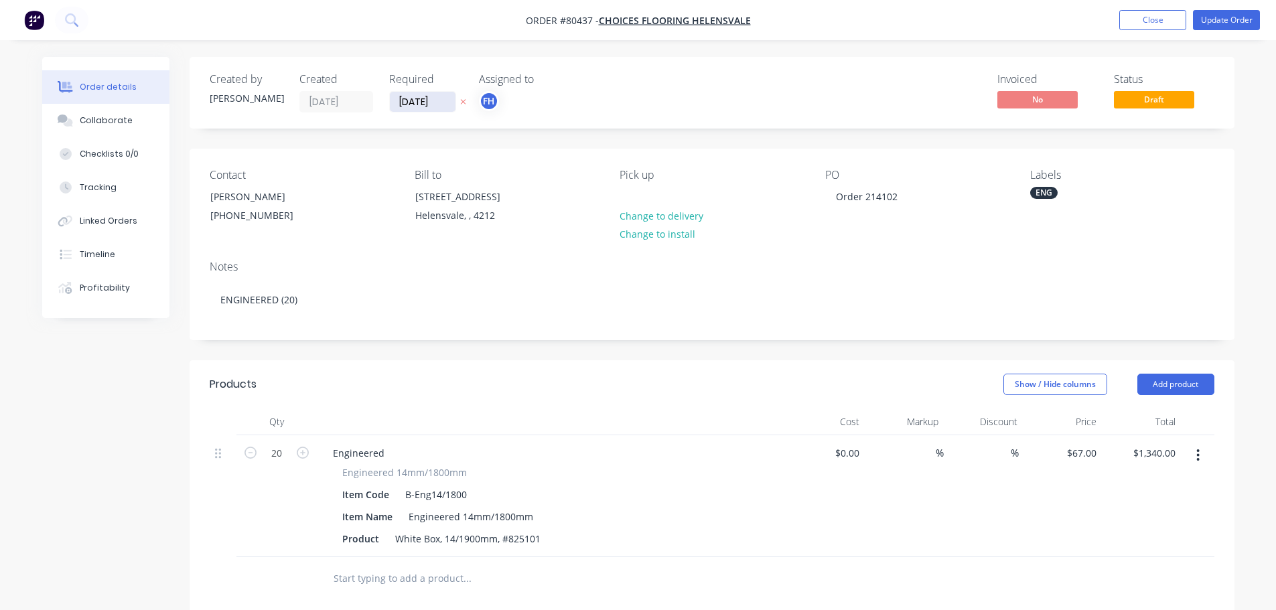
click at [422, 101] on input "[DATE]" at bounding box center [423, 102] width 66 height 20
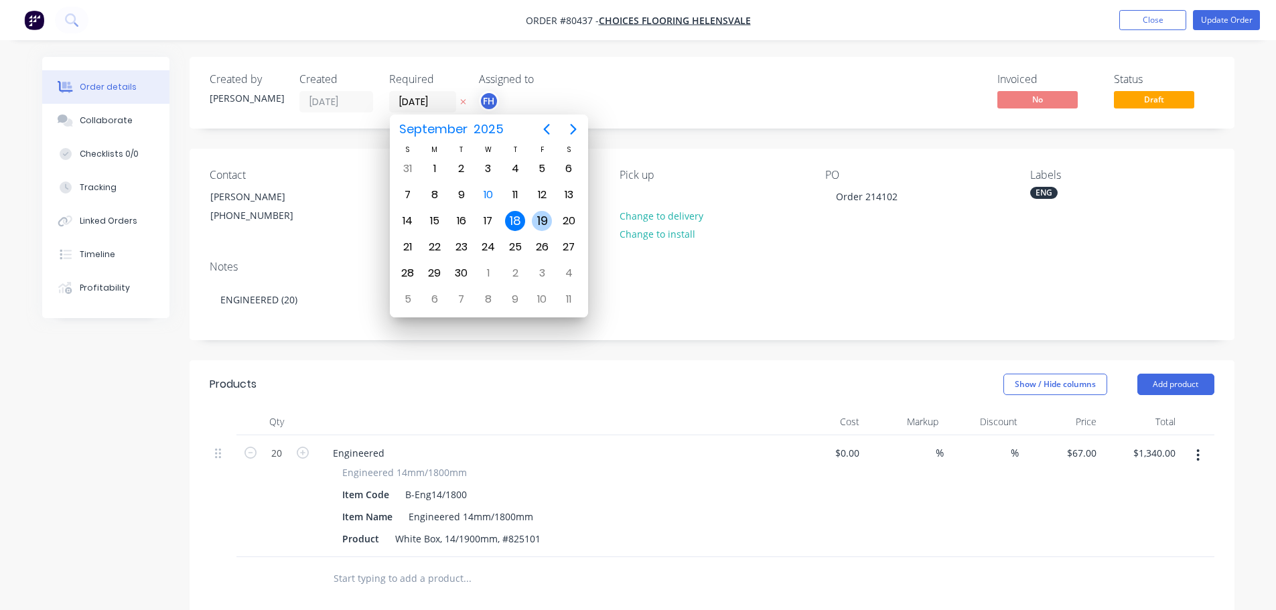
click at [538, 228] on div "19" at bounding box center [542, 221] width 20 height 20
type input "[DATE]"
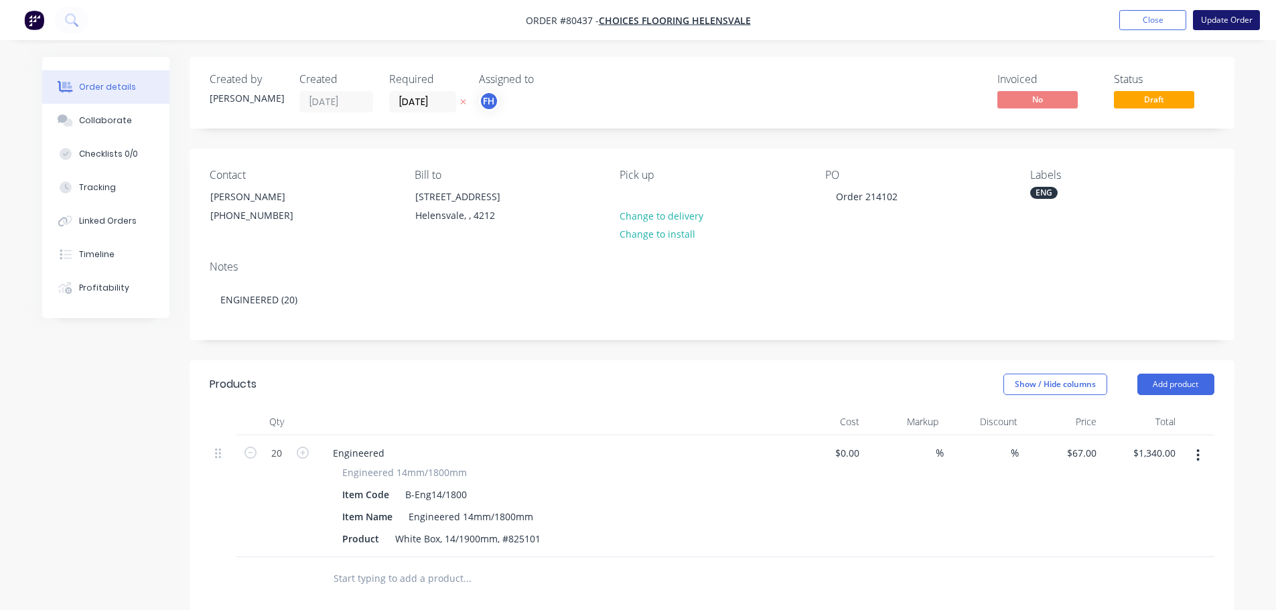
click at [1221, 21] on button "Update Order" at bounding box center [1226, 20] width 67 height 20
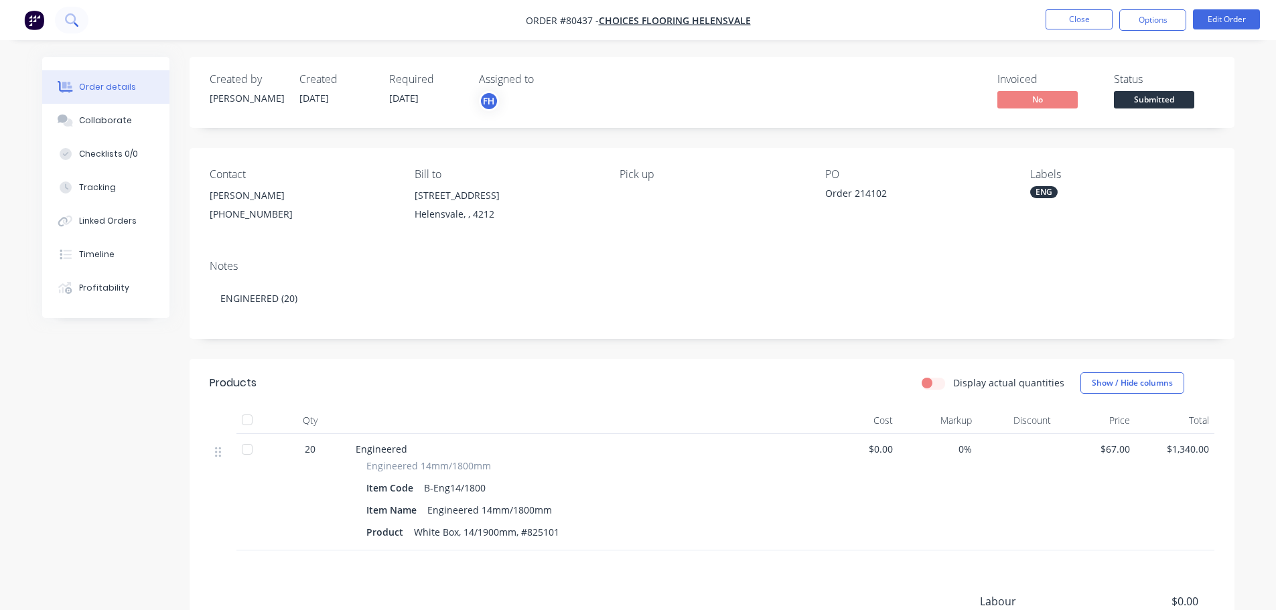
click at [70, 20] on icon at bounding box center [71, 19] width 13 height 13
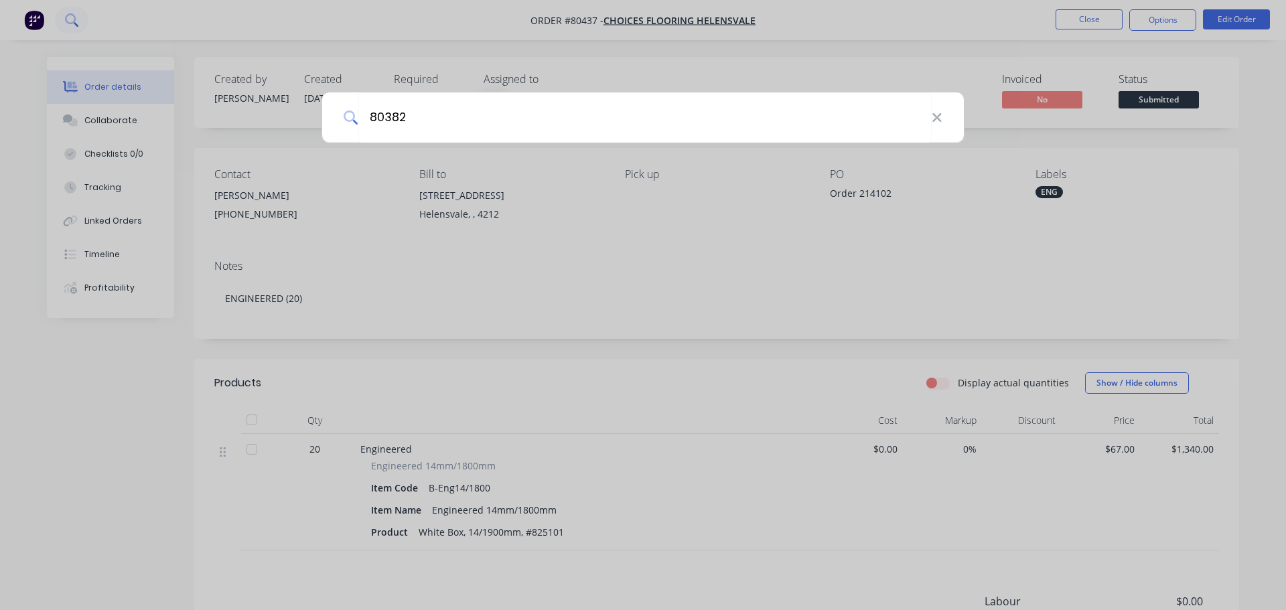
type input "80382"
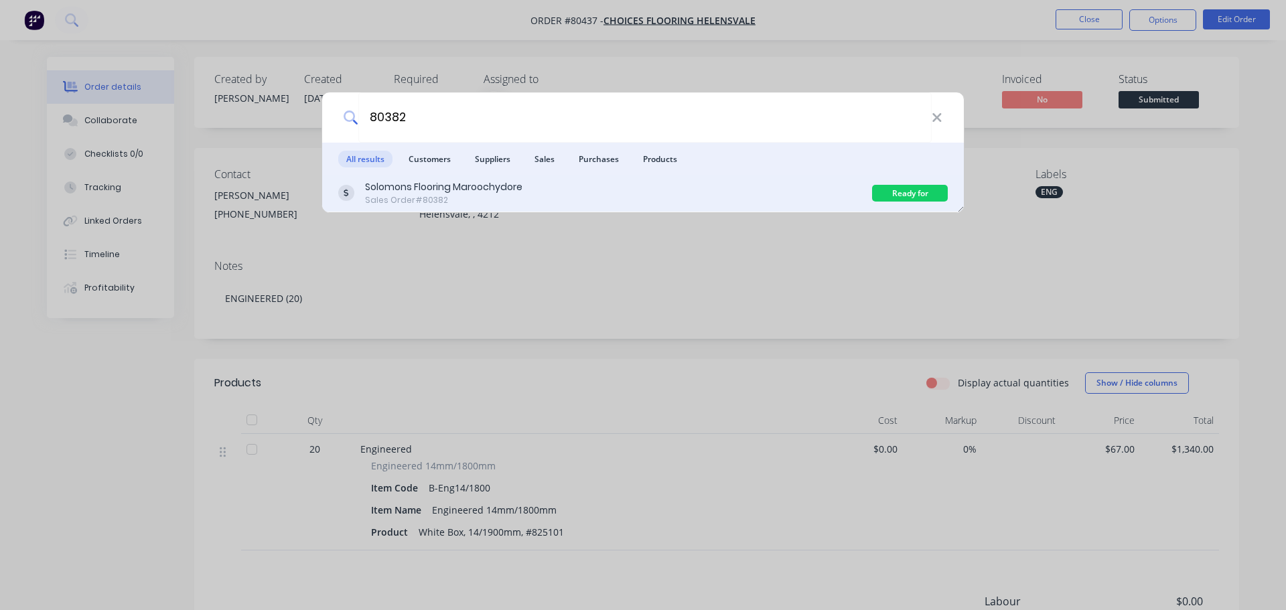
click at [894, 190] on div "Ready for Collection" at bounding box center [910, 193] width 76 height 17
click at [456, 188] on div "Solomons Flooring Maroochydore" at bounding box center [443, 187] width 157 height 14
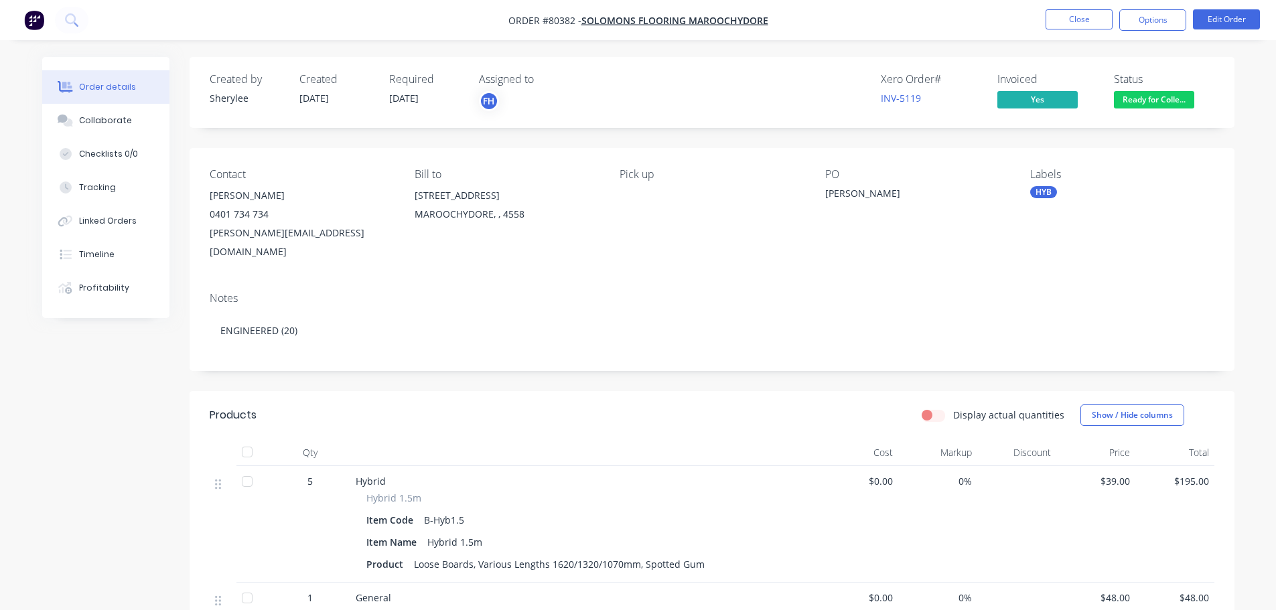
click at [1148, 102] on span "Ready for Colle..." at bounding box center [1154, 99] width 80 height 17
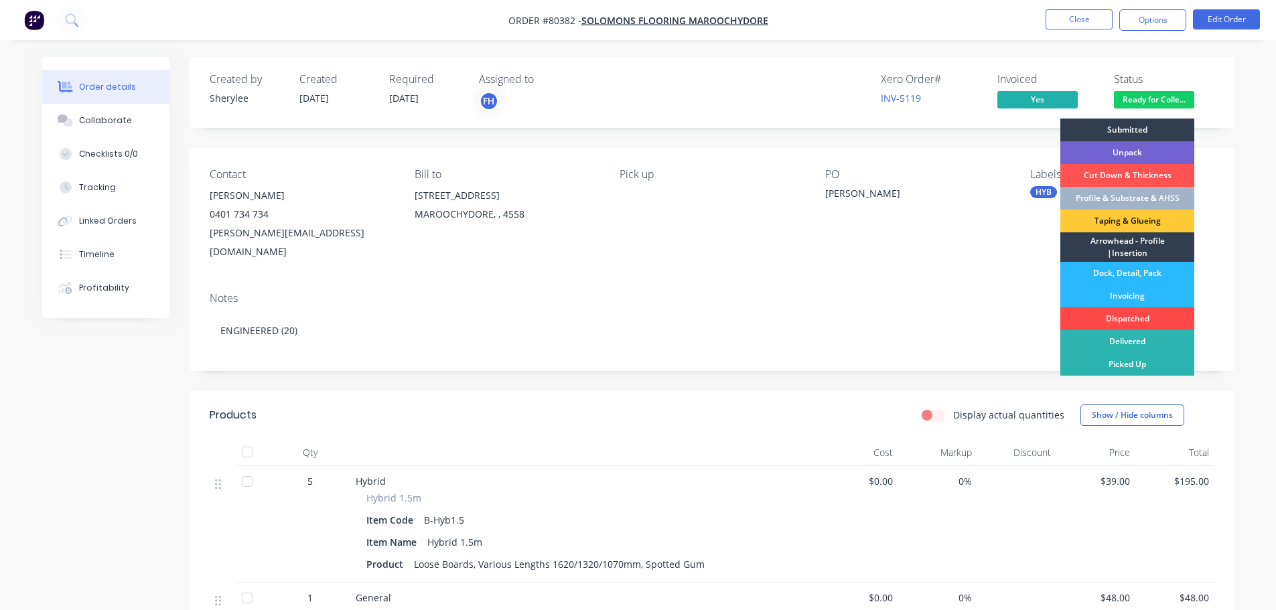
click at [1122, 315] on div "Dispatched" at bounding box center [1127, 318] width 134 height 23
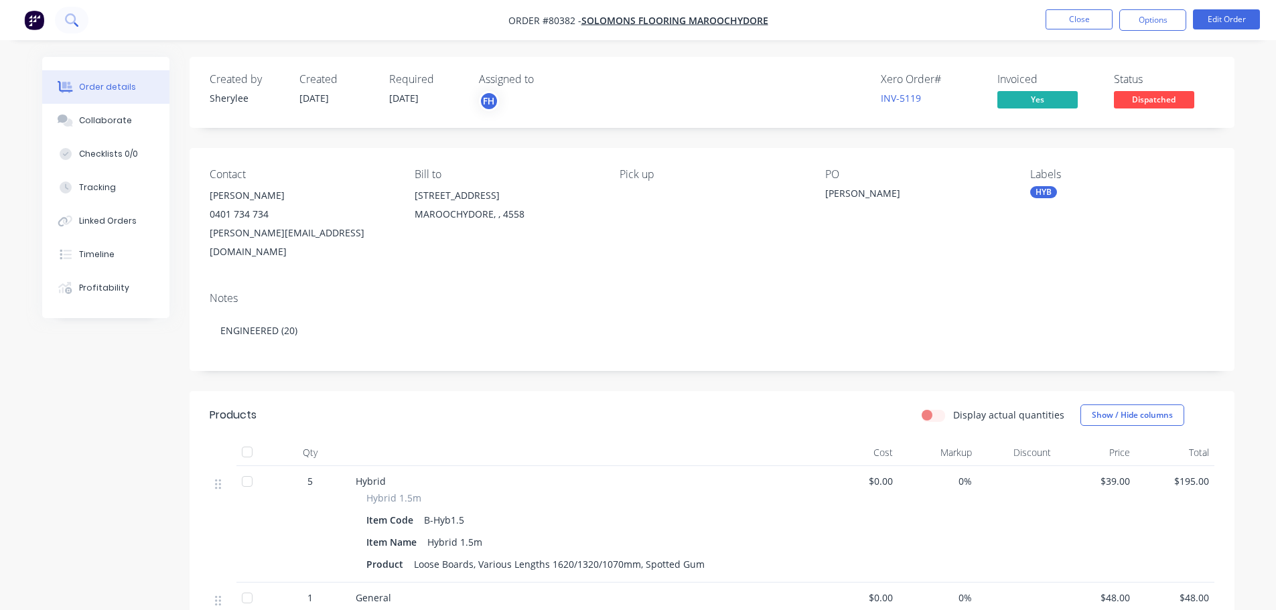
click at [68, 15] on icon at bounding box center [70, 18] width 11 height 11
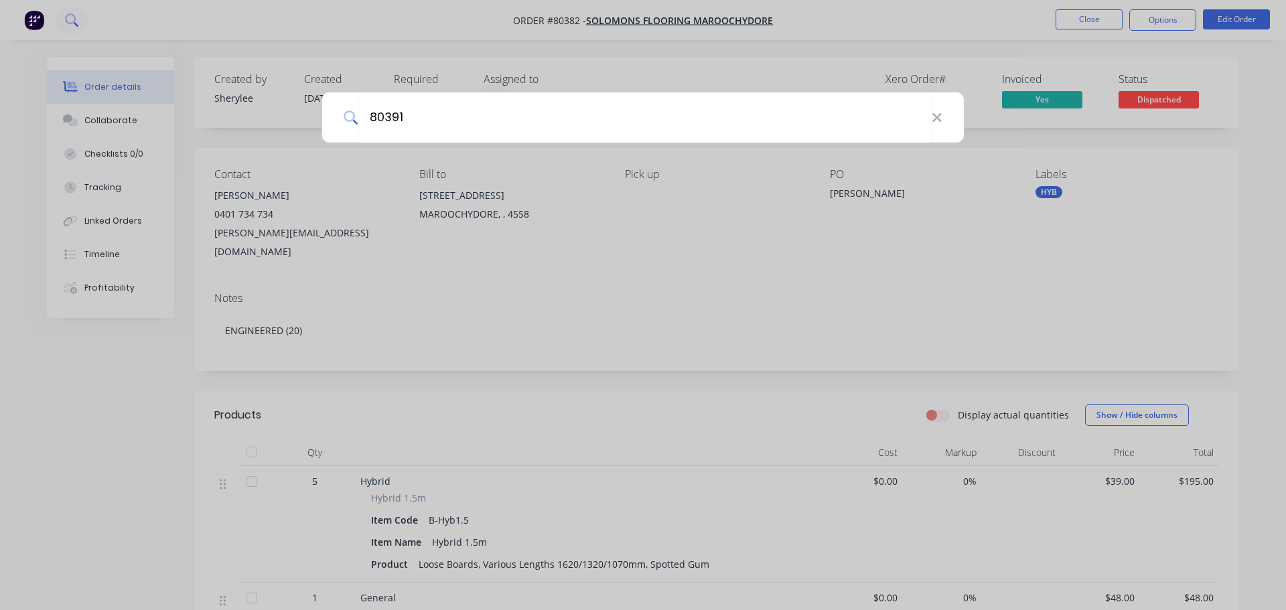
type input "80391"
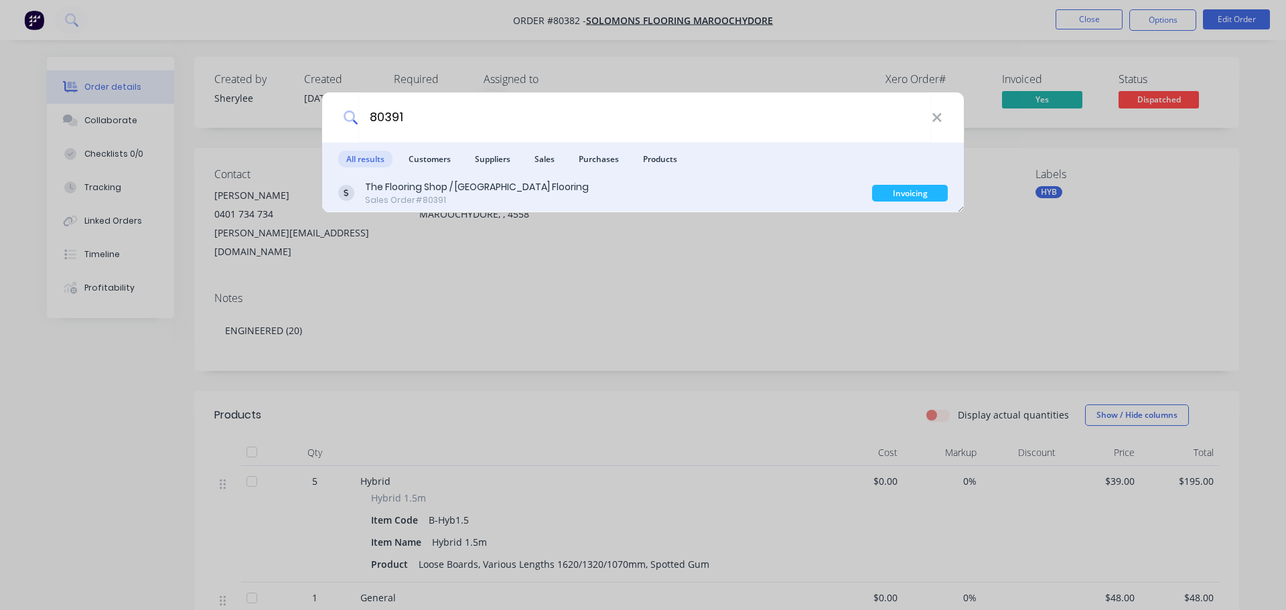
click at [427, 195] on div "Sales Order #80391" at bounding box center [477, 200] width 224 height 12
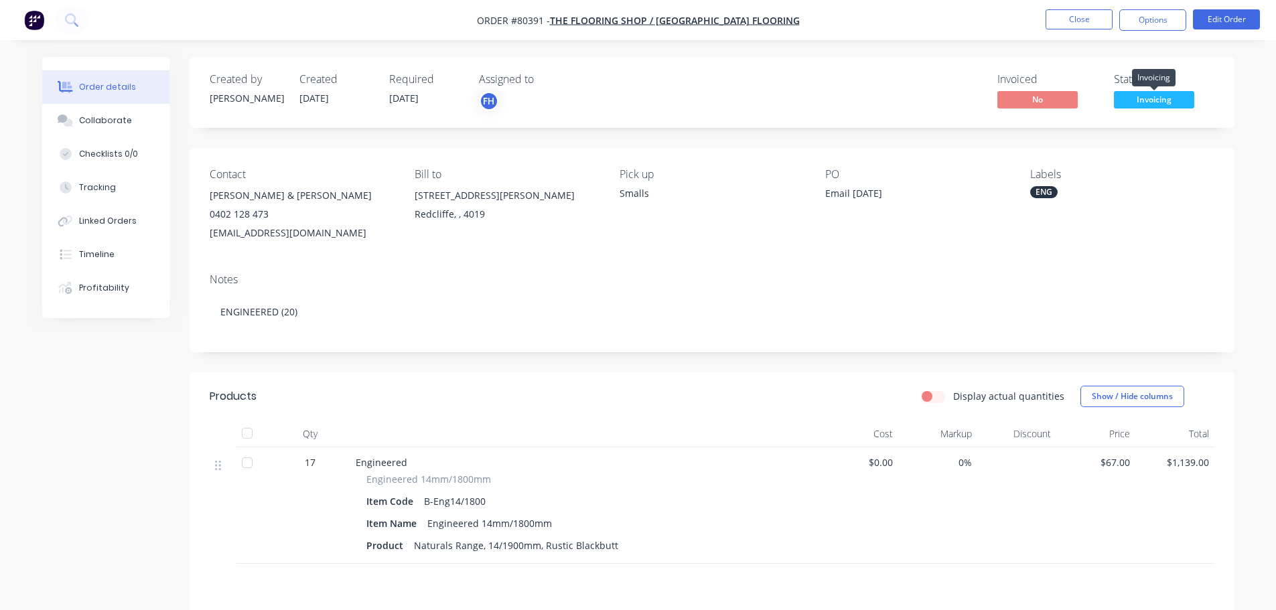
click at [1159, 98] on span "Invoicing" at bounding box center [1154, 99] width 80 height 17
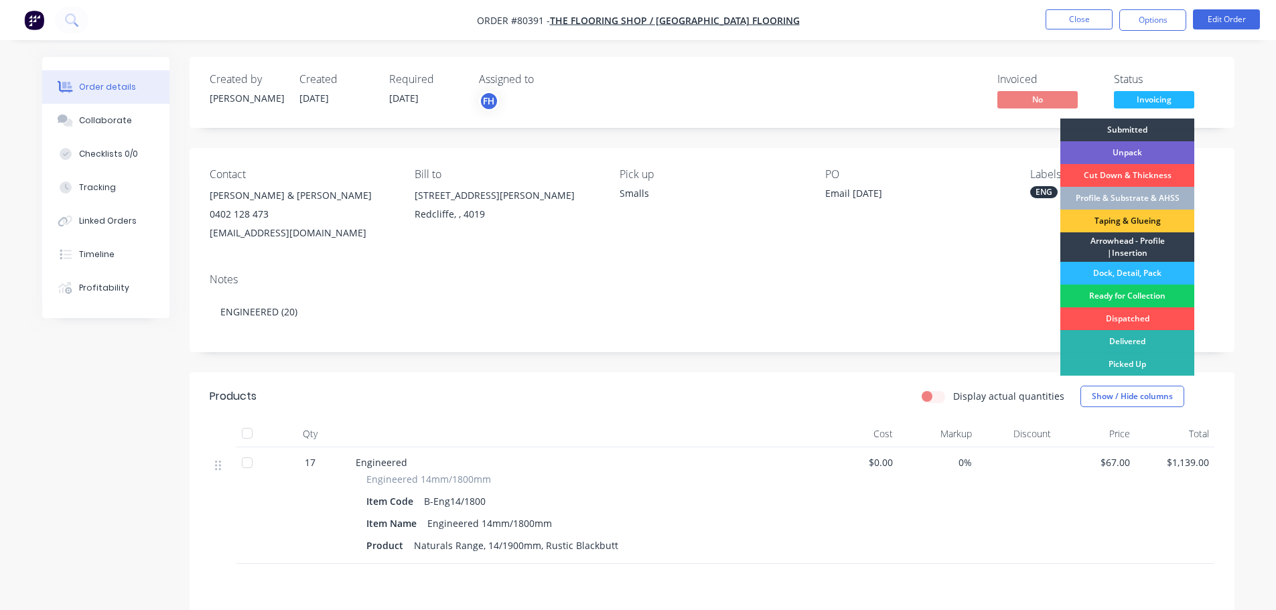
click at [1132, 293] on div "Ready for Collection" at bounding box center [1127, 296] width 134 height 23
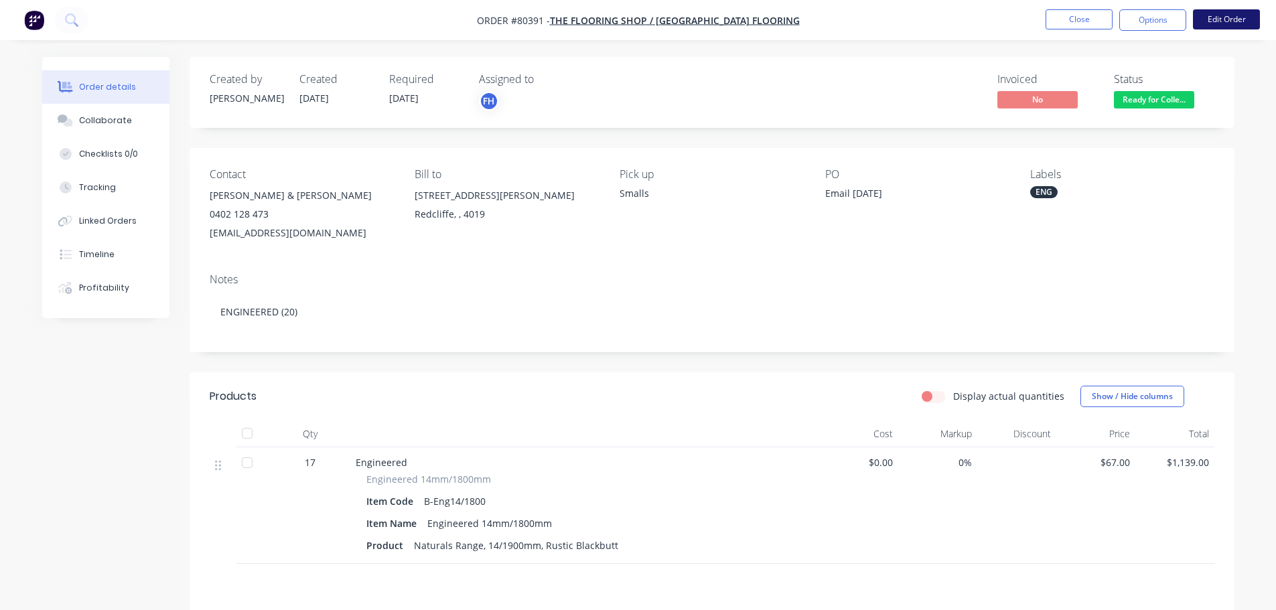
click at [1225, 19] on button "Edit Order" at bounding box center [1226, 19] width 67 height 20
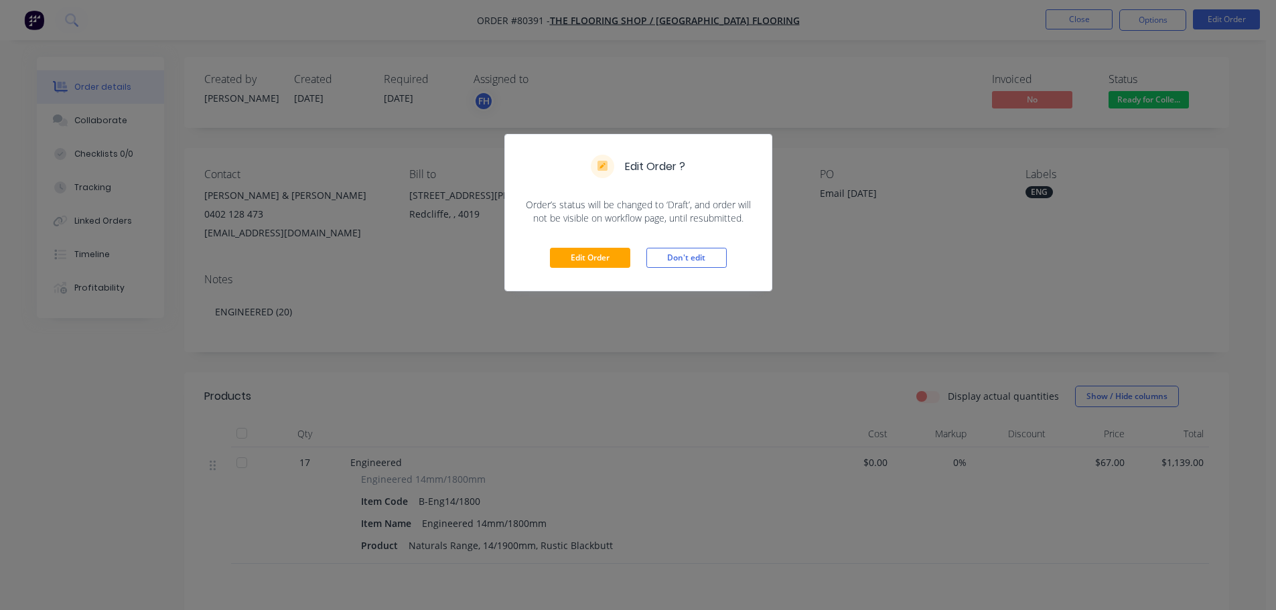
drag, startPoint x: 677, startPoint y: 258, endPoint x: 961, endPoint y: 153, distance: 302.9
click at [708, 251] on button "Don't edit" at bounding box center [686, 258] width 80 height 20
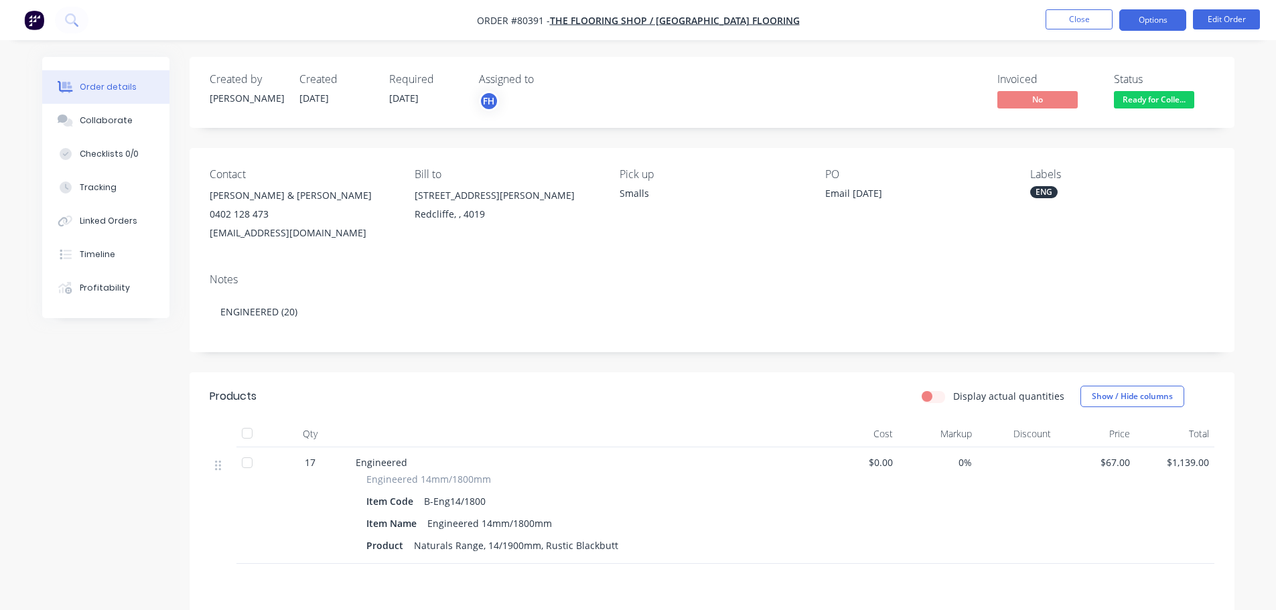
click at [1156, 27] on button "Options" at bounding box center [1152, 19] width 67 height 21
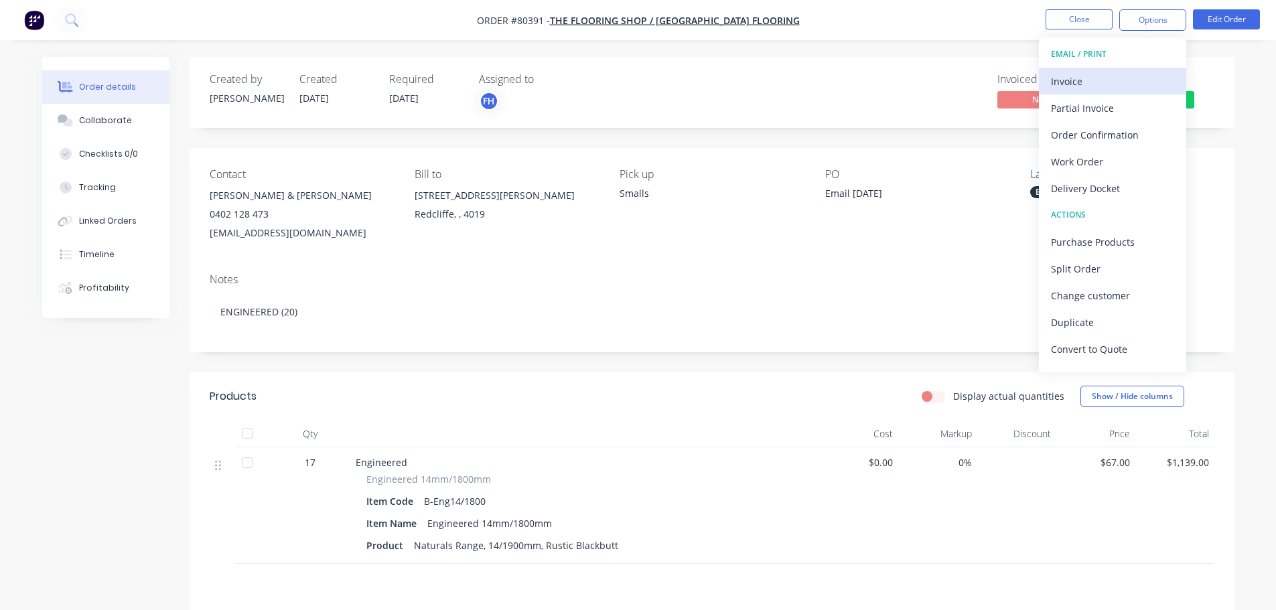
click at [1069, 86] on div "Invoice" at bounding box center [1112, 81] width 123 height 19
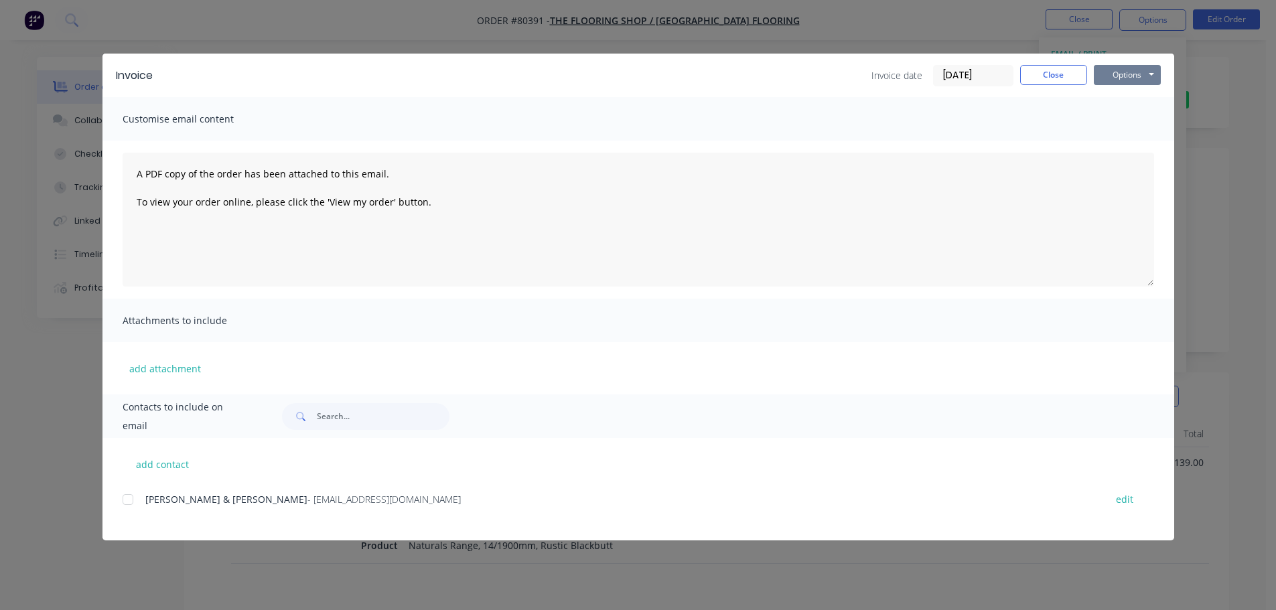
click at [1132, 78] on button "Options" at bounding box center [1127, 75] width 67 height 20
click at [1119, 131] on button "Print" at bounding box center [1137, 121] width 86 height 22
click at [1049, 76] on button "Close" at bounding box center [1053, 75] width 67 height 20
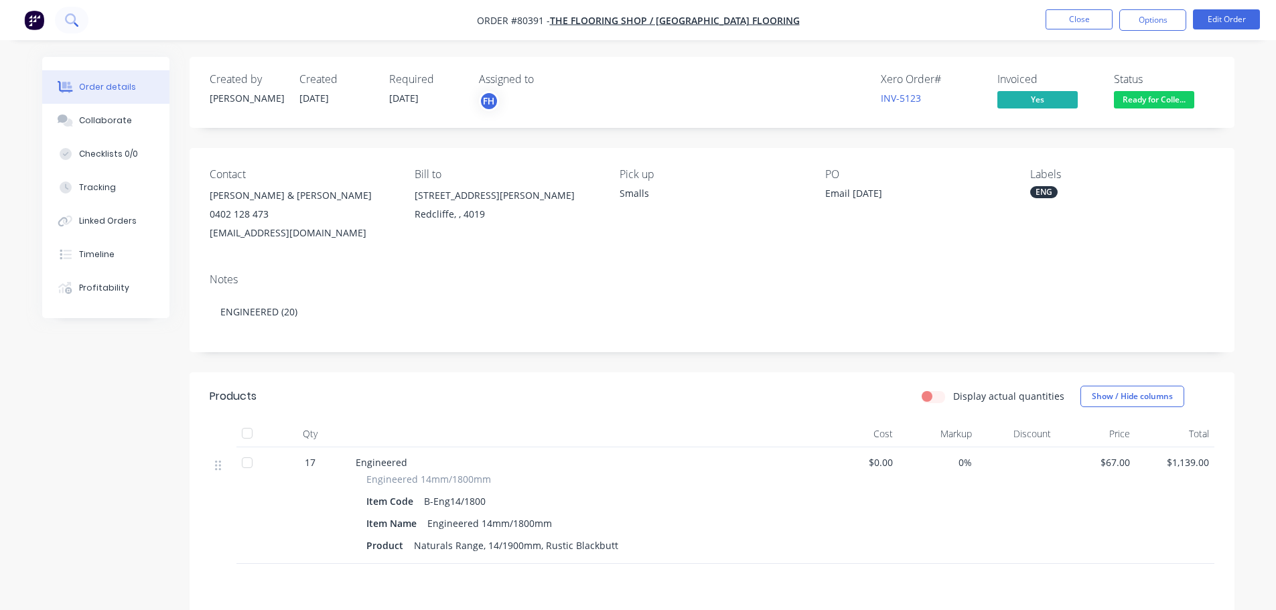
click at [70, 19] on icon at bounding box center [71, 19] width 13 height 13
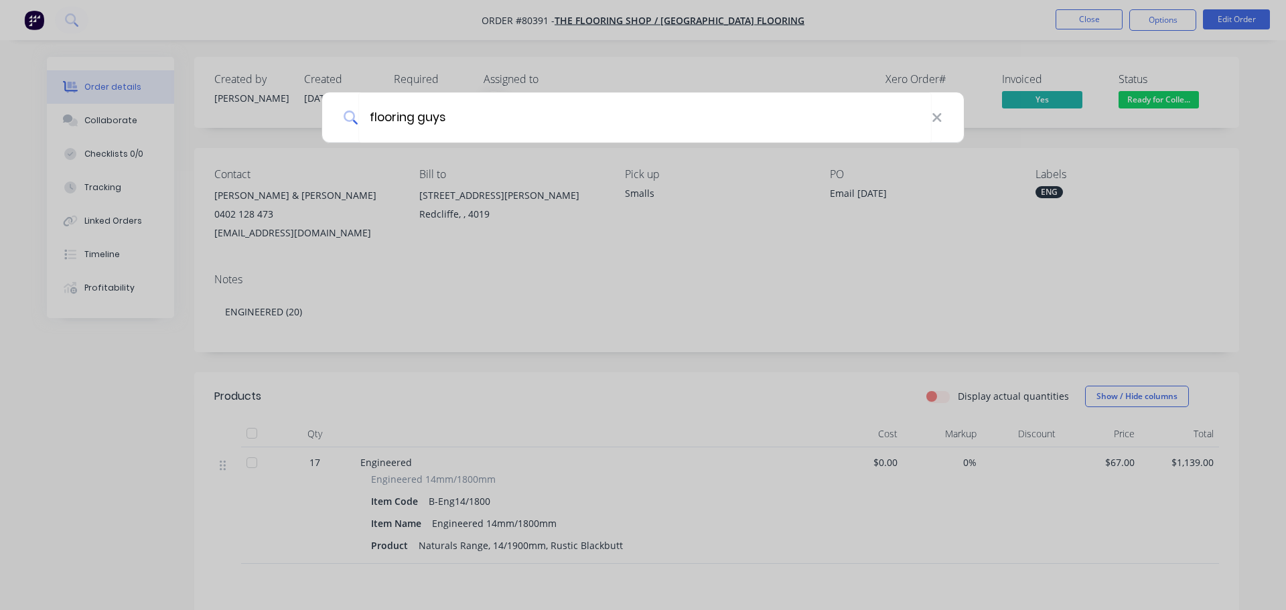
type input "flooring guys"
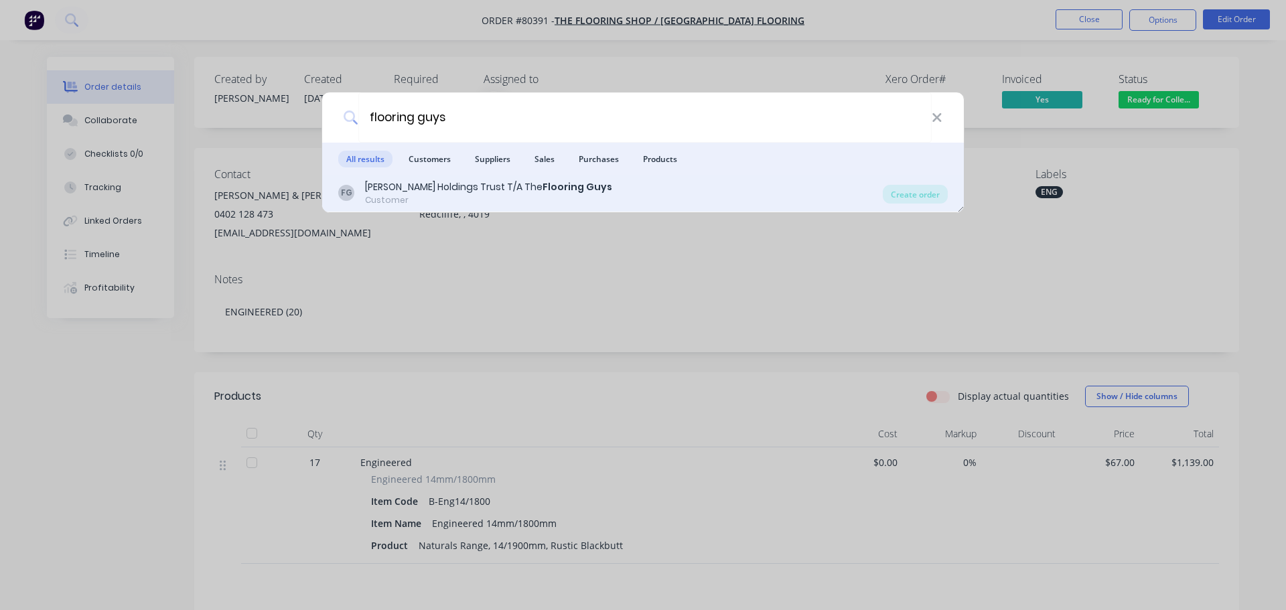
click at [409, 196] on div "Customer" at bounding box center [488, 200] width 247 height 12
